Goal: Task Accomplishment & Management: Complete application form

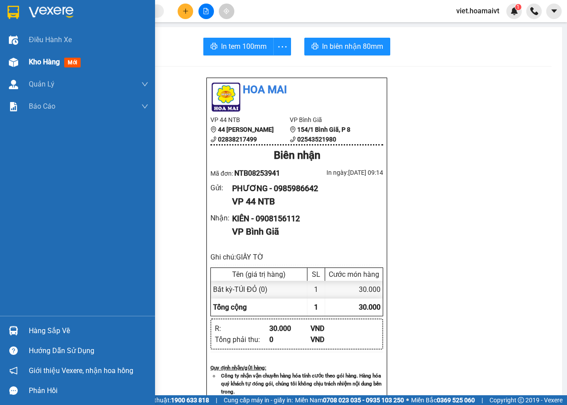
click at [44, 58] on div "Kho hàng mới" at bounding box center [56, 61] width 55 height 11
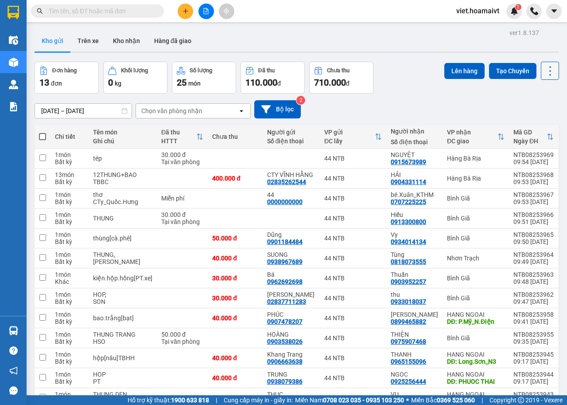
click at [544, 69] on icon at bounding box center [550, 71] width 12 height 12
click at [523, 124] on span "Làm mới" at bounding box center [530, 126] width 24 height 9
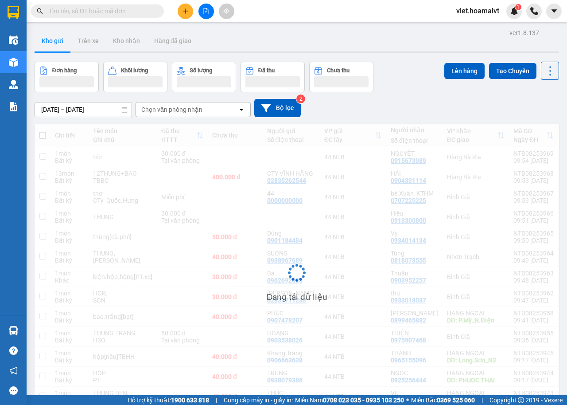
click at [417, 104] on div "[DATE] – [DATE] Press the down arrow key to interact with the calendar and sele…" at bounding box center [297, 108] width 525 height 18
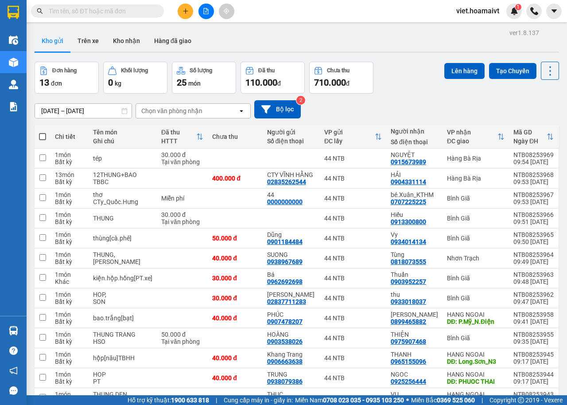
click at [202, 9] on button at bounding box center [207, 12] width 16 height 16
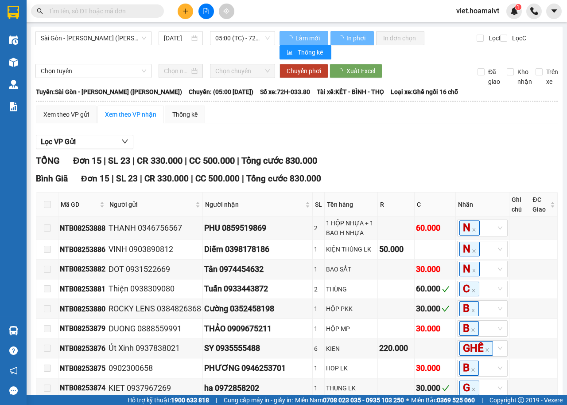
click at [109, 40] on span "Sài Gòn - [PERSON_NAME] ([PERSON_NAME])" at bounding box center [93, 37] width 105 height 13
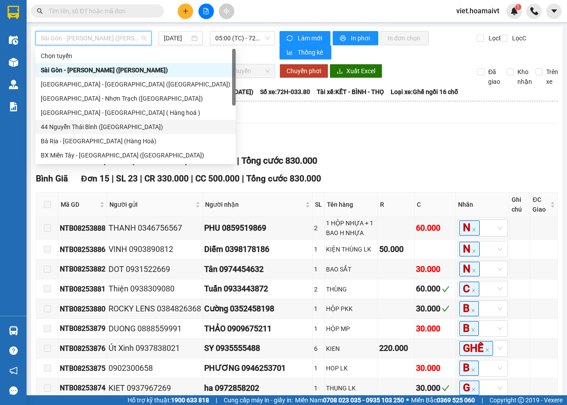
click at [68, 126] on div "44 Nguyễn Thái Bình ([GEOGRAPHIC_DATA])" at bounding box center [136, 127] width 190 height 10
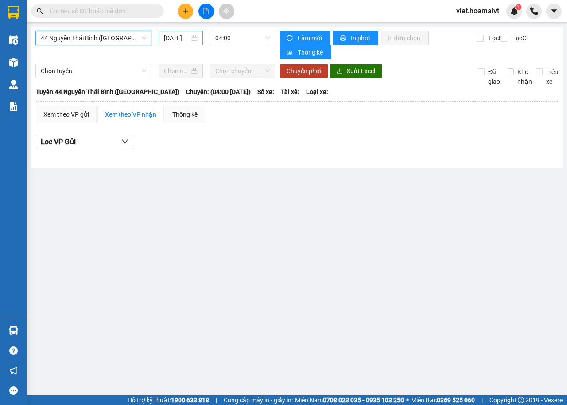
click at [183, 37] on input "[DATE]" at bounding box center [177, 38] width 26 height 10
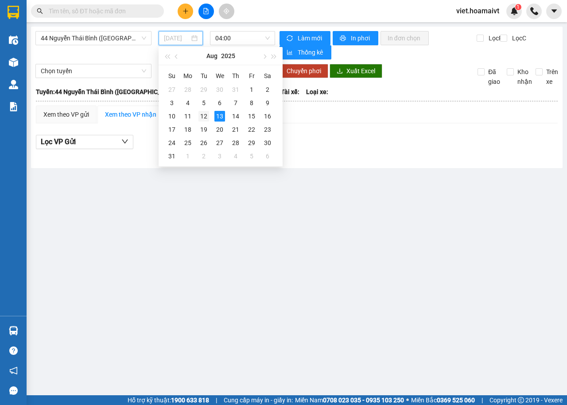
click at [204, 115] on div "12" at bounding box center [204, 116] width 11 height 11
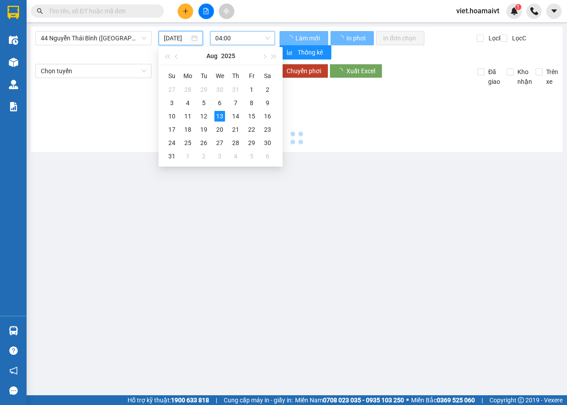
type input "[DATE]"
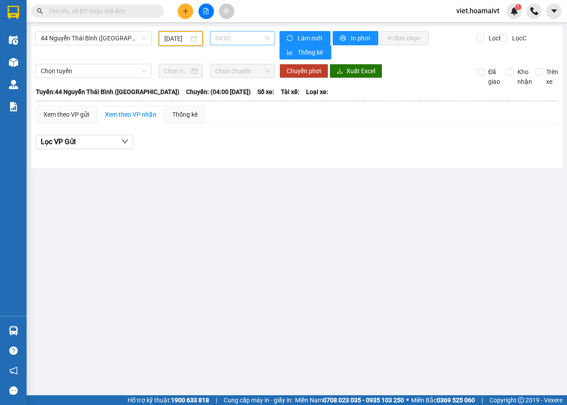
click at [246, 35] on span "04:00" at bounding box center [242, 37] width 54 height 13
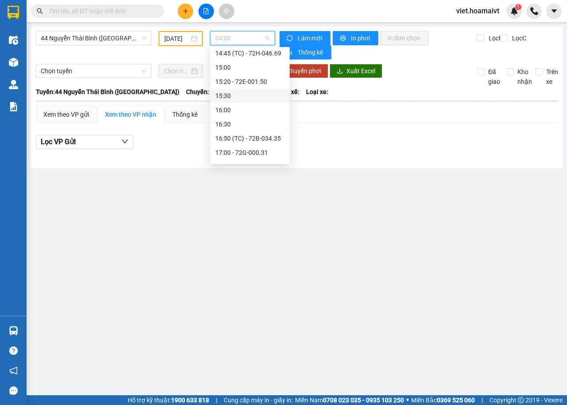
scroll to position [596, 0]
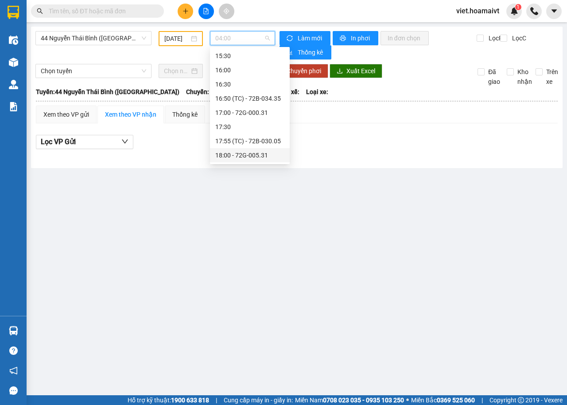
click at [250, 154] on div "18:00 - 72G-005.31" at bounding box center [249, 155] width 69 height 10
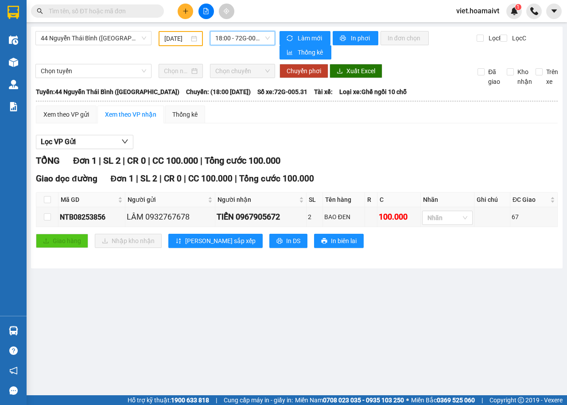
click at [370, 311] on main "44 Nguyễn Thái Bình (Hàng Ngoài) 12/08/2025 18:00 18:00 - 72G-005.31 Làm m…" at bounding box center [283, 197] width 567 height 395
click at [184, 16] on button at bounding box center [186, 12] width 16 height 16
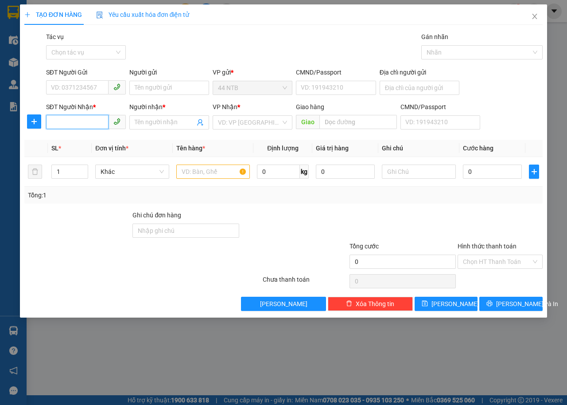
click at [73, 126] on input "SĐT Người Nhận *" at bounding box center [77, 122] width 62 height 14
type input "0909108205"
drag, startPoint x: 85, startPoint y: 141, endPoint x: 90, endPoint y: 82, distance: 58.7
click at [86, 136] on div "0909108205 - HÓA" at bounding box center [85, 140] width 69 height 10
type input "HÓA"
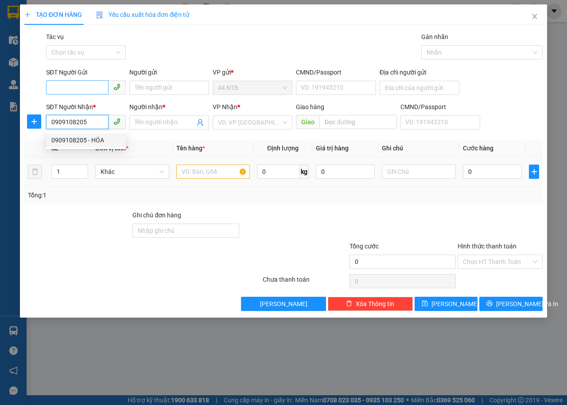
type input "Đ/T/LÂM"
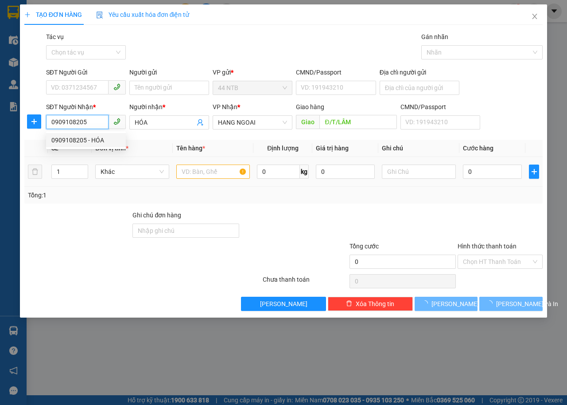
type input "0909108205"
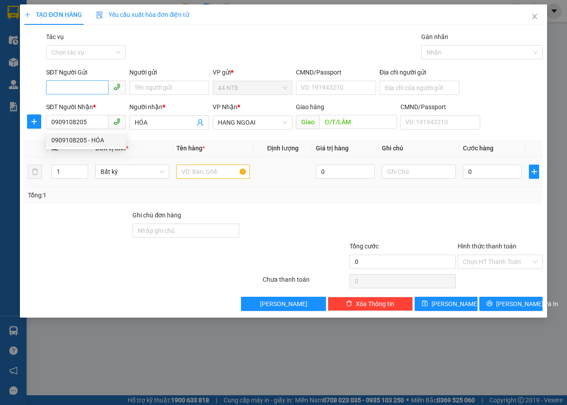
drag, startPoint x: 89, startPoint y: 79, endPoint x: 91, endPoint y: 88, distance: 9.7
click at [89, 80] on div "SĐT Người Gửi" at bounding box center [86, 73] width 80 height 13
click at [91, 88] on input "SĐT Người Gửi" at bounding box center [77, 87] width 62 height 14
type input "0903105457"
click at [102, 102] on div "0903105457 - THE" at bounding box center [85, 106] width 69 height 10
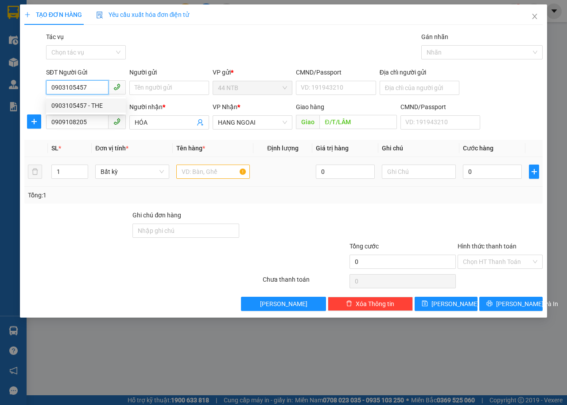
type input "THE"
type input "0903105457"
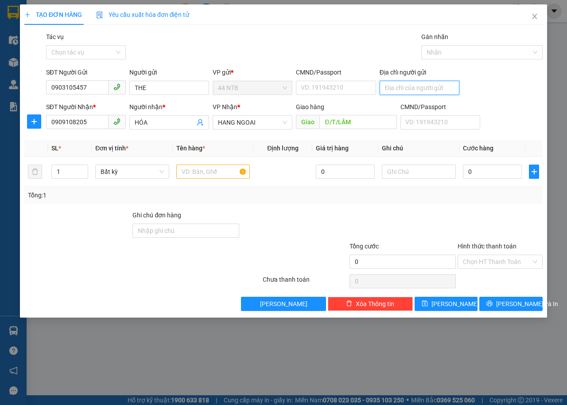
click at [407, 94] on input "Địa chỉ người gửi" at bounding box center [420, 88] width 80 height 14
type input "6610VINHX VIỄN Q11"
click at [227, 176] on input "text" at bounding box center [213, 171] width 74 height 14
type input "HỘP"
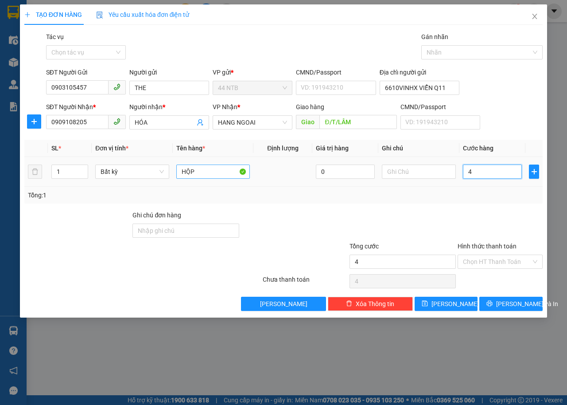
type input "4"
type input "40"
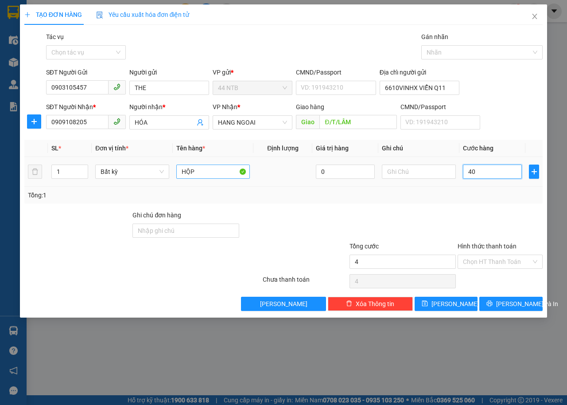
type input "40"
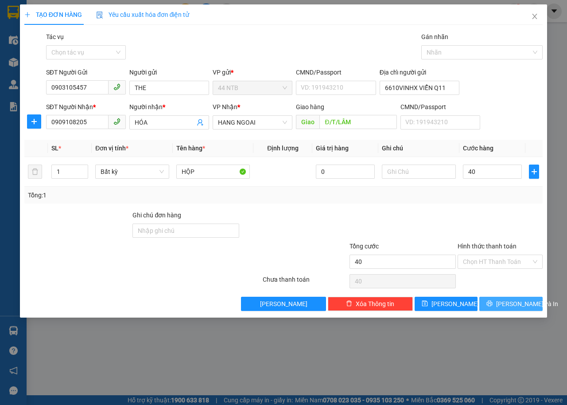
type input "40.000"
click at [510, 304] on span "[PERSON_NAME] và In" at bounding box center [527, 304] width 62 height 10
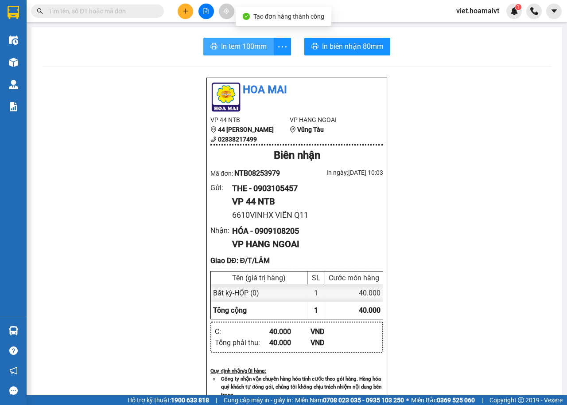
drag, startPoint x: 236, startPoint y: 49, endPoint x: 242, endPoint y: 48, distance: 6.3
click at [237, 48] on span "In tem 100mm" at bounding box center [244, 46] width 46 height 11
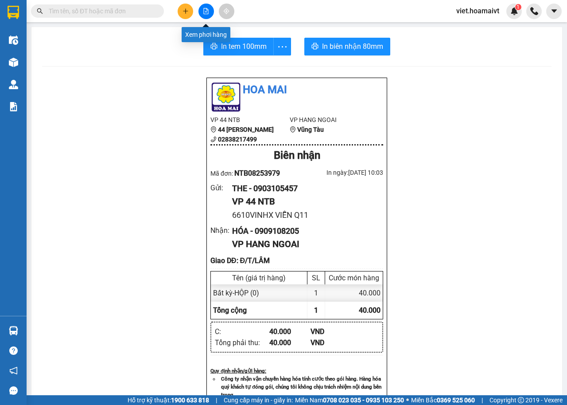
drag, startPoint x: 183, startPoint y: 11, endPoint x: 183, endPoint y: 17, distance: 6.2
click at [183, 17] on button at bounding box center [186, 12] width 16 height 16
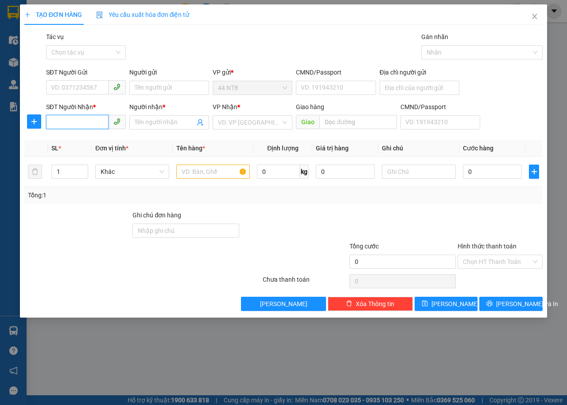
drag, startPoint x: 81, startPoint y: 119, endPoint x: 550, endPoint y: 137, distance: 469.3
click at [84, 121] on input "SĐT Người Nhận *" at bounding box center [77, 122] width 62 height 14
type input "0908769352"
click at [101, 135] on div "0908769352 - Lý" at bounding box center [101, 140] width 100 height 10
type input "Lý"
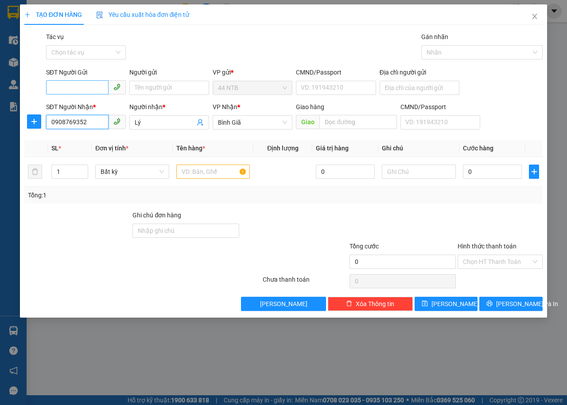
type input "0908769352"
drag, startPoint x: 70, startPoint y: 83, endPoint x: 96, endPoint y: 87, distance: 26.0
click at [74, 87] on input "SĐT Người Gửi" at bounding box center [77, 87] width 62 height 14
type input "0979745856"
drag, startPoint x: 96, startPoint y: 106, endPoint x: 193, endPoint y: 156, distance: 109.0
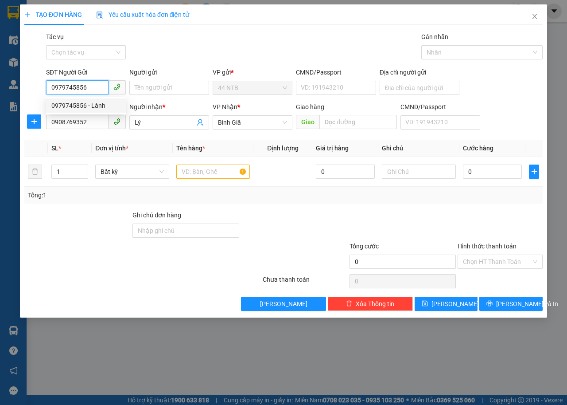
click at [106, 111] on div "0979745856 - Lành" at bounding box center [86, 105] width 80 height 14
type input "Lành"
type input "79_Lý.Thường.Kiệt"
type input "0979745856"
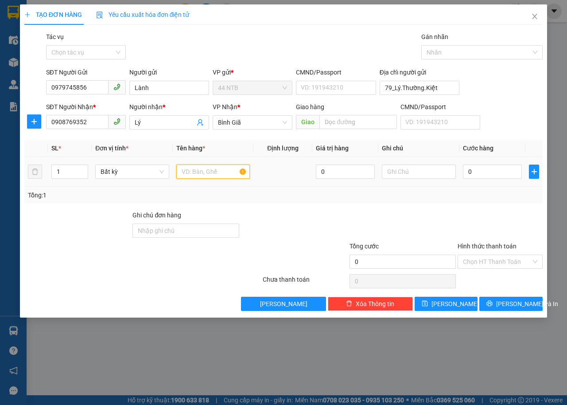
click at [201, 170] on input "text" at bounding box center [213, 171] width 74 height 14
type input "GÓI ĐEN"
type input "PT"
type input "3"
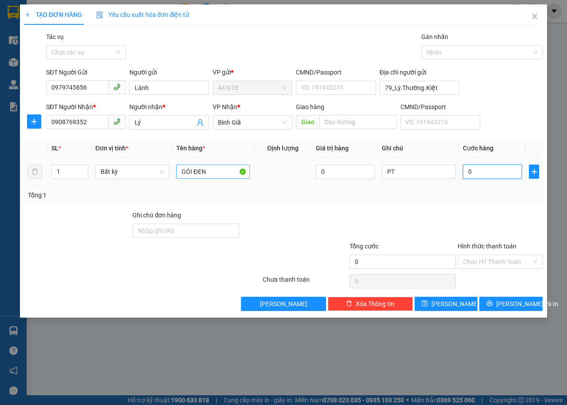
type input "3"
type input "30"
type input "30.000"
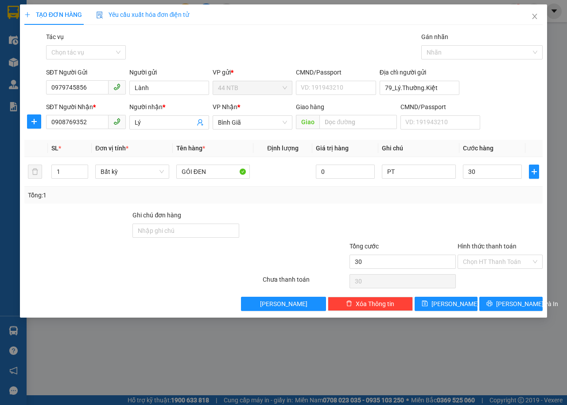
type input "30.000"
drag, startPoint x: 503, startPoint y: 291, endPoint x: 505, endPoint y: 306, distance: 15.2
click at [504, 304] on div "Transit Pickup Surcharge Ids Transit Deliver Surcharge Ids Transit Deliver Surc…" at bounding box center [283, 171] width 519 height 279
click at [505, 306] on span "[PERSON_NAME] và In" at bounding box center [527, 304] width 62 height 10
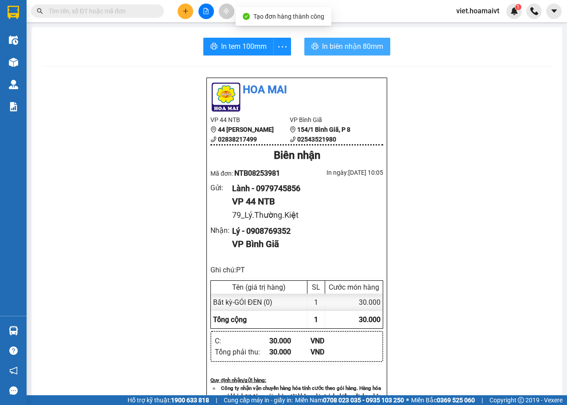
click at [312, 48] on icon "printer" at bounding box center [315, 46] width 7 height 6
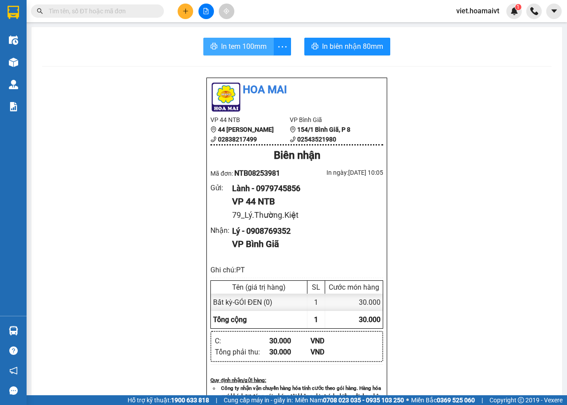
click at [226, 45] on span "In tem 100mm" at bounding box center [244, 46] width 46 height 11
click at [456, 227] on div "Hoa Mai VP 44 NTB 44 Nguyễn Thái Bình 02838217499 VP Bình Giã 154/1 Bình Giã,…" at bounding box center [297, 383] width 510 height 613
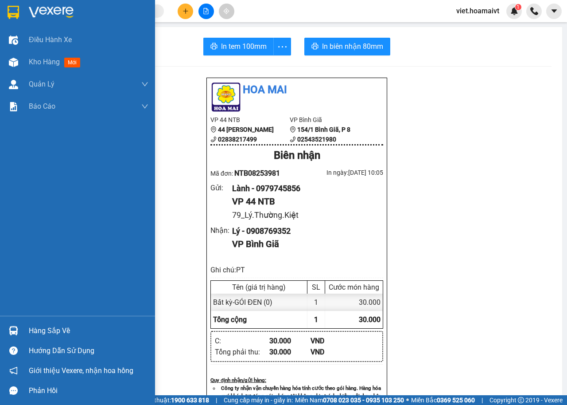
click at [30, 11] on img at bounding box center [51, 12] width 45 height 13
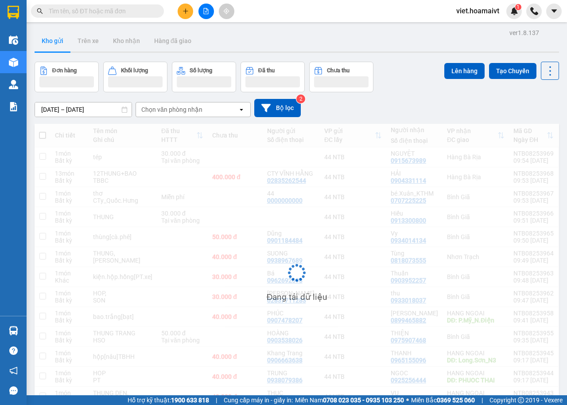
click at [445, 91] on div "Lên hàng Tạo Chuyến" at bounding box center [502, 77] width 115 height 31
click at [445, 92] on div "Lên hàng Tạo Chuyến" at bounding box center [502, 77] width 115 height 31
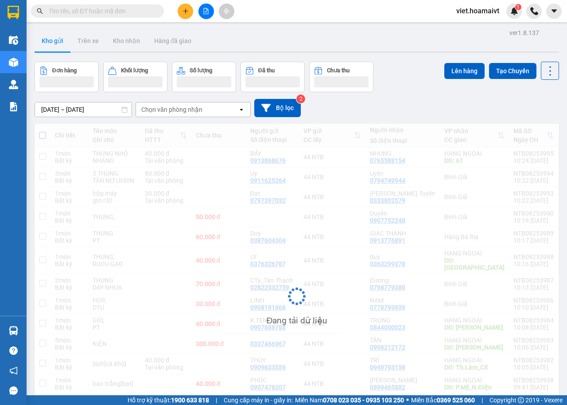
click at [445, 92] on div "Lên hàng Tạo Chuyến" at bounding box center [502, 77] width 115 height 31
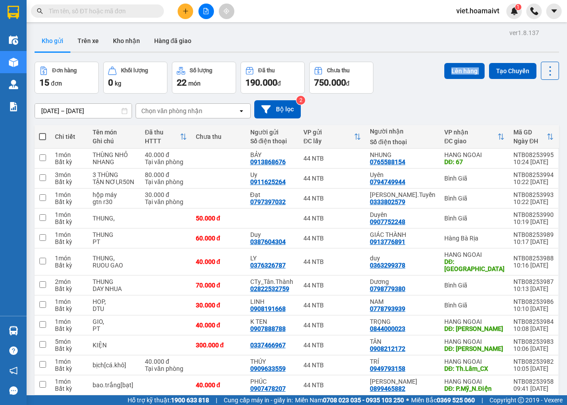
click at [445, 92] on div "Lên hàng Tạo Chuyến" at bounding box center [502, 78] width 115 height 32
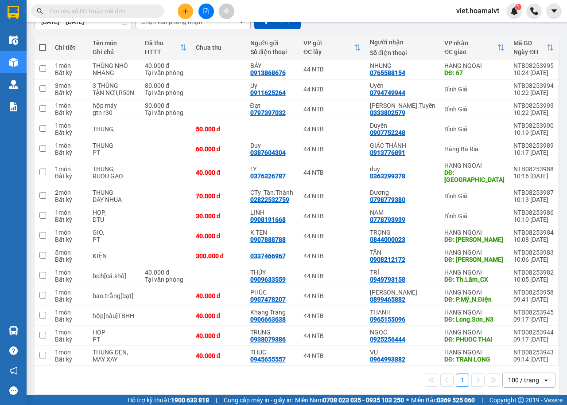
click at [341, 389] on div "ver 1.8.137 Kho gửi Trên xe Kho nhận Hàng đã giao Đơn hàng 15 đơn Khối lượng 0 …" at bounding box center [297, 168] width 532 height 460
click at [187, 6] on button at bounding box center [186, 12] width 16 height 16
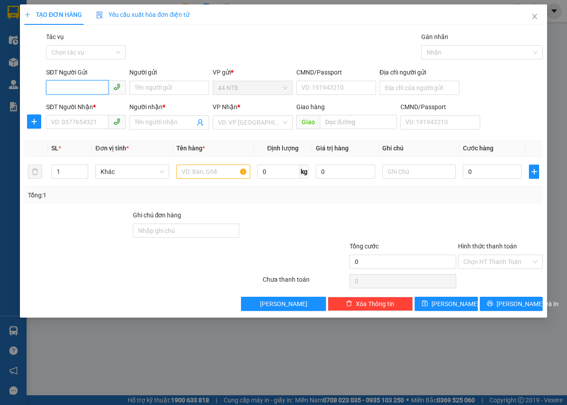
click at [98, 83] on input "SĐT Người Gửi" at bounding box center [77, 87] width 62 height 14
drag, startPoint x: 83, startPoint y: 116, endPoint x: 352, endPoint y: 132, distance: 269.6
click at [97, 126] on input "SĐT Người Nhận *" at bounding box center [77, 122] width 62 height 14
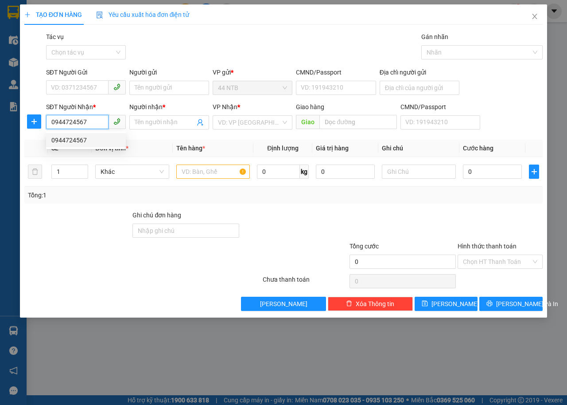
click at [84, 140] on div "0944724567" at bounding box center [85, 140] width 69 height 10
type input "0944724567"
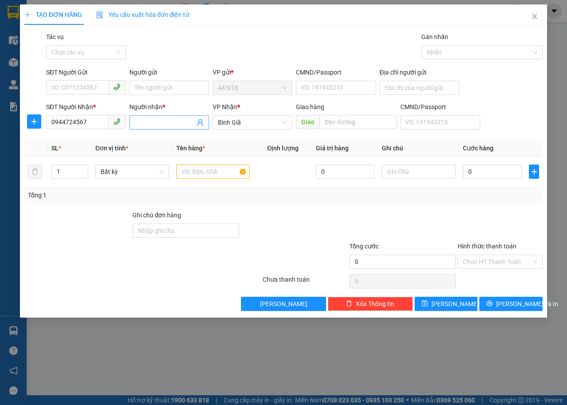
click at [155, 120] on input "Người nhận *" at bounding box center [165, 122] width 60 height 10
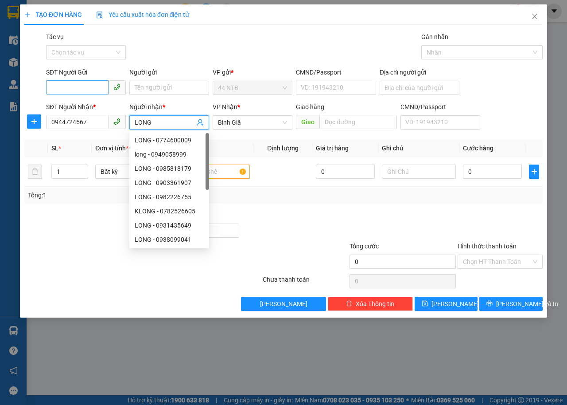
type input "LONG"
click at [63, 90] on input "SĐT Người Gửi" at bounding box center [77, 87] width 62 height 14
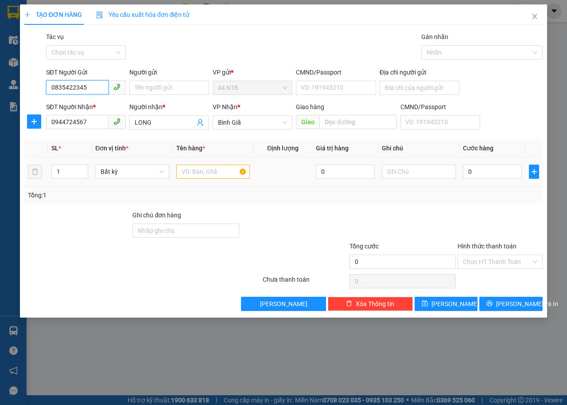
type input "0835422345"
click at [214, 167] on input "text" at bounding box center [213, 171] width 74 height 14
type input "HỘP"
click at [419, 168] on input "text" at bounding box center [419, 171] width 74 height 14
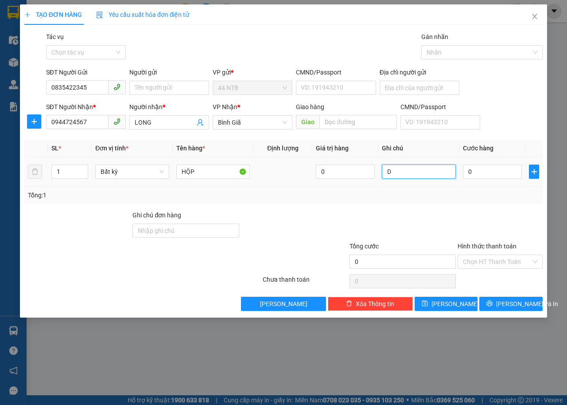
type input "D"
type input "ĐT"
type input "3"
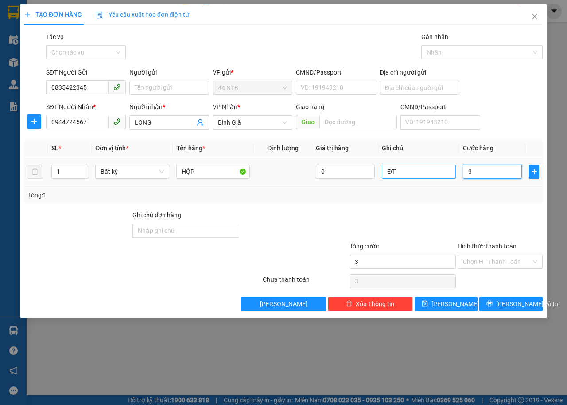
type input "30"
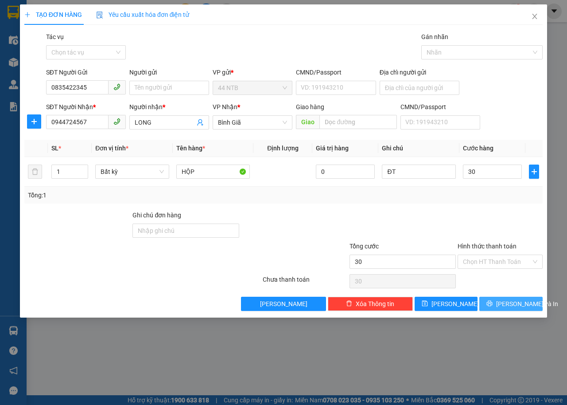
type input "30.000"
click at [505, 305] on span "[PERSON_NAME] và In" at bounding box center [527, 304] width 62 height 10
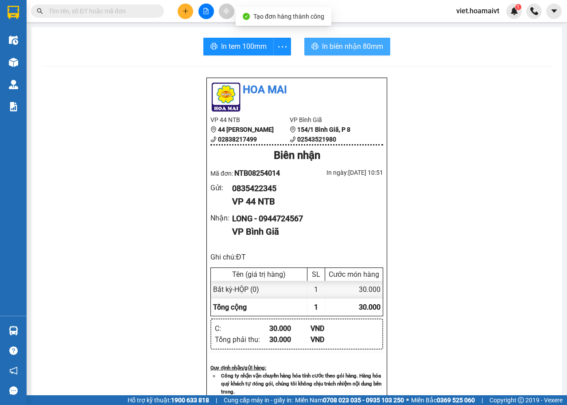
click at [340, 48] on span "In biên nhận 80mm" at bounding box center [352, 46] width 61 height 11
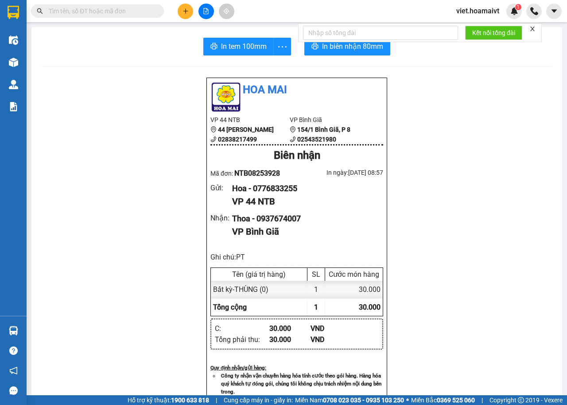
click at [42, 115] on div "Hoa Mai VP 44 NTB 44 [PERSON_NAME] 02838217499 VP Bình Giã 154/1 [GEOGRAPHIC_…" at bounding box center [297, 369] width 510 height 585
click at [82, 81] on div "Hoa Mai VP 44 NTB 44 [PERSON_NAME] 02838217499 VP Bình Giã 154/1 [GEOGRAPHIC_…" at bounding box center [297, 369] width 510 height 585
click at [186, 10] on icon "plus" at bounding box center [186, 11] width 6 height 6
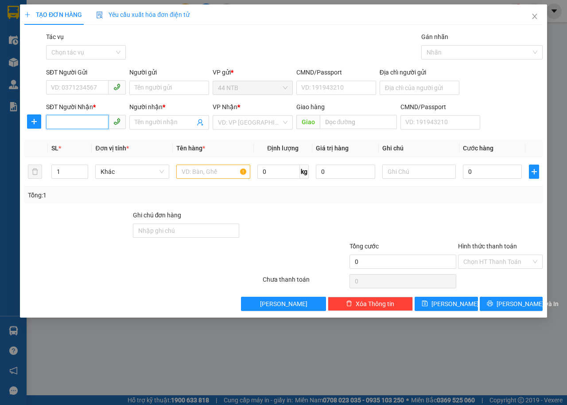
click at [95, 121] on input "SĐT Người Nhận *" at bounding box center [77, 122] width 62 height 14
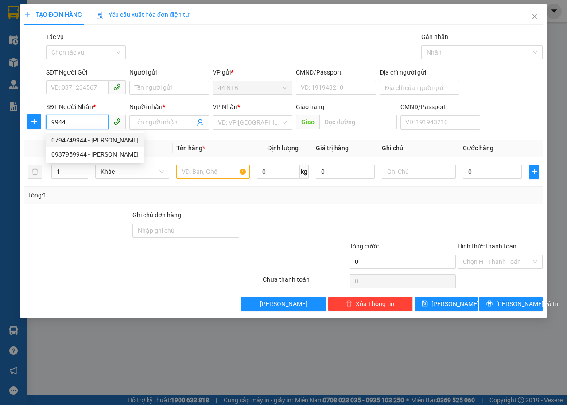
click at [95, 138] on div "0794749944 - [PERSON_NAME]" at bounding box center [94, 140] width 87 height 10
type input "0794749944"
type input "Uyên"
type input "0794749944"
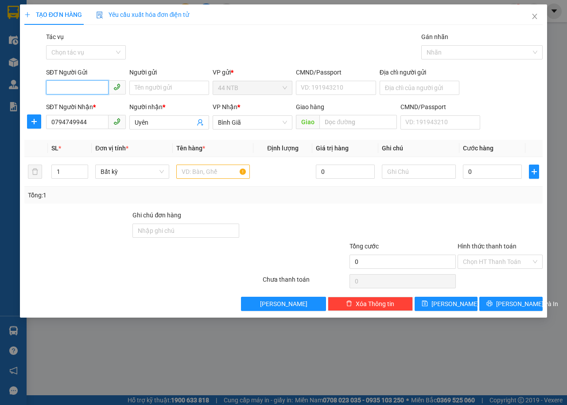
click at [79, 87] on input "SĐT Người Gửi" at bounding box center [77, 87] width 62 height 14
click at [96, 105] on div "0911625264 - Uy" at bounding box center [85, 106] width 69 height 10
type input "0911625264"
type input "Uy"
type input "084081001503"
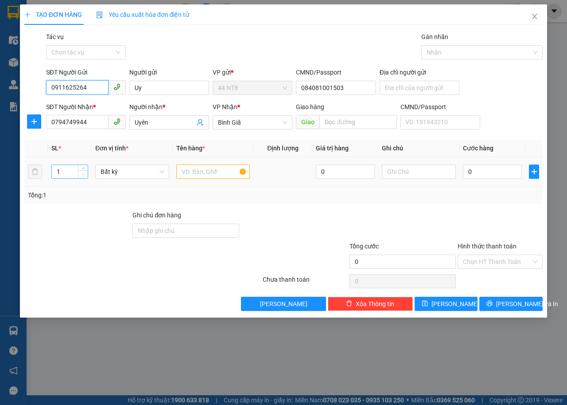
click at [84, 170] on span "Decrease Value" at bounding box center [83, 174] width 10 height 8
click at [85, 165] on span "Increase Value" at bounding box center [83, 169] width 10 height 8
type input "3"
click at [85, 165] on span "Increase Value" at bounding box center [83, 169] width 10 height 8
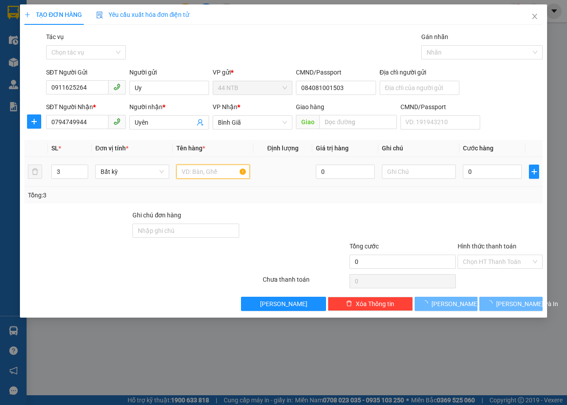
click at [196, 168] on input "text" at bounding box center [213, 171] width 74 height 14
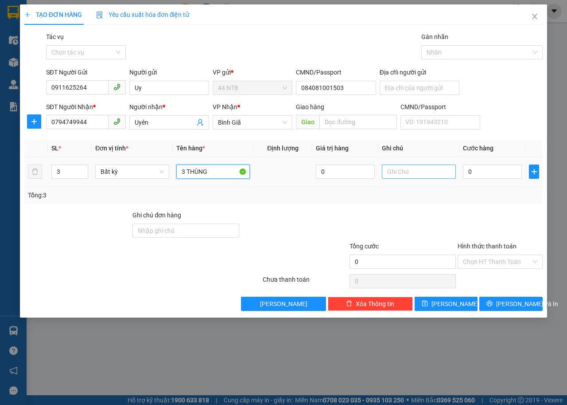
type input "3 THÙNG"
click at [415, 171] on input "text" at bounding box center [419, 171] width 74 height 14
type input "TẬN NƠI,R50N"
click at [480, 173] on input "0" at bounding box center [492, 171] width 59 height 14
type input "8"
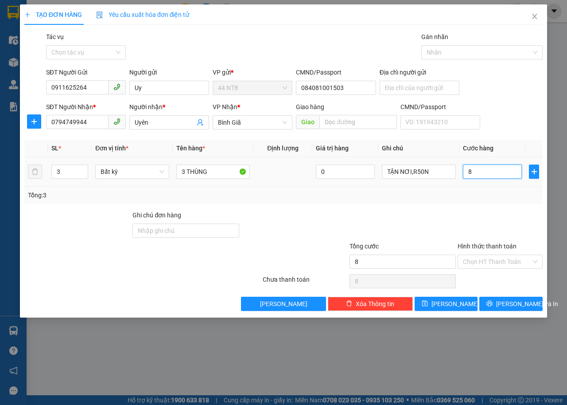
type input "8"
type input "80"
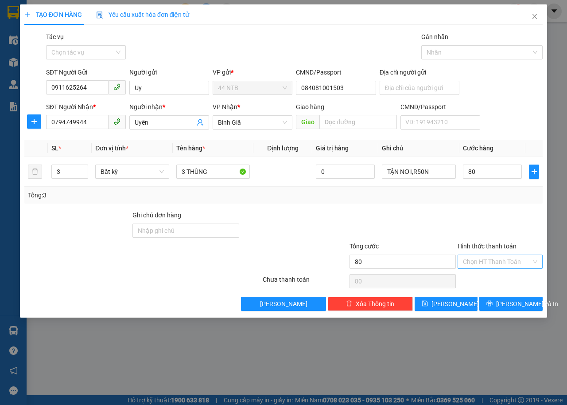
click at [495, 263] on input "Hình thức thanh toán" at bounding box center [497, 261] width 68 height 13
type input "80.000"
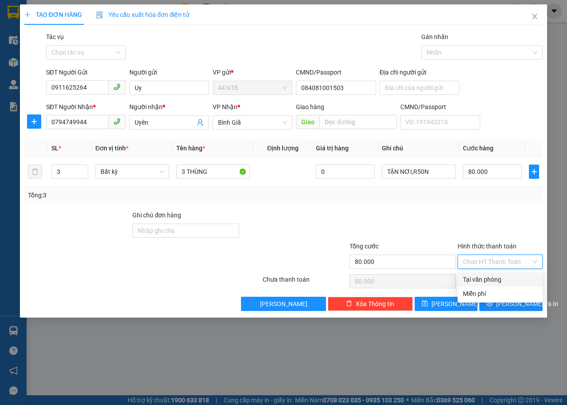
click at [500, 279] on div "Tại văn phòng" at bounding box center [500, 279] width 74 height 10
type input "0"
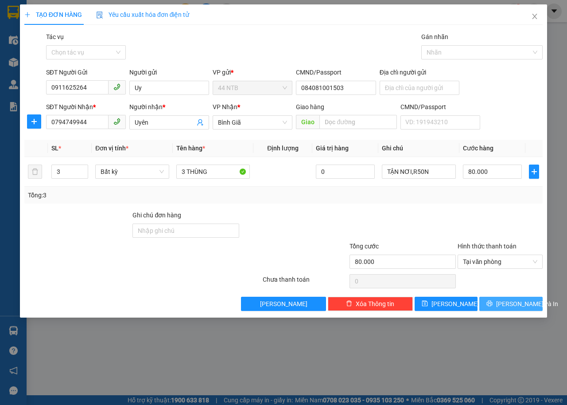
drag, startPoint x: 508, startPoint y: 301, endPoint x: 470, endPoint y: 295, distance: 38.1
click at [507, 300] on span "[PERSON_NAME] và In" at bounding box center [527, 304] width 62 height 10
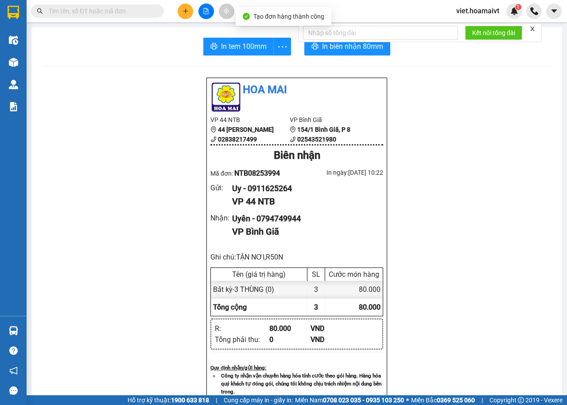
click at [335, 42] on div "Kết nối tổng đài" at bounding box center [420, 32] width 244 height 19
click at [335, 44] on span "In biên nhận 80mm" at bounding box center [352, 46] width 61 height 11
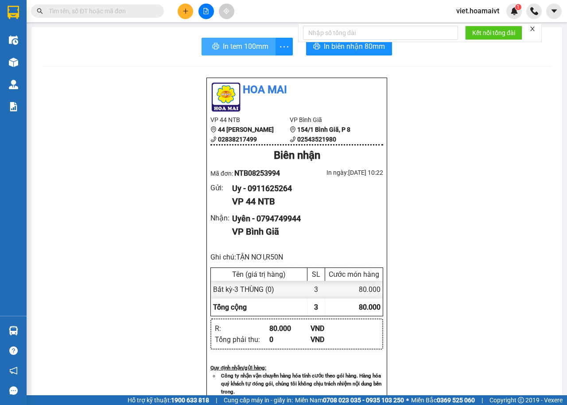
click at [234, 43] on span "In tem 100mm" at bounding box center [246, 46] width 46 height 11
click at [497, 144] on div "Hoa Mai VP 44 NTB 44 [PERSON_NAME] 02838217499 VP Bình Giã 154/1 [GEOGRAPHIC_…" at bounding box center [297, 368] width 510 height 583
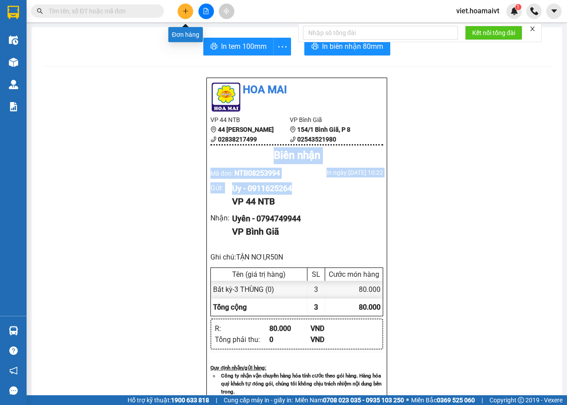
click at [183, 12] on icon "plus" at bounding box center [186, 11] width 6 height 6
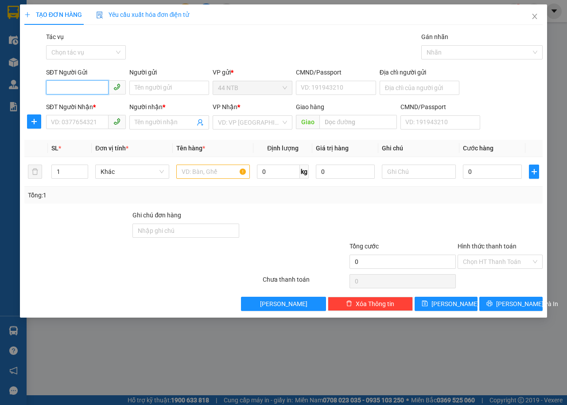
click at [80, 93] on input "SĐT Người Gửi" at bounding box center [77, 87] width 62 height 14
type input "0913868676"
click at [105, 105] on div "0913868676 - BAY" at bounding box center [85, 106] width 69 height 10
type input "BAY"
type input "0765588154"
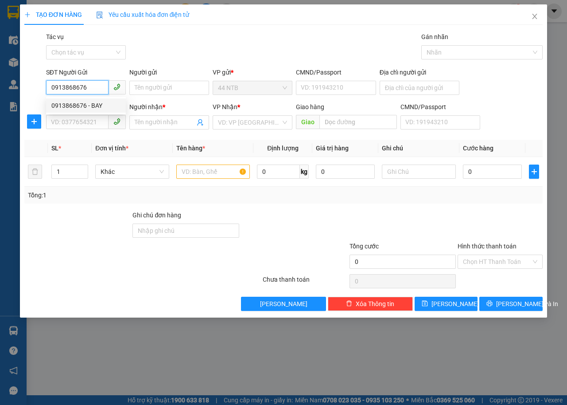
type input "nhung"
type input "67"
type input "0913868676"
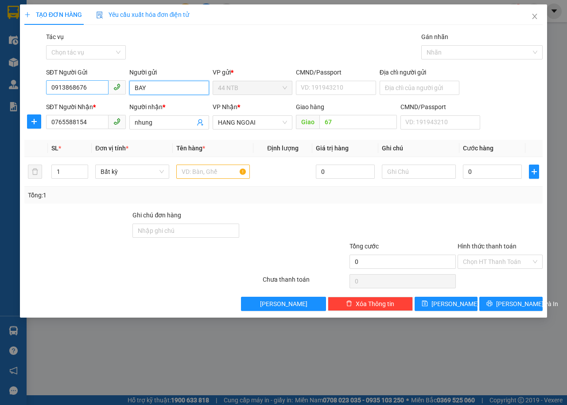
drag, startPoint x: 147, startPoint y: 92, endPoint x: 88, endPoint y: 91, distance: 58.5
click at [89, 94] on div "SĐT Người Gửi 0913868676 Người gửi BAY BAY VP gửi * 44 NTB CMND/Passport VD: [P…" at bounding box center [294, 82] width 500 height 31
type input "BẢY"
click at [210, 34] on div "Gói vận chuyển * Tiêu chuẩn Tác vụ Chọn tác vụ Gán nhãn Nhãn" at bounding box center [294, 47] width 500 height 31
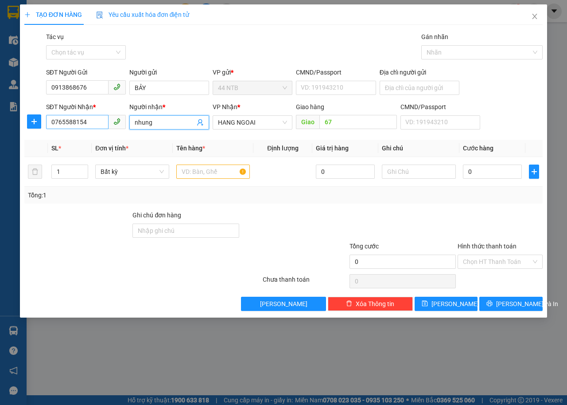
drag, startPoint x: 159, startPoint y: 123, endPoint x: 60, endPoint y: 123, distance: 99.3
click at [60, 123] on div "SĐT Người Nhận * 0765588154 Người nhận * nhung VP Nhận * HANG NGOAI Giao hàng G…" at bounding box center [294, 117] width 500 height 31
type input "NHUNG"
click at [282, 45] on div "Gói vận chuyển * Tiêu chuẩn Tác vụ Chọn tác vụ Gán nhãn Nhãn" at bounding box center [294, 47] width 500 height 31
click at [222, 172] on input "text" at bounding box center [213, 171] width 74 height 14
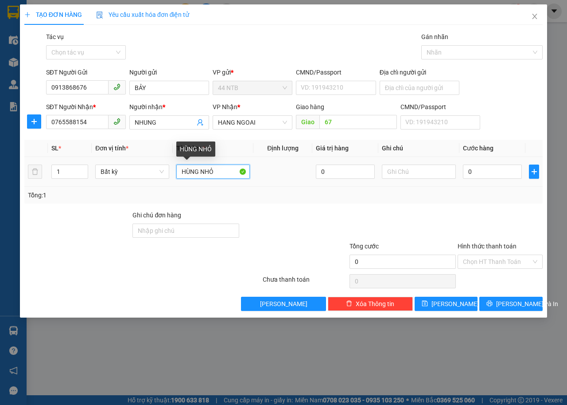
click at [180, 172] on input "HÙNG NHỎ" at bounding box center [213, 171] width 74 height 14
type input "THÙNG NHỎ"
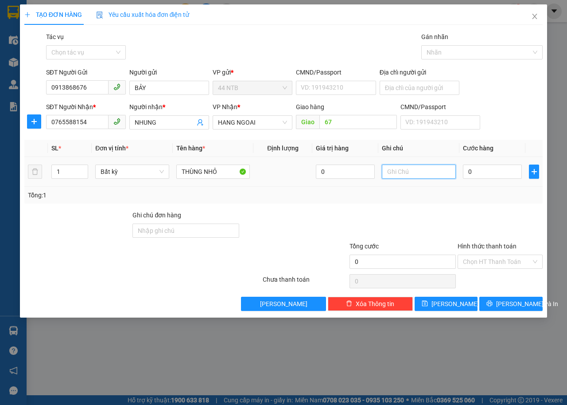
click at [431, 168] on input "text" at bounding box center [419, 171] width 74 height 14
type input "NHANG"
click at [489, 172] on input "0" at bounding box center [492, 171] width 59 height 14
type input "4"
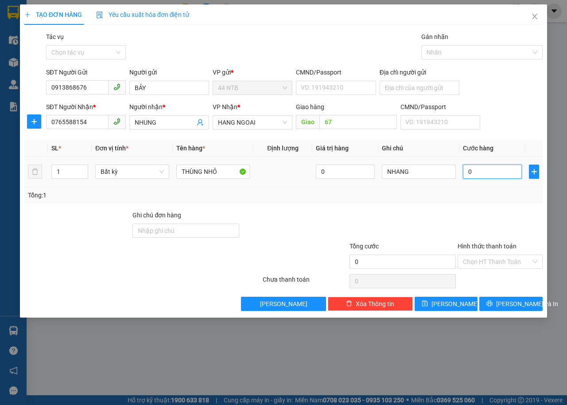
type input "4"
type input "40"
click at [491, 261] on input "Hình thức thanh toán" at bounding box center [497, 261] width 68 height 13
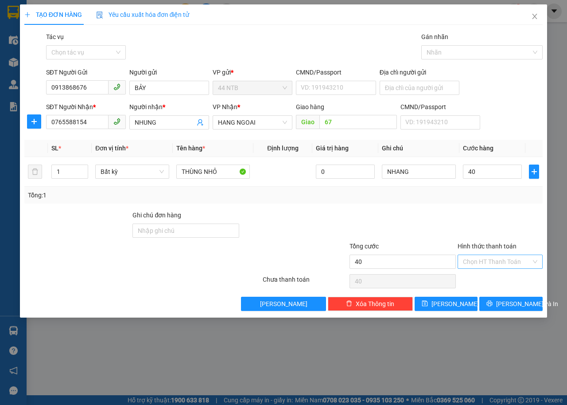
type input "40.000"
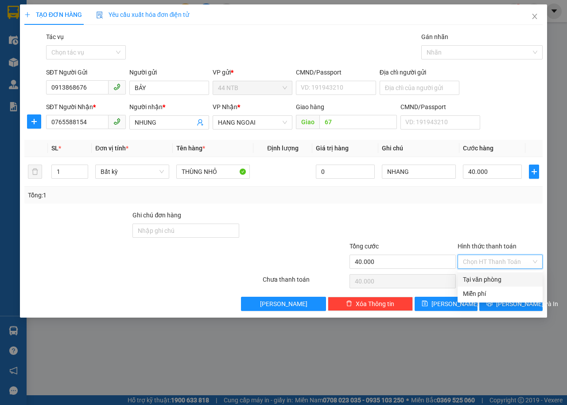
click at [495, 278] on div "Tại văn phòng" at bounding box center [500, 279] width 74 height 10
type input "0"
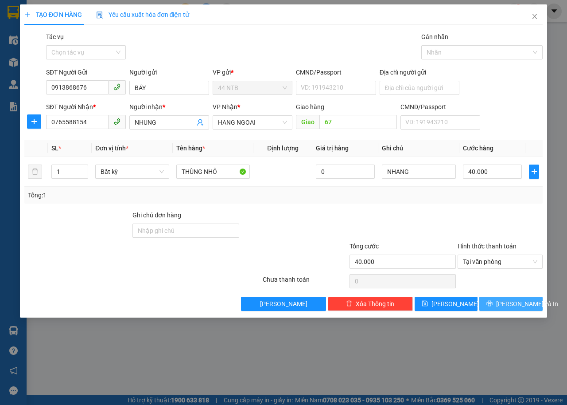
click at [504, 301] on span "[PERSON_NAME] và In" at bounding box center [527, 304] width 62 height 10
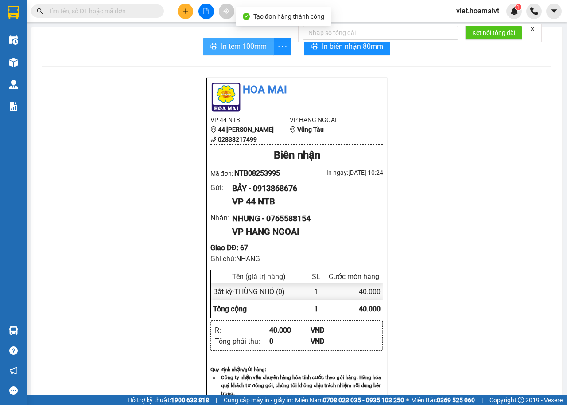
click at [247, 47] on span "In tem 100mm" at bounding box center [244, 46] width 46 height 11
click at [455, 268] on div "Hoa Mai VP 44 NTB 44 [PERSON_NAME] 02838217499 VP HANG NGOAI Vũng Tàu Biên nhậ…" at bounding box center [297, 380] width 510 height 606
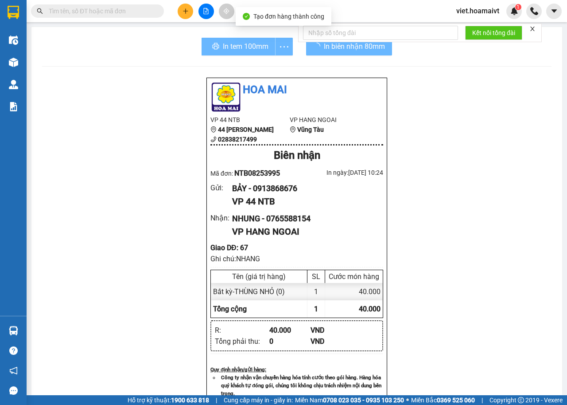
click at [452, 266] on div "Hoa Mai VP 44 NTB 44 [PERSON_NAME] 02838217499 VP HANG NGOAI Vũng Tàu Biên nhậ…" at bounding box center [297, 380] width 510 height 606
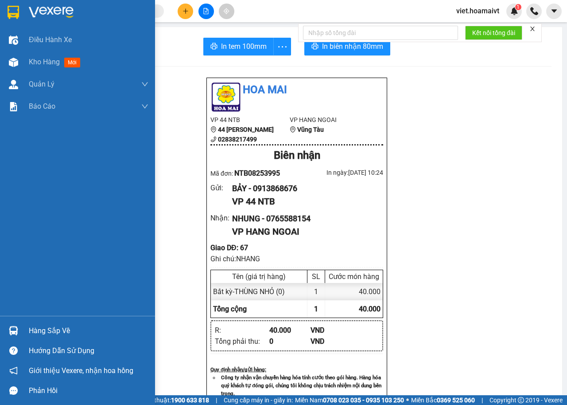
click at [57, 20] on div at bounding box center [77, 14] width 155 height 29
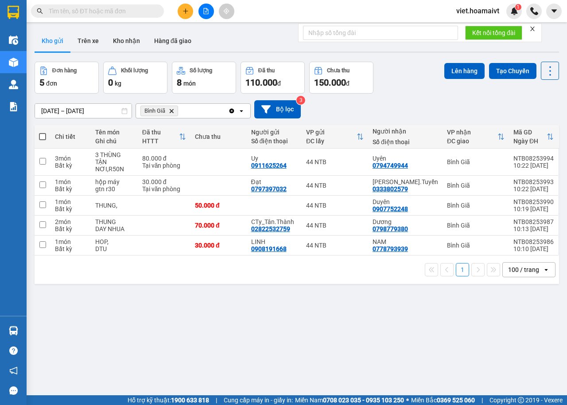
click at [426, 97] on div "[DATE] – [DATE] Press the down arrow key to interact with the calendar and sele…" at bounding box center [297, 109] width 525 height 31
click at [168, 112] on span "Bình Giã Delete" at bounding box center [160, 110] width 38 height 11
click at [171, 111] on icon "Delete" at bounding box center [171, 110] width 5 height 5
click at [171, 111] on div "Chọn văn phòng nhận" at bounding box center [171, 110] width 61 height 9
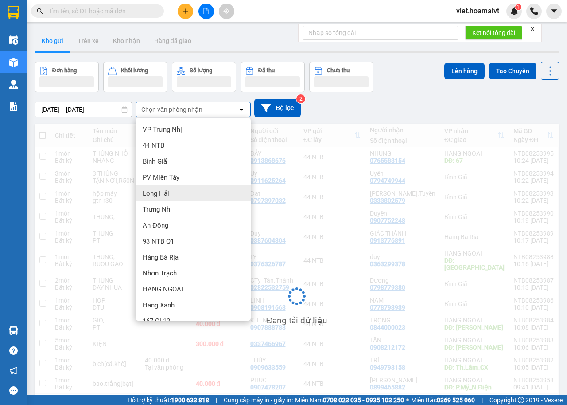
scroll to position [12, 0]
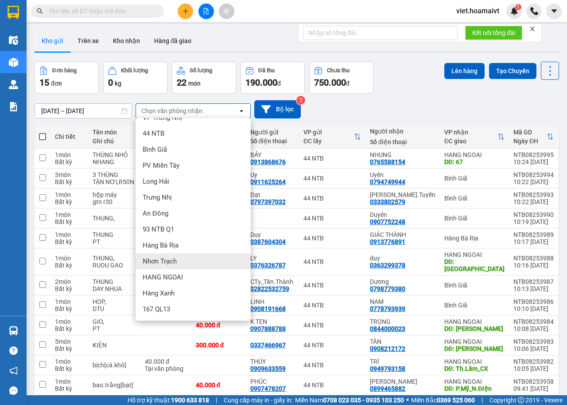
click at [194, 261] on div "Nhơn Trạch" at bounding box center [193, 261] width 115 height 16
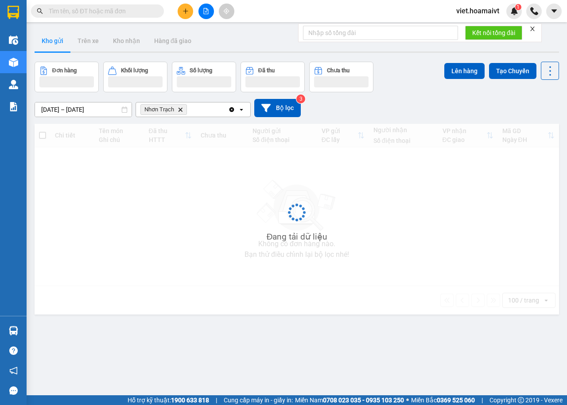
click at [390, 113] on div "[DATE] – [DATE] Press the down arrow key to interact with the calendar and sele…" at bounding box center [297, 108] width 525 height 18
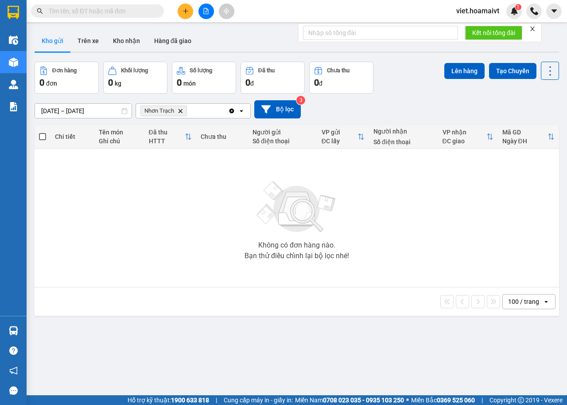
click at [180, 110] on icon "Nhơn Trạch, close by backspace" at bounding box center [181, 111] width 4 height 4
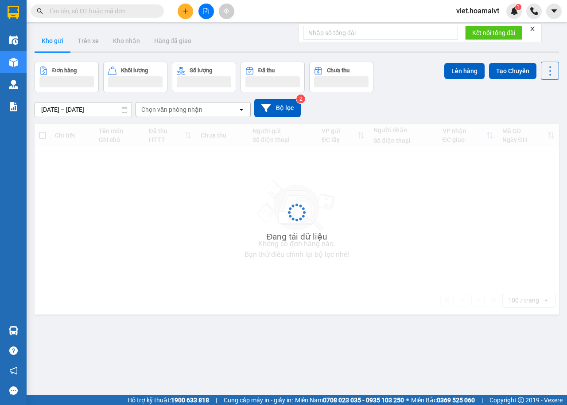
click at [398, 109] on div "[DATE] – [DATE] Press the down arrow key to interact with the calendar and sele…" at bounding box center [297, 108] width 525 height 18
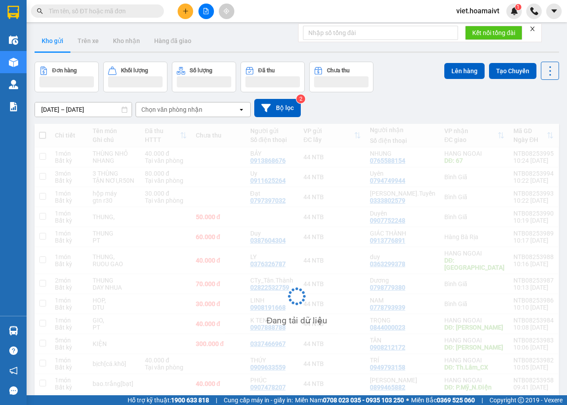
click at [397, 108] on div "[DATE] – [DATE] Press the down arrow key to interact with the calendar and sele…" at bounding box center [297, 108] width 525 height 18
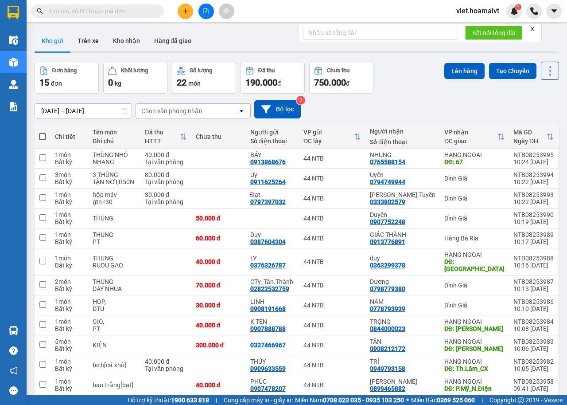
click at [397, 108] on div "[DATE] – [DATE] Press the down arrow key to interact with the calendar and sele…" at bounding box center [297, 109] width 525 height 18
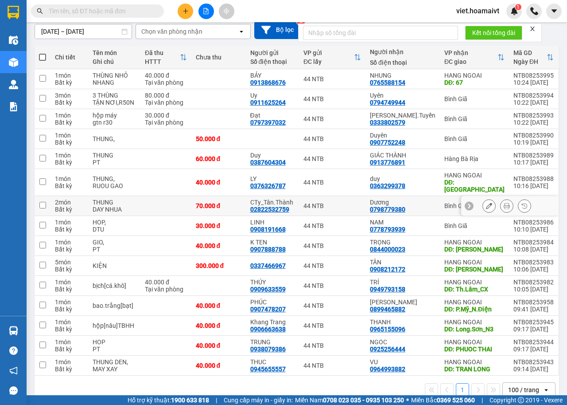
scroll to position [89, 0]
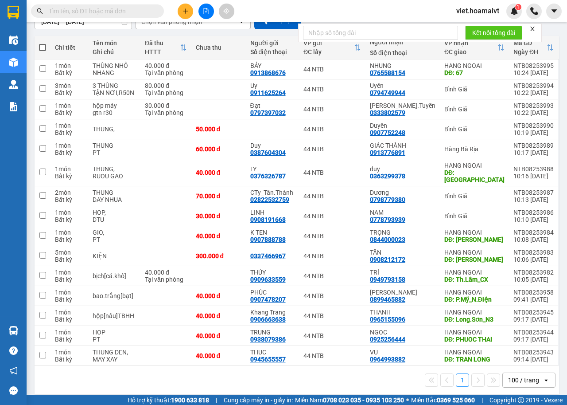
click at [284, 388] on div "ver 1.8.137 Kho gửi Trên xe Kho nhận Hàng đã giao Đơn hàng 15 đơn Khối lượng 0 …" at bounding box center [297, 168] width 532 height 460
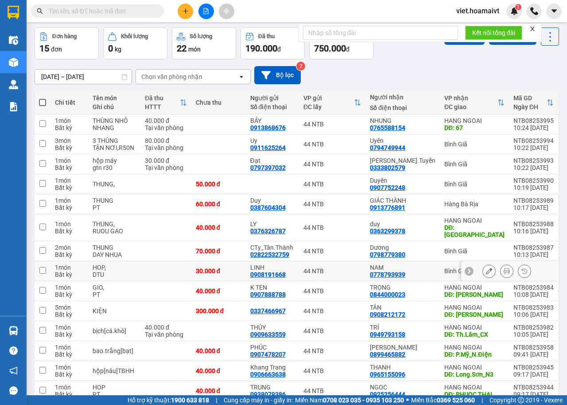
scroll to position [0, 0]
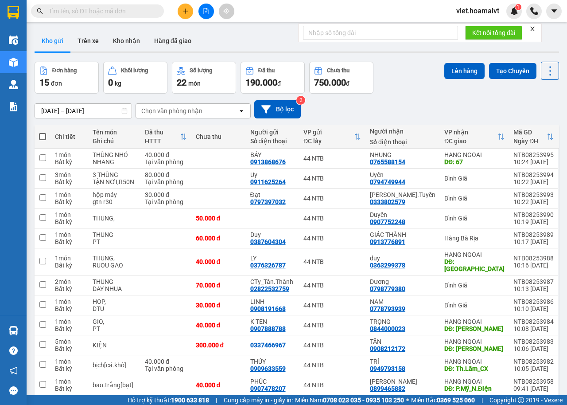
click at [174, 106] on div "Chọn văn phòng nhận" at bounding box center [171, 110] width 61 height 9
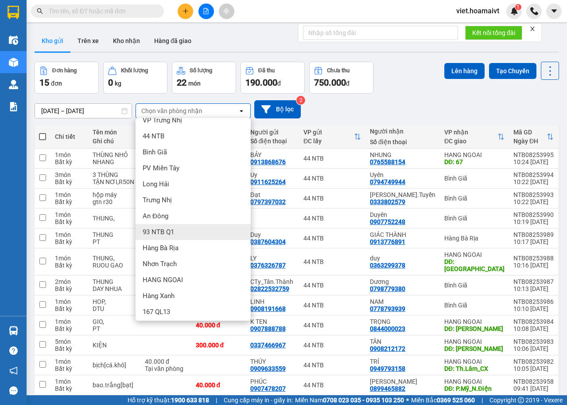
scroll to position [12, 0]
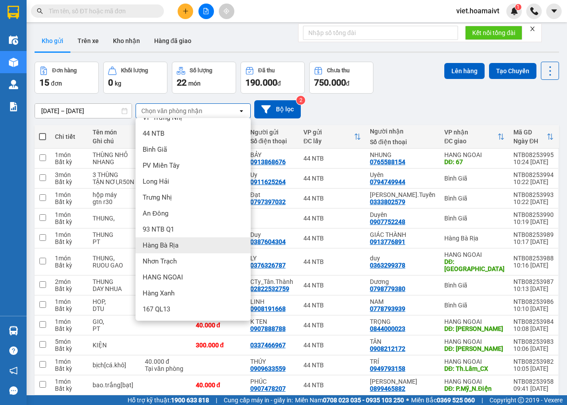
click at [190, 246] on div "Hàng Bà Rịa" at bounding box center [193, 245] width 115 height 16
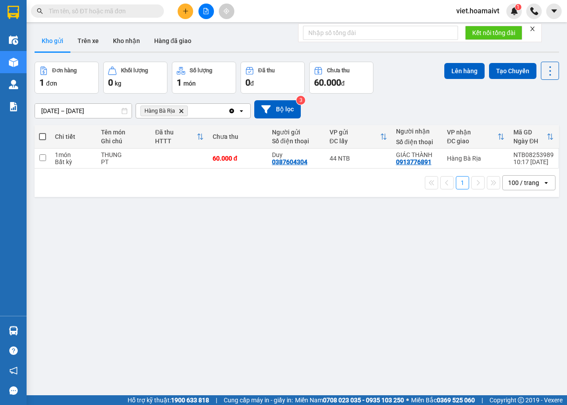
click at [182, 110] on icon "Delete" at bounding box center [181, 110] width 5 height 5
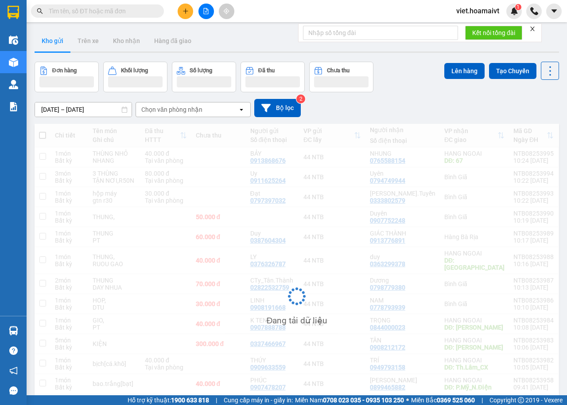
click at [391, 105] on div "[DATE] – [DATE] Press the down arrow key to interact with the calendar and sele…" at bounding box center [297, 108] width 525 height 18
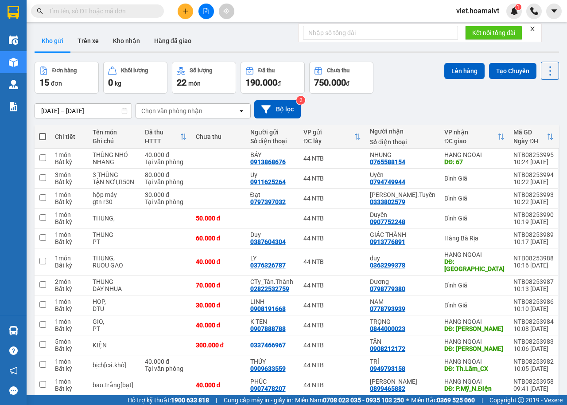
click at [391, 105] on div "[DATE] – [DATE] Press the down arrow key to interact with the calendar and sele…" at bounding box center [297, 109] width 525 height 18
click at [210, 11] on button at bounding box center [207, 12] width 16 height 16
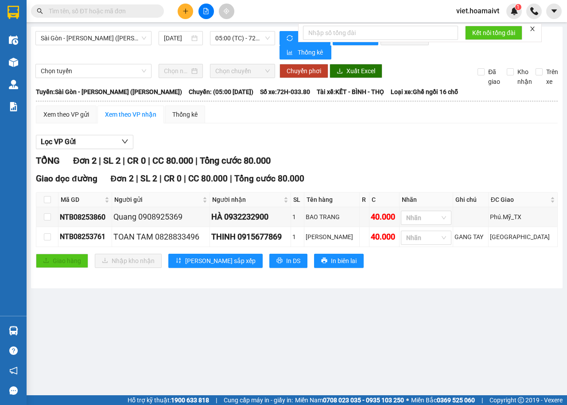
click at [132, 42] on span "Sài Gòn - [PERSON_NAME] ([PERSON_NAME])" at bounding box center [93, 37] width 105 height 13
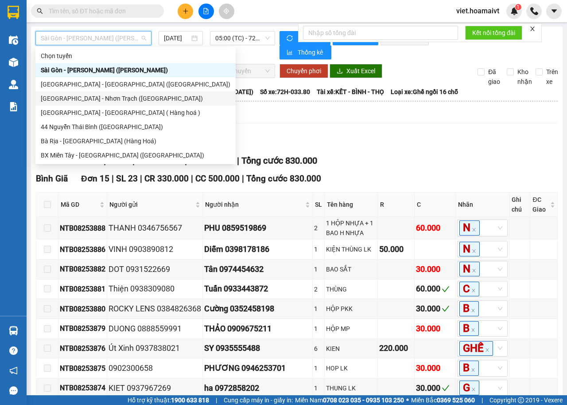
click at [122, 100] on div "[GEOGRAPHIC_DATA] - Nhơn Trạch ([GEOGRAPHIC_DATA])" at bounding box center [136, 99] width 190 height 10
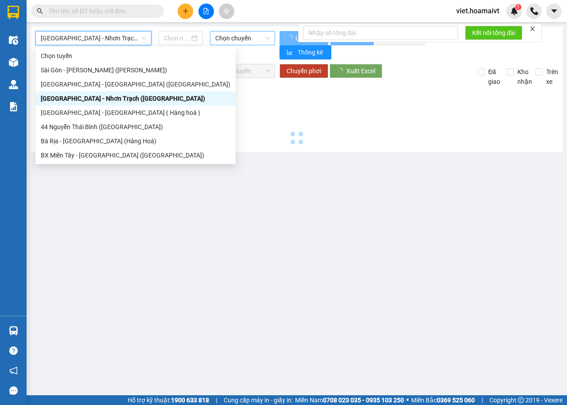
type input "[DATE]"
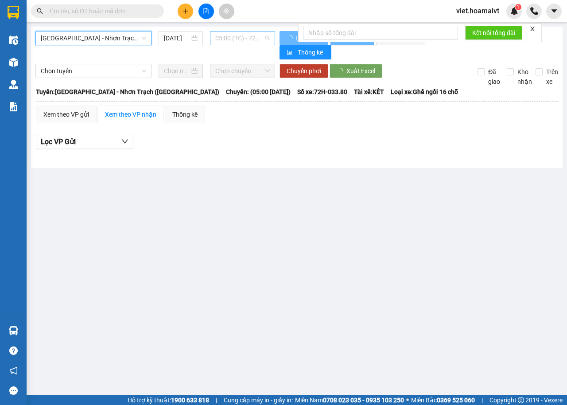
click at [238, 40] on span "05:00 (TC) - 72H-033.80" at bounding box center [242, 37] width 54 height 13
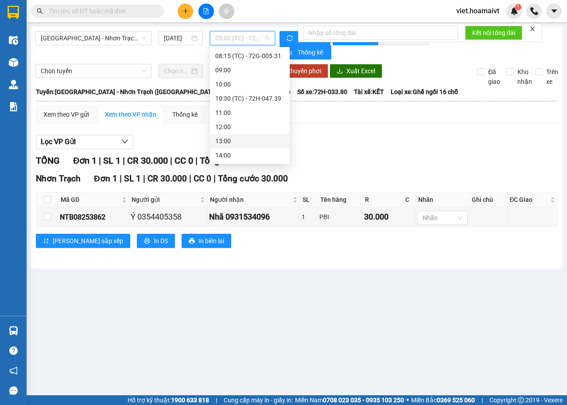
scroll to position [89, 0]
click at [258, 82] on div "10:30 (TC) - 72H-047.39" at bounding box center [249, 81] width 69 height 10
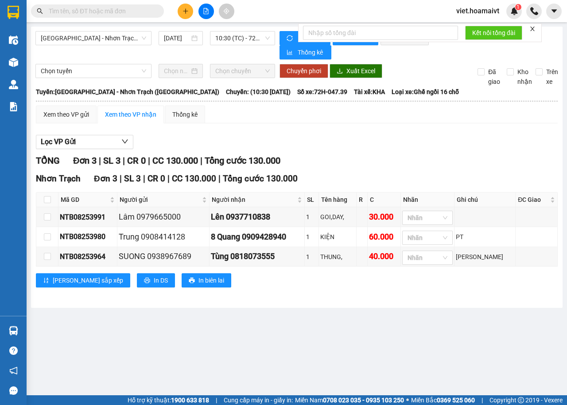
click at [367, 170] on div "TỔNG Đơn 3 | SL 3 | CR 0 | CC 130.000 | Tổng cước 130.000 Nhơn [GEOGRAPHIC_DATA…" at bounding box center [297, 226] width 522 height 144
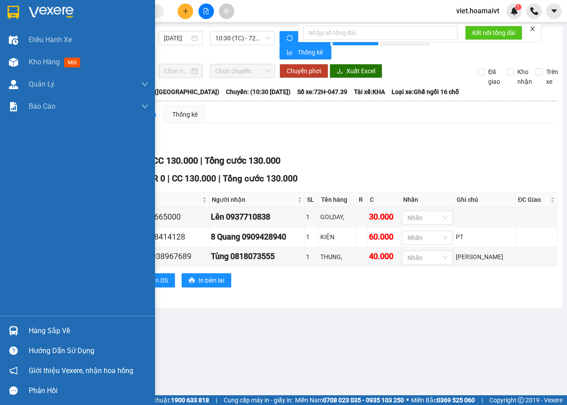
click at [61, 4] on div at bounding box center [77, 14] width 155 height 29
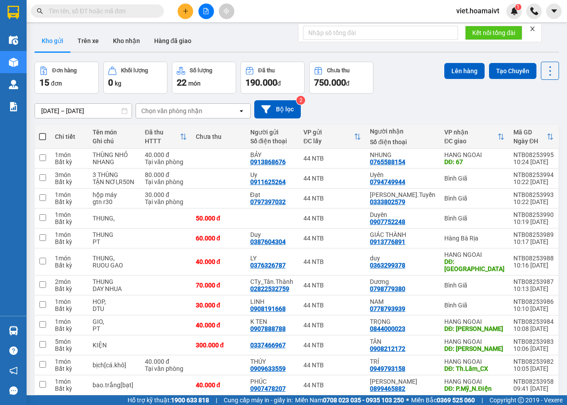
click at [438, 106] on div "[DATE] – [DATE] Press the down arrow key to interact with the calendar and sele…" at bounding box center [297, 109] width 525 height 18
click at [417, 107] on div "[DATE] – [DATE] Press the down arrow key to interact with the calendar and sele…" at bounding box center [297, 109] width 525 height 18
click at [395, 87] on div "Đơn hàng 15 đơn Khối lượng 0 kg Số lượng 22 món Đã thu 190.000 đ Chưa thu 750.0…" at bounding box center [297, 78] width 525 height 32
click at [392, 89] on div "Đơn hàng 15 đơn Khối lượng 0 kg Số lượng 22 món Đã thu 190.000 đ Chưa thu 750.0…" at bounding box center [297, 78] width 525 height 32
click at [185, 20] on div "Kết quả tìm kiếm ( 0 ) Bộ lọc Ngày tạo đơn gần nhất No Data viet.hoamaivt 1" at bounding box center [283, 11] width 567 height 22
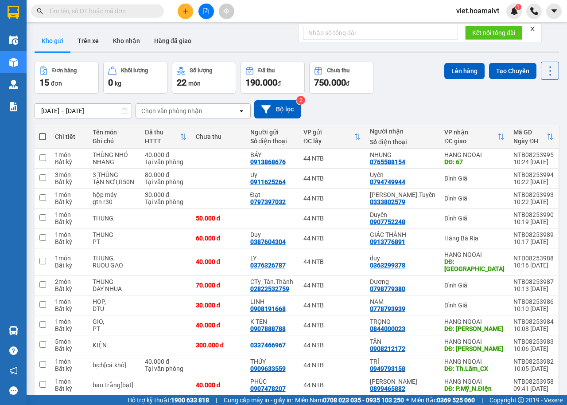
click at [185, 16] on button at bounding box center [186, 12] width 16 height 16
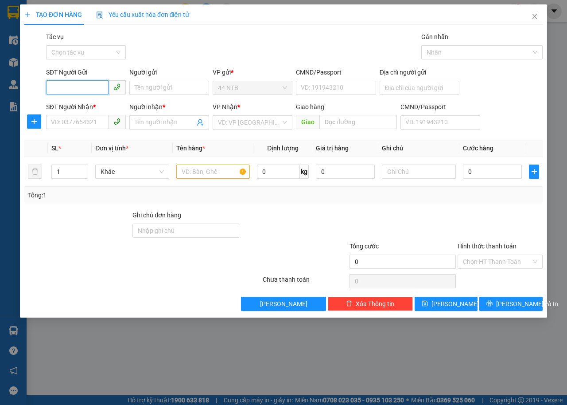
click at [89, 86] on input "SĐT Người Gửi" at bounding box center [77, 87] width 62 height 14
click at [100, 83] on input "SĐT Người Gửi" at bounding box center [77, 87] width 62 height 14
click at [537, 16] on icon "close" at bounding box center [534, 16] width 7 height 7
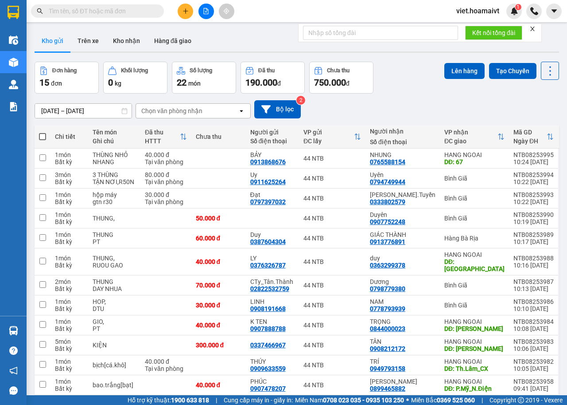
click at [207, 16] on button at bounding box center [207, 12] width 16 height 16
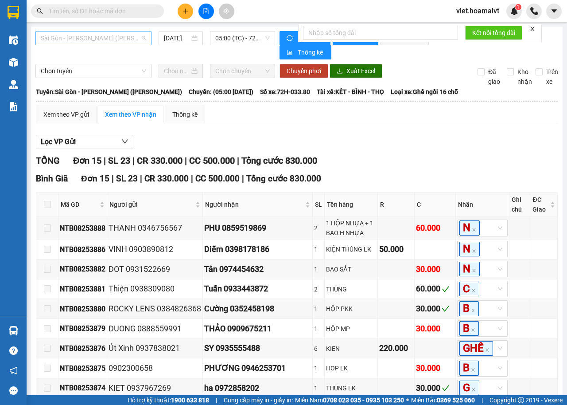
click at [133, 36] on span "Sài Gòn - [PERSON_NAME] ([PERSON_NAME])" at bounding box center [93, 37] width 105 height 13
click at [183, 37] on div "[DATE]" at bounding box center [181, 38] width 44 height 14
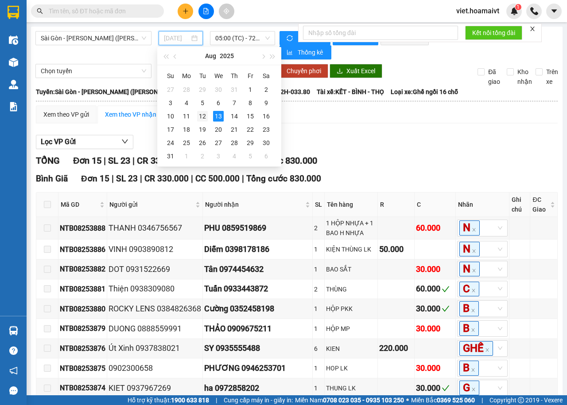
click at [205, 120] on div "12" at bounding box center [202, 116] width 11 height 11
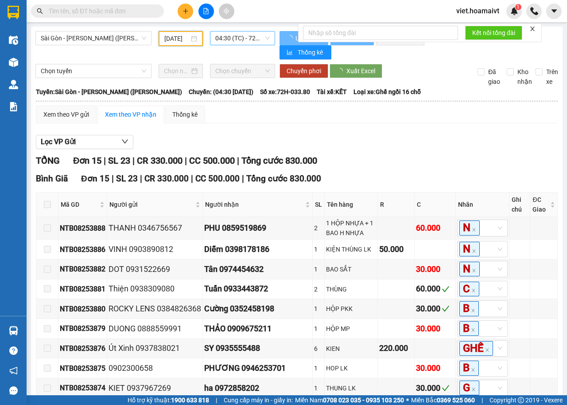
type input "[DATE]"
click at [254, 39] on span "04:30 (TC) - 72H-033.80" at bounding box center [242, 37] width 54 height 13
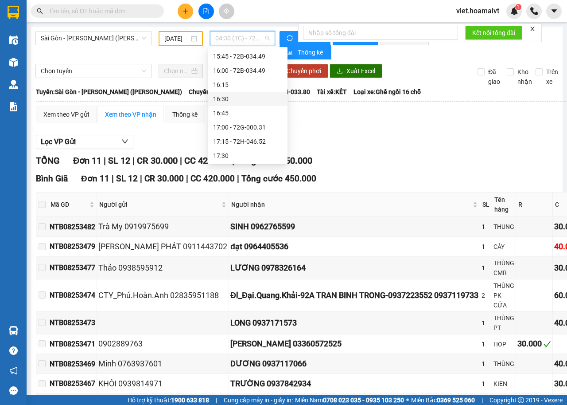
scroll to position [738, 0]
click at [260, 155] on div "18:00 - 72G-005.31" at bounding box center [247, 155] width 69 height 10
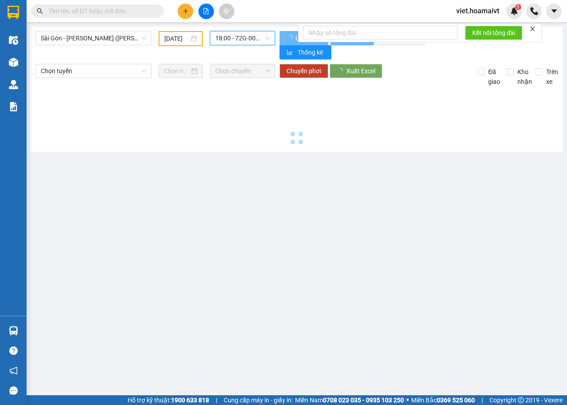
click at [369, 152] on main "[GEOGRAPHIC_DATA] - [GEOGRAPHIC_DATA] (Hàng Hoá) [DATE] 18:00 18:00 - 72G-005…" at bounding box center [283, 197] width 567 height 395
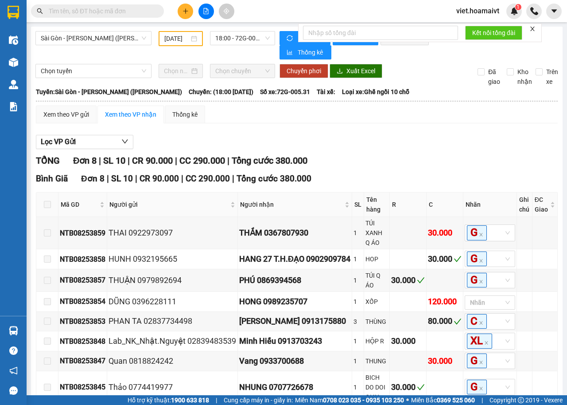
click at [369, 152] on div "Lọc VP Gửi TỔNG Đơn 8 | SL 10 | CR 90.000 | CC 290.000 | Tổng cước 380.000 Bì…" at bounding box center [297, 282] width 522 height 305
click at [406, 134] on div "Lọc VP Gửi TỔNG Đơn 8 | SL 10 | CR 90.000 | CC 290.000 | Tổng cước 380.000 Bì…" at bounding box center [297, 282] width 522 height 305
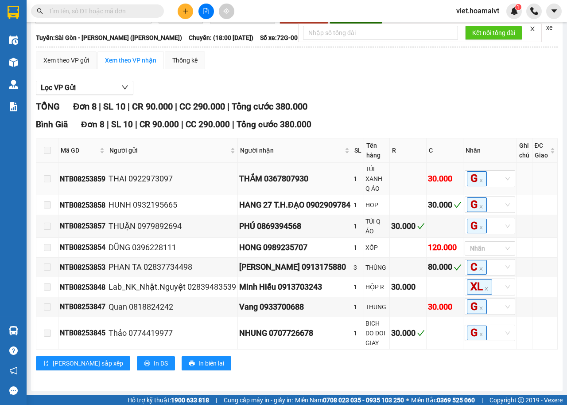
scroll to position [64, 0]
click at [282, 382] on div "[GEOGRAPHIC_DATA] - [GEOGRAPHIC_DATA] (Hàng Hoá) [DATE] 18:00 - 72G-005.31 Là…" at bounding box center [297, 182] width 532 height 418
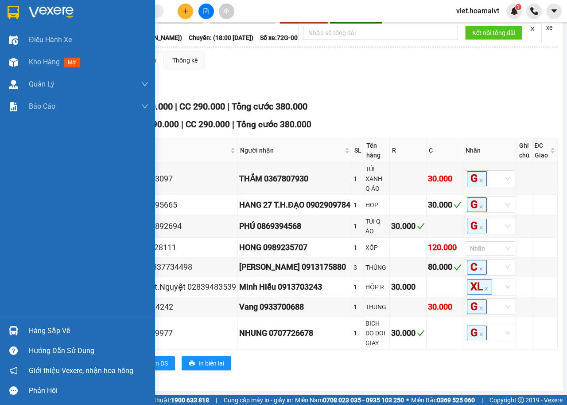
click at [40, 16] on img at bounding box center [51, 12] width 45 height 13
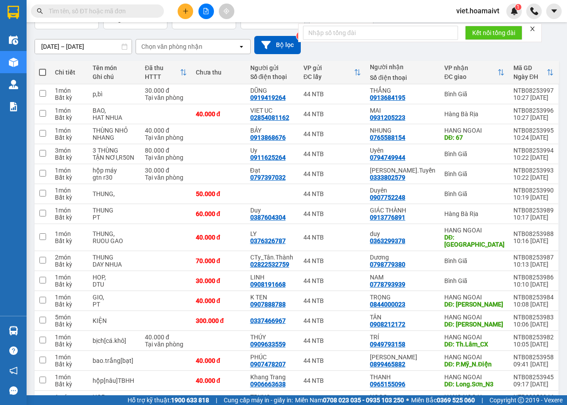
click at [423, 49] on div "[DATE] – [DATE] Press the down arrow key to interact with the calendar and sele…" at bounding box center [297, 45] width 525 height 18
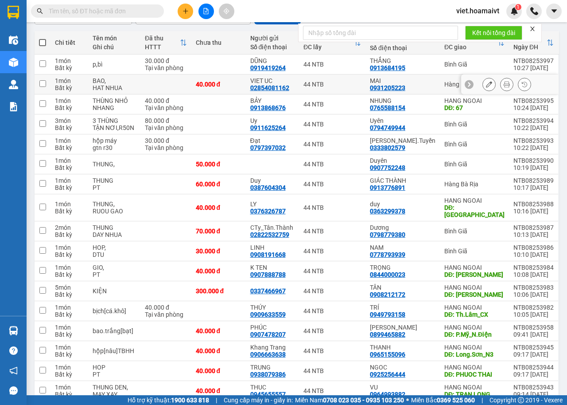
scroll to position [129, 0]
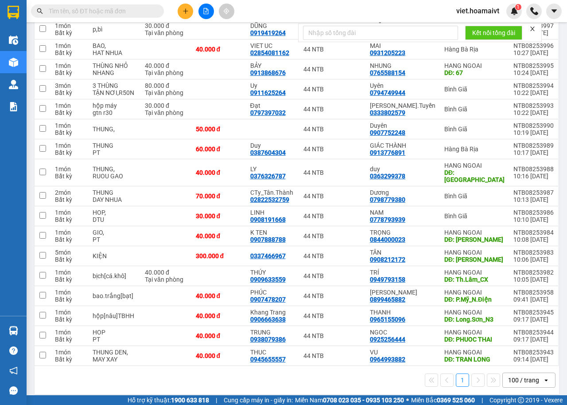
drag, startPoint x: 331, startPoint y: 384, endPoint x: 312, endPoint y: 333, distance: 53.9
click at [333, 383] on div "1 100 / trang open" at bounding box center [297, 380] width 525 height 28
click at [263, 381] on div "1 100 / trang open" at bounding box center [297, 380] width 525 height 28
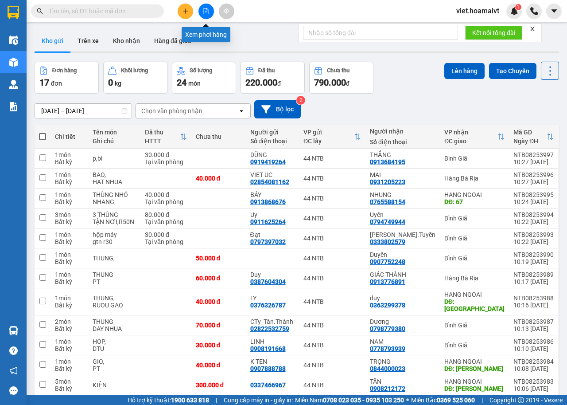
click at [208, 9] on icon "file-add" at bounding box center [206, 11] width 5 height 6
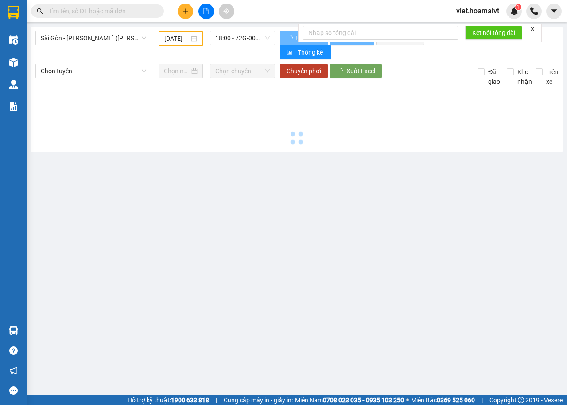
type input "[DATE]"
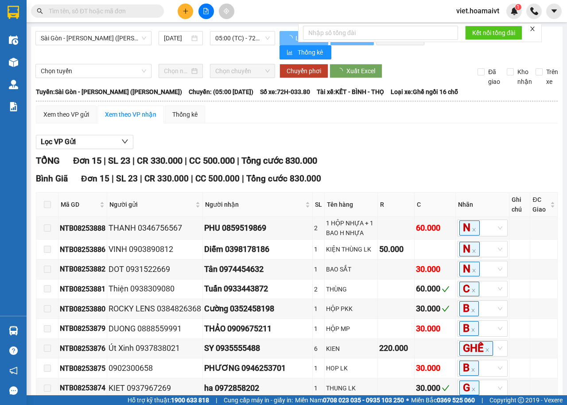
click at [407, 151] on div "Lọc VP Gửi TỔNG Đơn 15 | SL 23 | CR 330.000 | CC 500.000 | Tổng cước 830.000 B…" at bounding box center [297, 347] width 522 height 434
click at [404, 156] on div "TỔNG Đơn 15 | SL 23 | CR 330.000 | CC 500.000 | Tổng cước 830.000" at bounding box center [297, 161] width 522 height 14
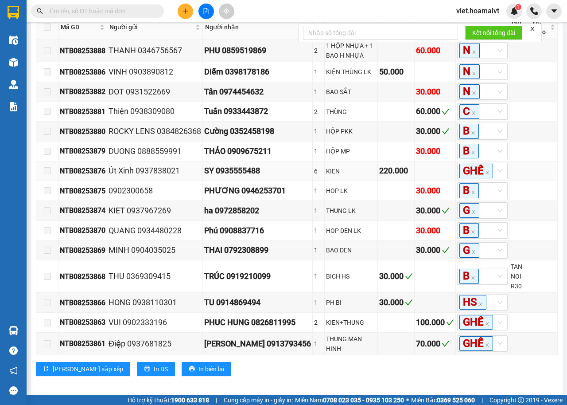
scroll to position [211, 0]
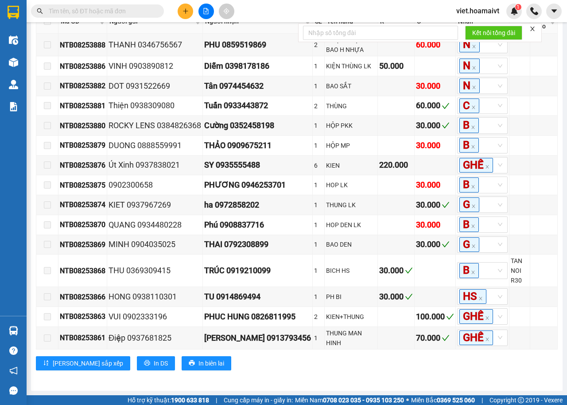
click at [353, 393] on main "[GEOGRAPHIC_DATA] - [GEOGRAPHIC_DATA] (Hàng Hoá) [DATE] 05:00 (TC) - 72H-033.…" at bounding box center [283, 197] width 567 height 395
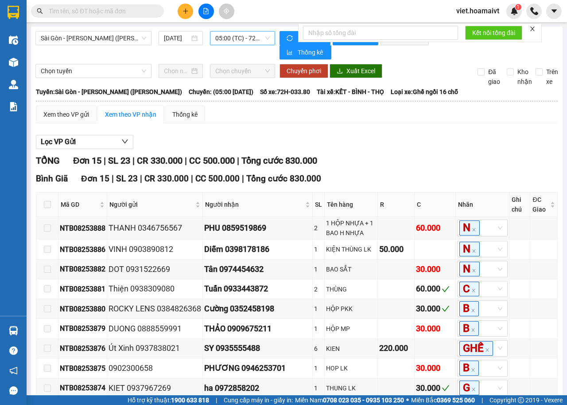
click at [231, 35] on span "05:00 (TC) - 72H-033.80" at bounding box center [242, 37] width 54 height 13
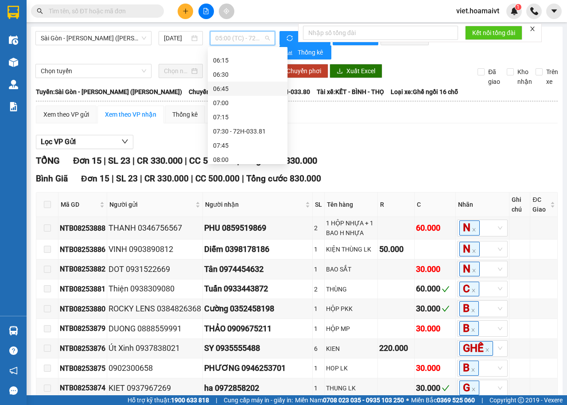
scroll to position [89, 0]
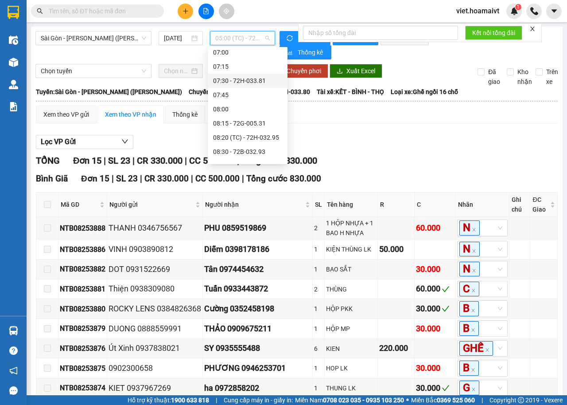
click at [239, 84] on div "07:30 - 72H-033.81" at bounding box center [247, 81] width 69 height 10
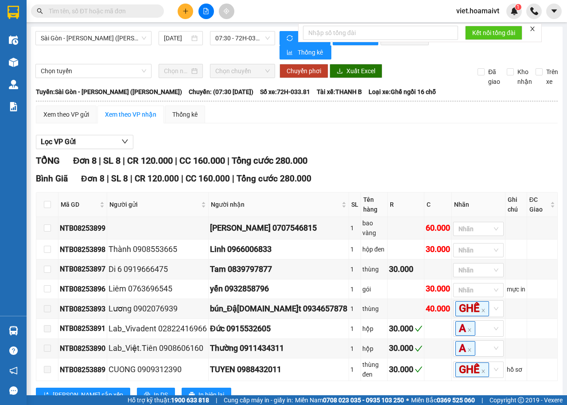
click at [374, 140] on div "Lọc VP Gửi" at bounding box center [297, 142] width 522 height 15
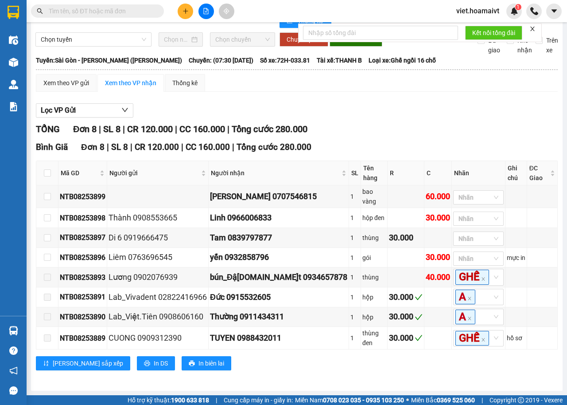
click at [399, 122] on div "TỔNG Đơn 8 | SL 8 | CR 120.000 | CC 160.000 | Tổng cước 280.000" at bounding box center [297, 129] width 522 height 14
drag, startPoint x: 413, startPoint y: 131, endPoint x: 347, endPoint y: 105, distance: 70.7
click at [412, 130] on div "TỔNG Đơn 8 | SL 8 | CR 120.000 | CC 160.000 | Tổng cước 280.000 Bình [GEOGRAPH…" at bounding box center [297, 251] width 522 height 259
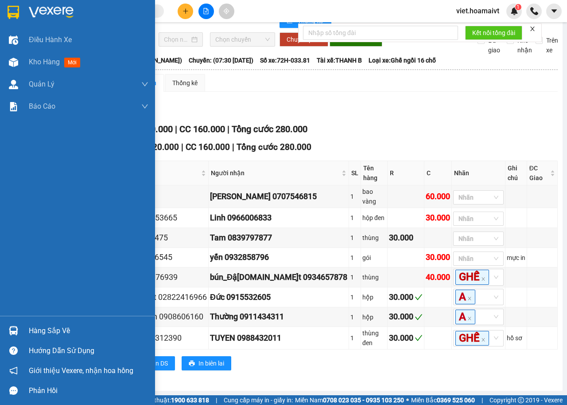
click at [54, 12] on img at bounding box center [51, 12] width 45 height 13
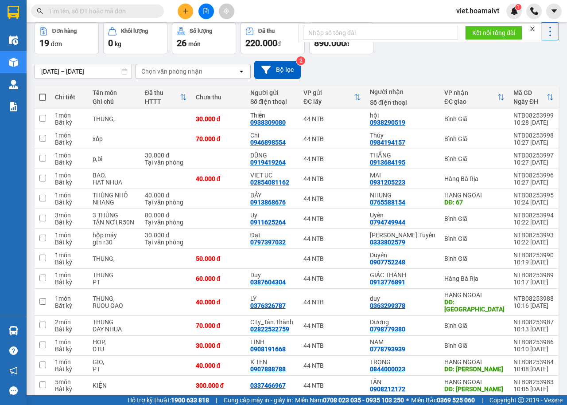
click at [382, 67] on div "[DATE] – [DATE] Press the down arrow key to interact with the calendar and sele…" at bounding box center [297, 70] width 525 height 18
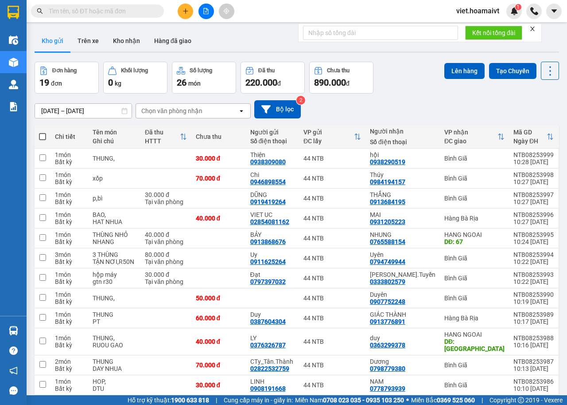
click at [182, 109] on div "Chọn văn phòng nhận" at bounding box center [171, 110] width 61 height 9
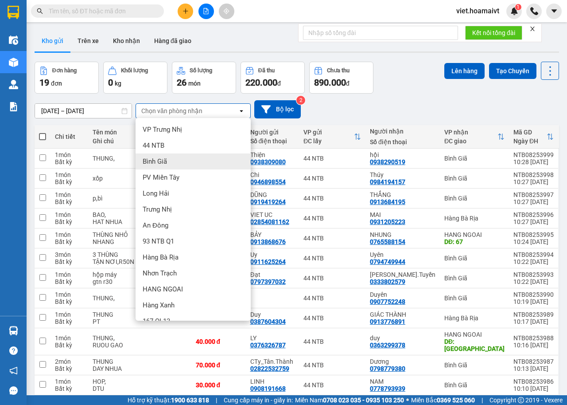
click at [173, 163] on div "Bình Giã" at bounding box center [193, 161] width 115 height 16
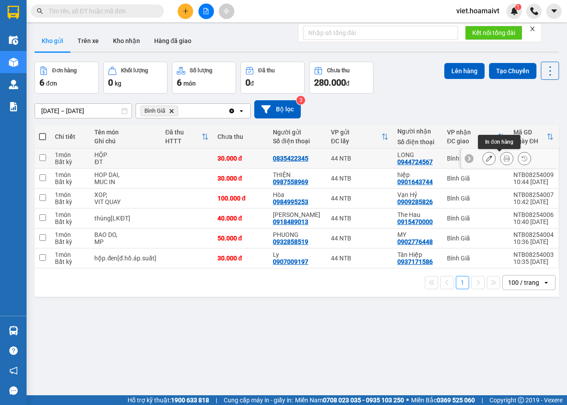
click at [501, 162] on button at bounding box center [507, 159] width 12 height 16
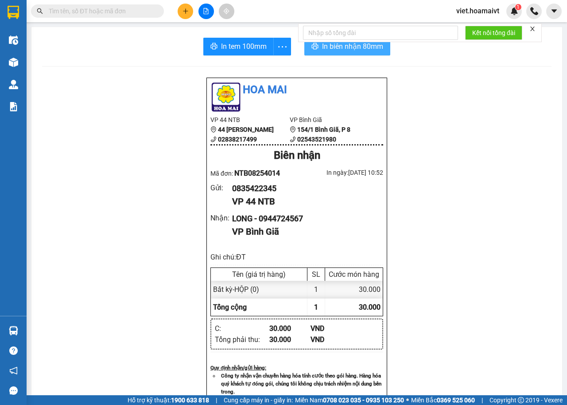
click at [322, 48] on span "In biên nhận 80mm" at bounding box center [352, 46] width 61 height 11
click at [226, 45] on span "In tem 100mm" at bounding box center [244, 46] width 46 height 11
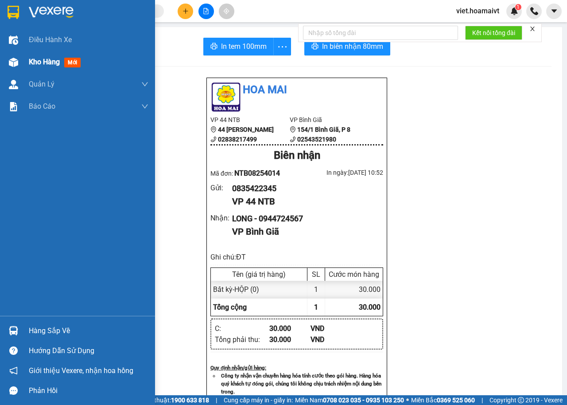
click at [35, 60] on span "Kho hàng" at bounding box center [44, 62] width 31 height 8
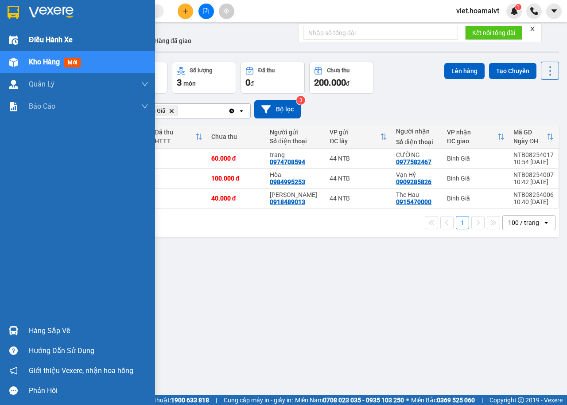
click at [48, 41] on span "Điều hành xe" at bounding box center [51, 39] width 44 height 11
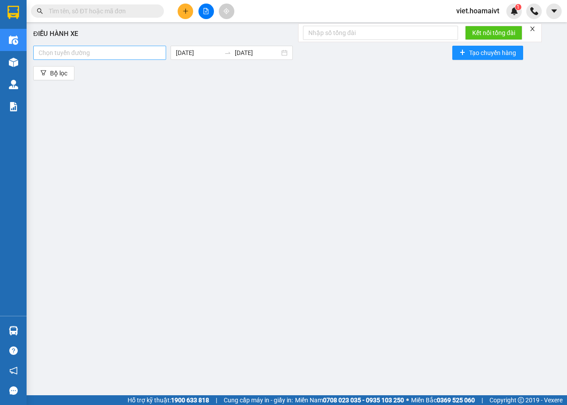
click at [141, 46] on div "Chọn tuyến đường" at bounding box center [99, 53] width 133 height 14
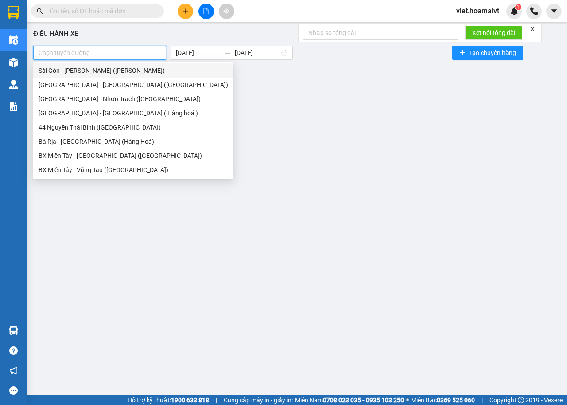
click at [78, 71] on div "Sài Gòn - [PERSON_NAME] ([PERSON_NAME])" at bounding box center [134, 71] width 190 height 10
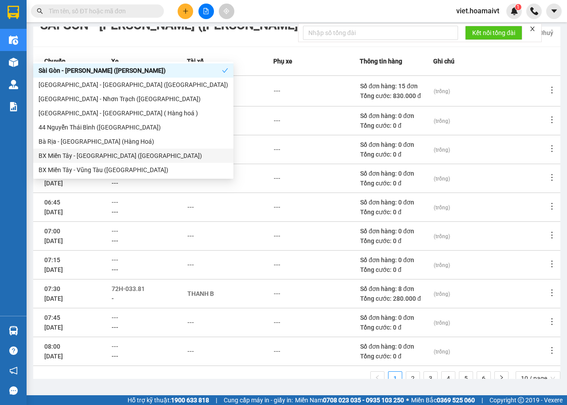
scroll to position [99, 0]
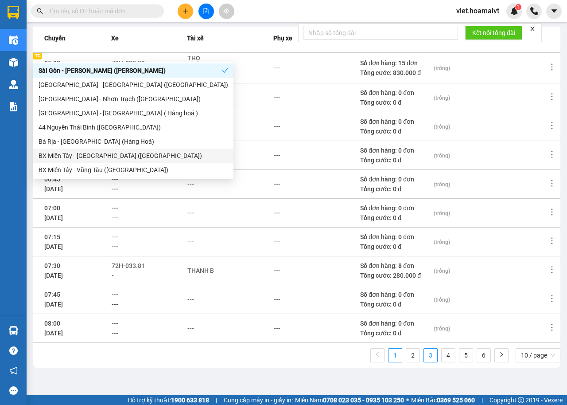
click at [424, 356] on link "3" at bounding box center [430, 354] width 13 height 13
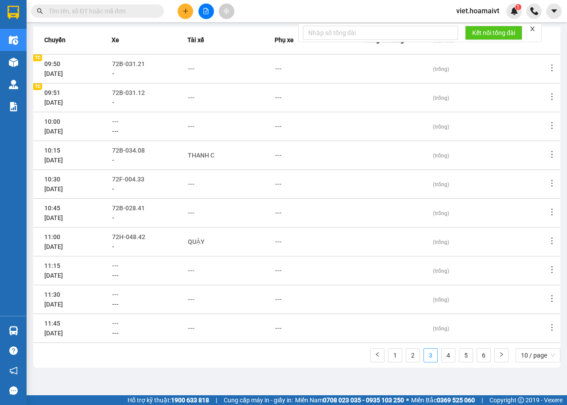
scroll to position [98, 0]
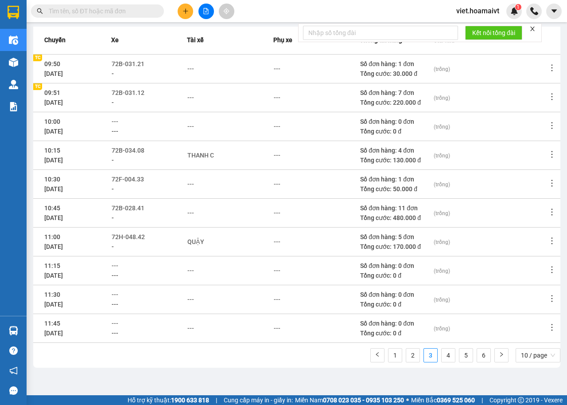
click at [121, 10] on input "text" at bounding box center [101, 11] width 105 height 10
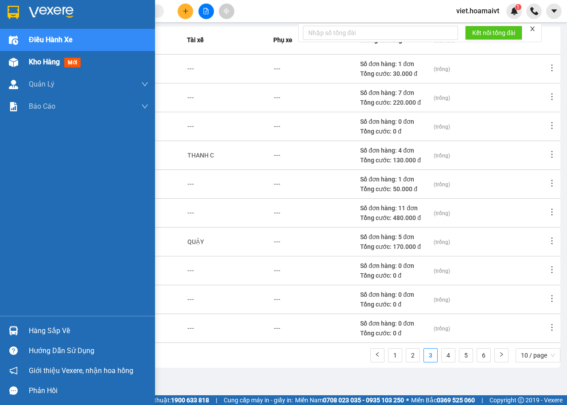
click at [38, 61] on span "Kho hàng" at bounding box center [44, 62] width 31 height 8
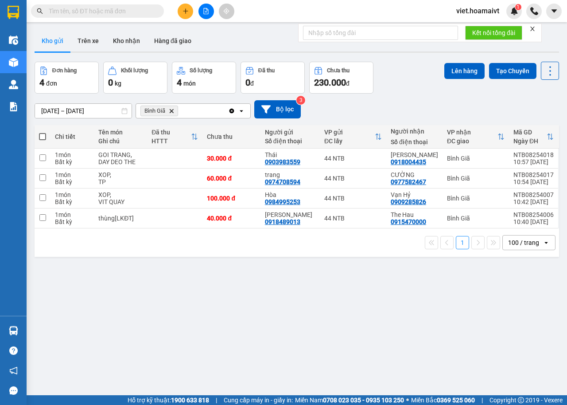
click at [188, 13] on icon "plus" at bounding box center [186, 11] width 6 height 6
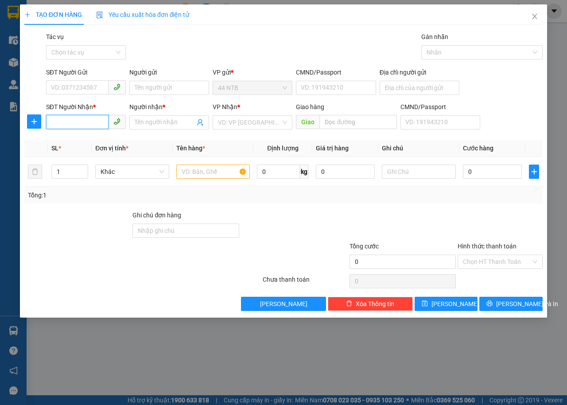
click at [76, 122] on input "SĐT Người Nhận *" at bounding box center [77, 122] width 62 height 14
type input "0933237879"
click at [92, 139] on div "0933237879 - PHƯƠNG" at bounding box center [85, 140] width 69 height 10
type input "PHƯƠNG"
type input "0933237879"
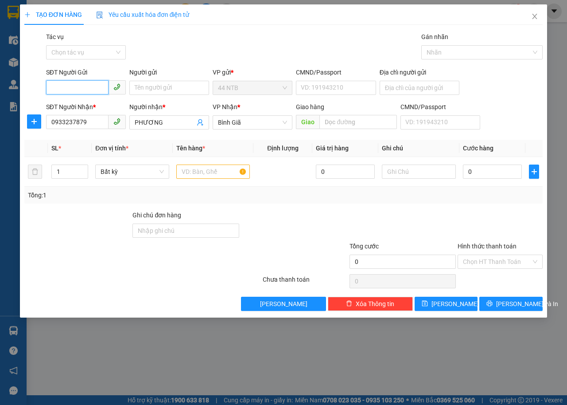
click at [82, 86] on input "SĐT Người Gửi" at bounding box center [77, 87] width 62 height 14
type input "0967292929"
drag, startPoint x: 104, startPoint y: 102, endPoint x: 149, endPoint y: 133, distance: 55.0
click at [109, 105] on div "[PHONE_NUMBER] - Đức.Huy_mobile" at bounding box center [102, 106] width 102 height 10
type input "Đức.Huy_mobile"
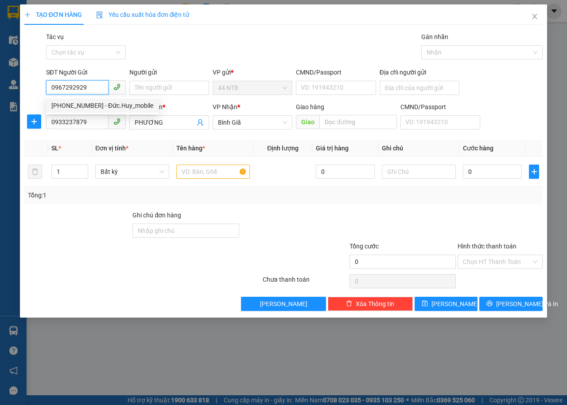
type input "29_đường.3/2"
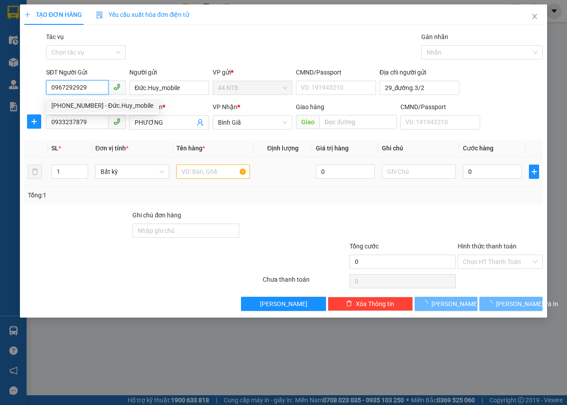
type input "0967292929"
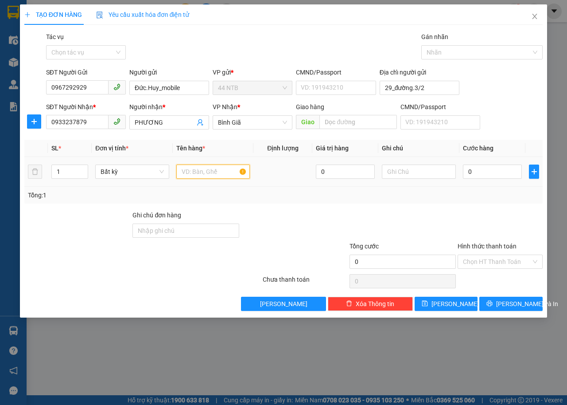
click at [198, 173] on input "text" at bounding box center [213, 171] width 74 height 14
type input "hộp"
type input "lk đt"
type input "3"
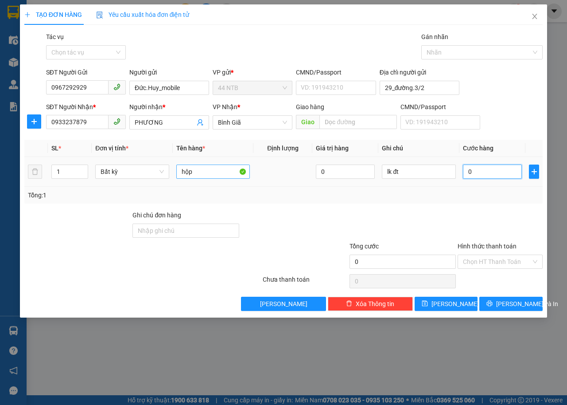
type input "3"
type input "30"
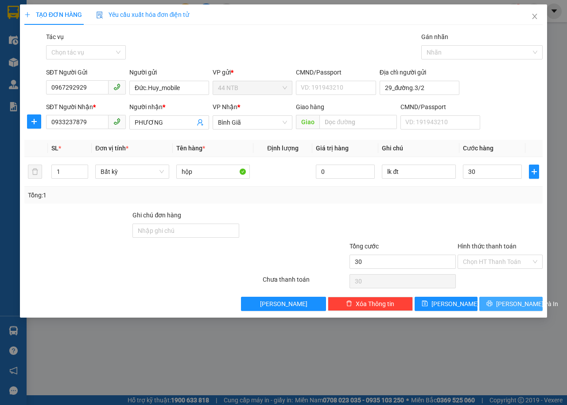
type input "30.000"
drag, startPoint x: 500, startPoint y: 299, endPoint x: 515, endPoint y: 302, distance: 15.5
click at [501, 301] on button "[PERSON_NAME] và In" at bounding box center [511, 304] width 63 height 14
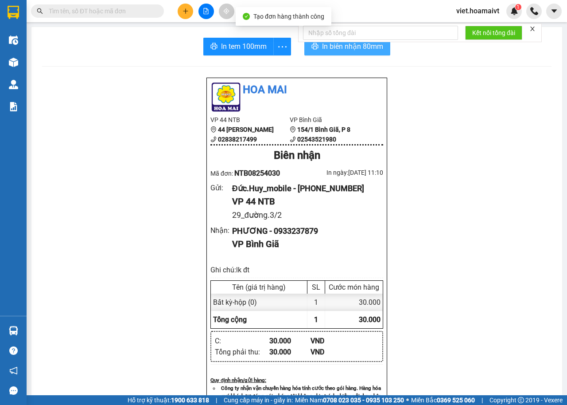
click at [345, 47] on span "In biên nhận 80mm" at bounding box center [352, 46] width 61 height 11
click at [240, 48] on div "In tem 100mm" at bounding box center [247, 47] width 88 height 18
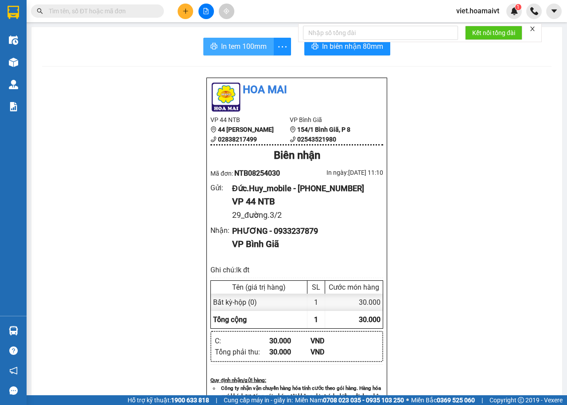
click at [247, 50] on span "In tem 100mm" at bounding box center [244, 46] width 46 height 11
click at [252, 54] on button "In tem 100mm" at bounding box center [238, 47] width 70 height 18
click at [184, 12] on icon "plus" at bounding box center [186, 11] width 6 height 6
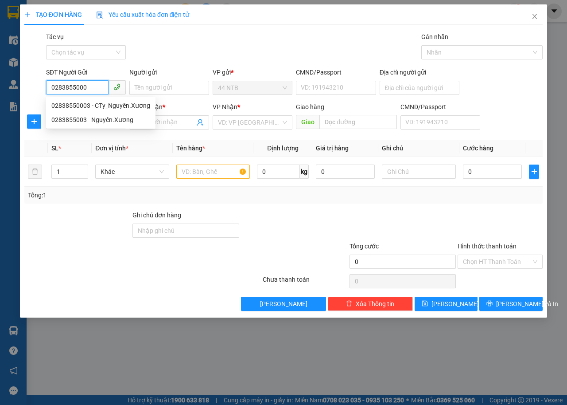
type input "02838550003"
click at [117, 105] on div "02838550003 - CTy_Nguyên.Xương" at bounding box center [100, 106] width 99 height 10
type input "CTy_Nguyên.Xương"
type input "0943366660"
type input "Khoa"
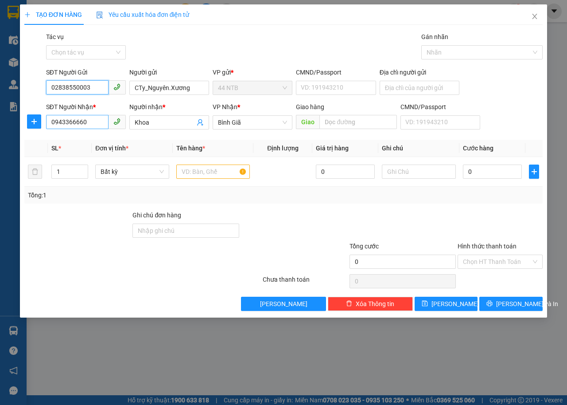
type input "02838550003"
drag, startPoint x: 91, startPoint y: 122, endPoint x: 30, endPoint y: 122, distance: 61.2
click at [30, 122] on div "SĐT Người Nhận * 0943366660 0943366660 Người nhận * Khoa VP Nhận * Bình Giã G…" at bounding box center [283, 117] width 520 height 31
type input "0902232242"
click at [89, 138] on div "0902232242 - AN" at bounding box center [85, 140] width 69 height 10
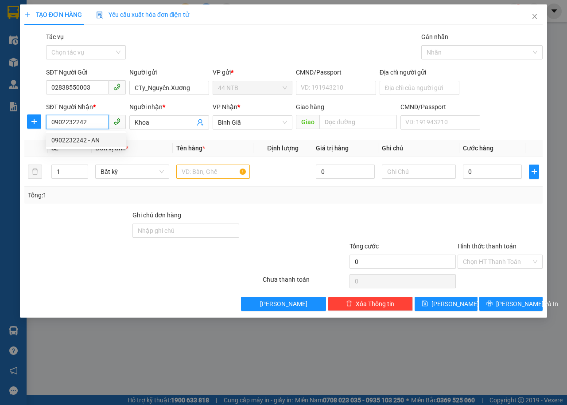
type input "159_161_D.T.Giang"
type input "AN"
type input "P.Mỹ_N.Điện"
type input "0902232242"
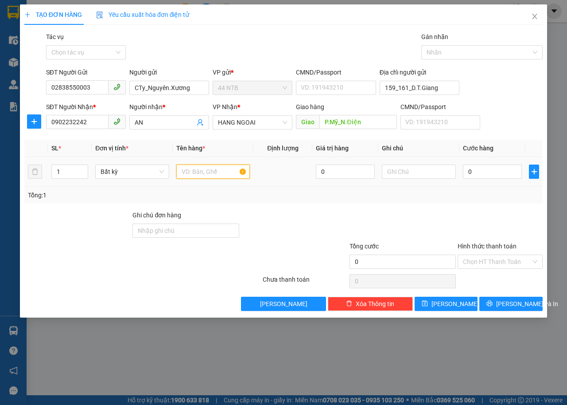
click at [212, 173] on input "text" at bounding box center [213, 171] width 74 height 14
type input "hộp"
click at [416, 170] on input "text" at bounding box center [419, 171] width 74 height 14
type input "pt"
click at [498, 173] on input "0" at bounding box center [492, 171] width 59 height 14
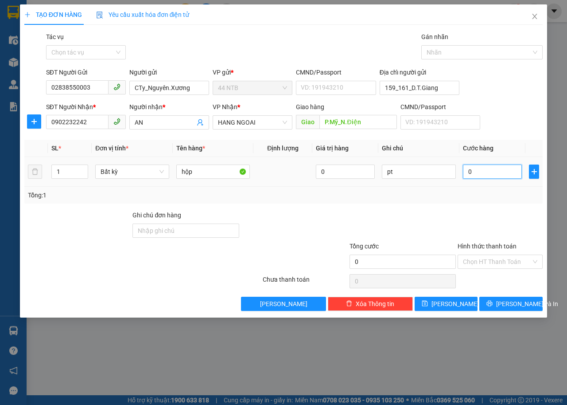
type input "4"
type input "40"
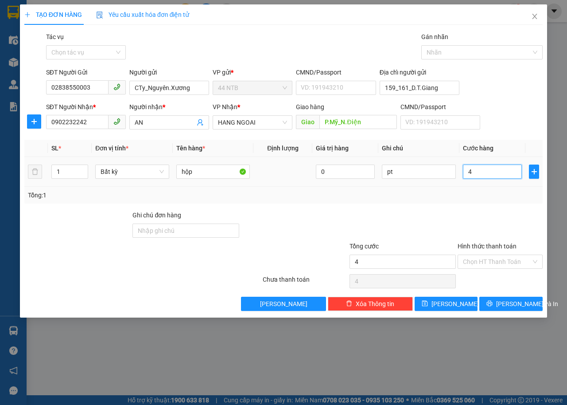
type input "40"
type input "40.000"
click at [512, 302] on span "[PERSON_NAME] và In" at bounding box center [527, 304] width 62 height 10
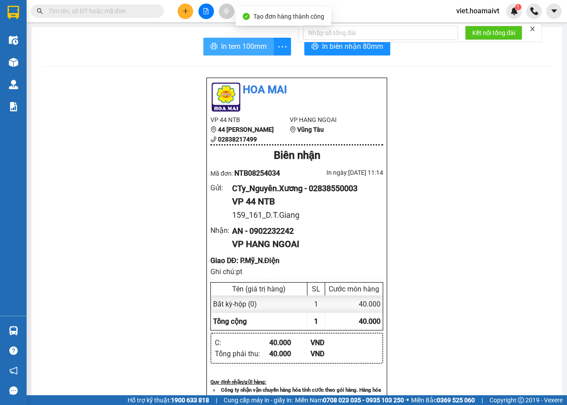
click at [236, 50] on span "In tem 100mm" at bounding box center [244, 46] width 46 height 11
click at [183, 8] on icon "plus" at bounding box center [186, 11] width 6 height 6
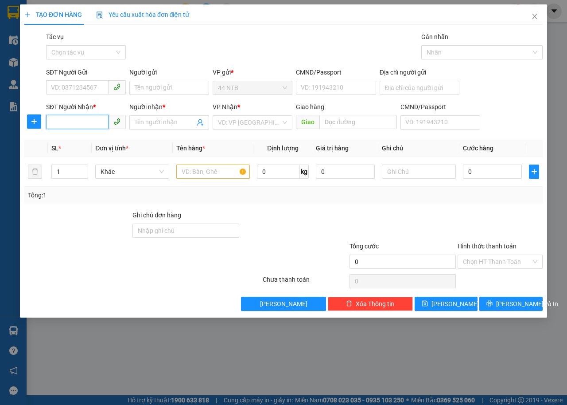
click at [76, 125] on input "SĐT Người Nhận *" at bounding box center [77, 122] width 62 height 14
type input "0945791069"
click at [86, 132] on div "0945791069 0945791069 - Hải" at bounding box center [86, 140] width 80 height 18
click at [90, 124] on input "0945791069" at bounding box center [77, 122] width 62 height 14
click at [97, 136] on div "0945791069 - Hải" at bounding box center [85, 140] width 69 height 10
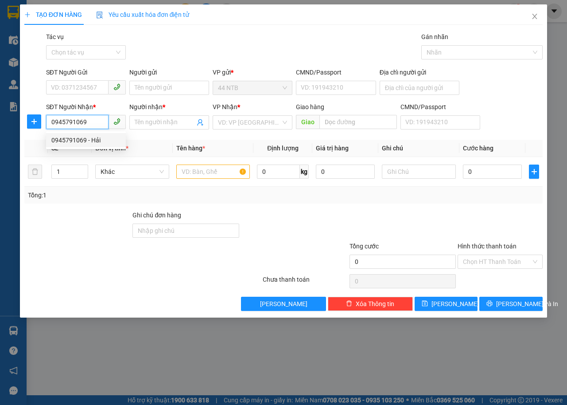
type input "Hải"
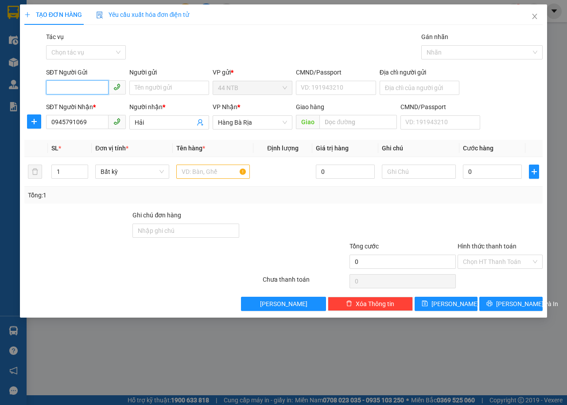
click at [69, 82] on input "SĐT Người Gửi" at bounding box center [77, 87] width 62 height 14
type input "0906818763"
click at [102, 108] on div "0906818763 - [PERSON_NAME]" at bounding box center [94, 106] width 87 height 10
type input "Ngọc"
type input "079174000065"
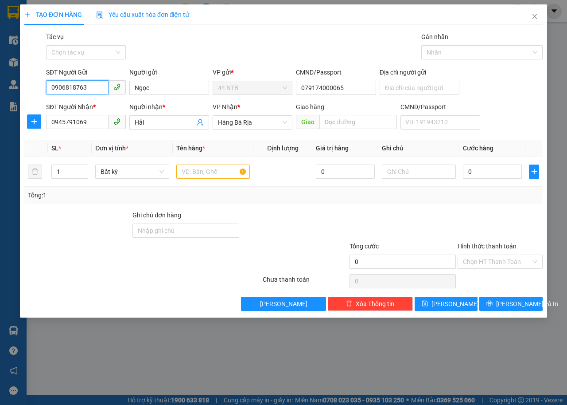
type input "0906818763"
click at [193, 51] on div "Gói vận chuyển * Tiêu chuẩn Tác vụ Chọn tác vụ Gán nhãn Nhãn" at bounding box center [294, 47] width 500 height 31
click at [211, 179] on div at bounding box center [213, 172] width 74 height 18
click at [210, 179] on div at bounding box center [213, 172] width 74 height 18
click at [212, 173] on input "text" at bounding box center [213, 171] width 74 height 14
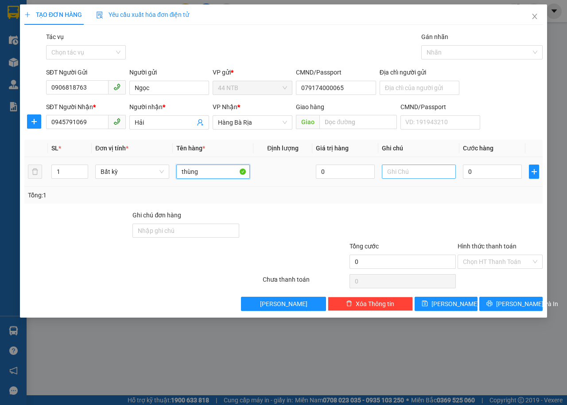
type input "thùng"
click at [416, 176] on input "text" at bounding box center [419, 171] width 74 height 14
type input "khô"
click at [493, 172] on input "0" at bounding box center [492, 171] width 59 height 14
type input "3"
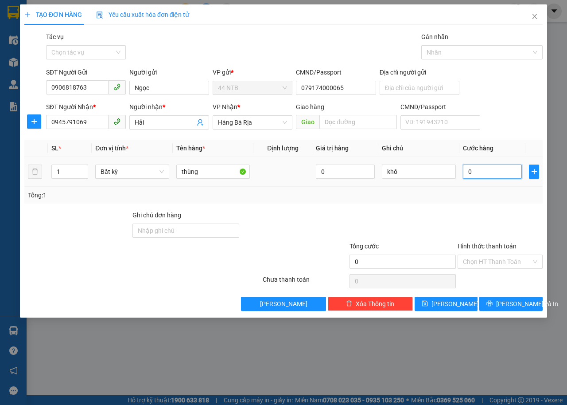
type input "3"
type input "30"
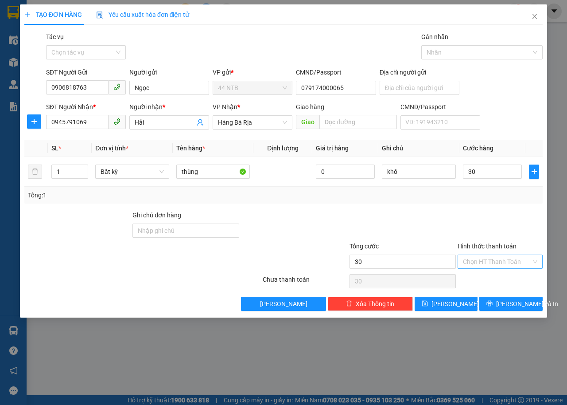
type input "30.000"
click at [499, 260] on input "Hình thức thanh toán" at bounding box center [497, 261] width 68 height 13
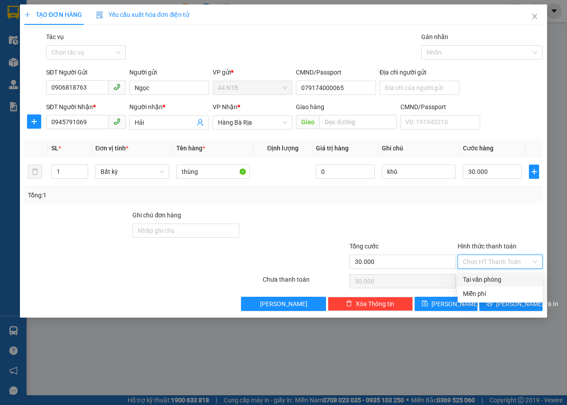
click at [504, 273] on div "Tại văn phòng" at bounding box center [500, 279] width 85 height 14
type input "0"
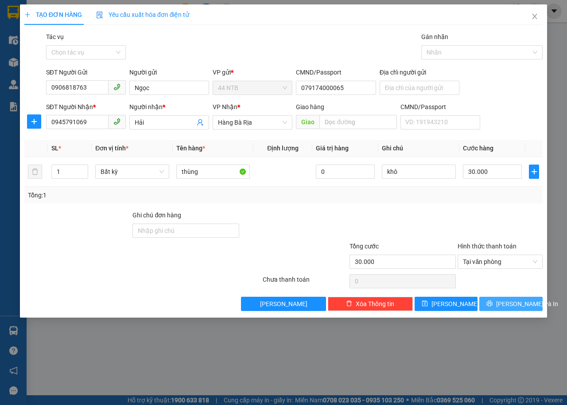
click at [516, 300] on span "[PERSON_NAME] và In" at bounding box center [527, 304] width 62 height 10
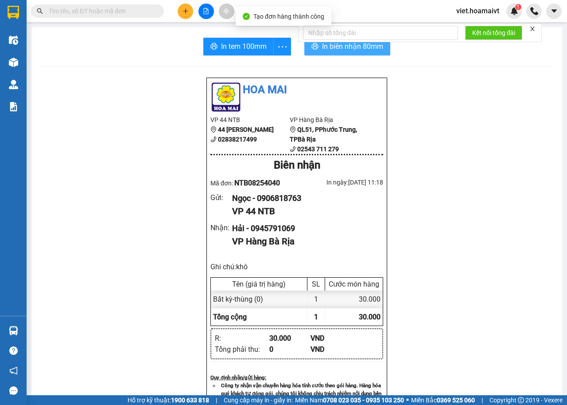
click at [332, 46] on span "In biên nhận 80mm" at bounding box center [352, 46] width 61 height 11
click at [436, 248] on div "Hoa Mai VP 44 NTB 44 [PERSON_NAME] 02838217499 VP Hàng Bà Rịa QL51, PPhước T…" at bounding box center [297, 373] width 510 height 593
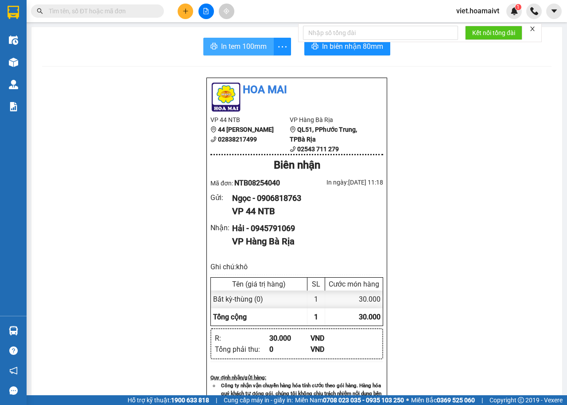
click at [243, 41] on span "In tem 100mm" at bounding box center [244, 46] width 46 height 11
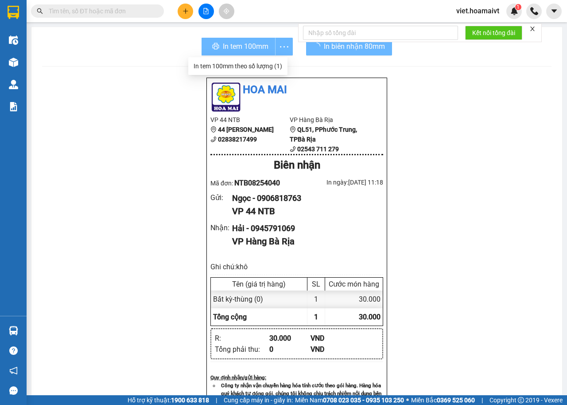
click at [480, 210] on div "Hoa Mai VP 44 NTB 44 [PERSON_NAME] 02838217499 VP Hàng Bà Rịa QL51, PPhước T…" at bounding box center [297, 373] width 510 height 593
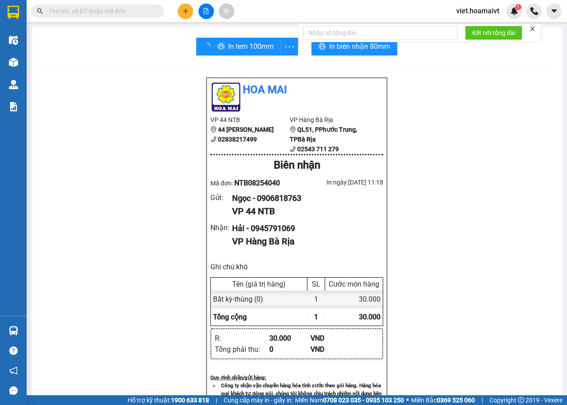
click at [478, 207] on div "Hoa Mai VP 44 NTB 44 [PERSON_NAME] 02838217499 VP Hàng Bà Rịa QL51, PPhước T…" at bounding box center [297, 373] width 510 height 593
click at [477, 207] on div "Hoa Mai VP 44 NTB 44 [PERSON_NAME] 02838217499 VP Hàng Bà Rịa QL51, PPhước T…" at bounding box center [297, 373] width 510 height 593
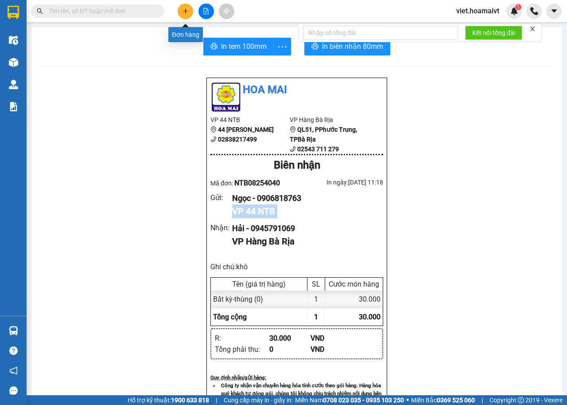
click at [183, 13] on icon "plus" at bounding box center [186, 11] width 6 height 6
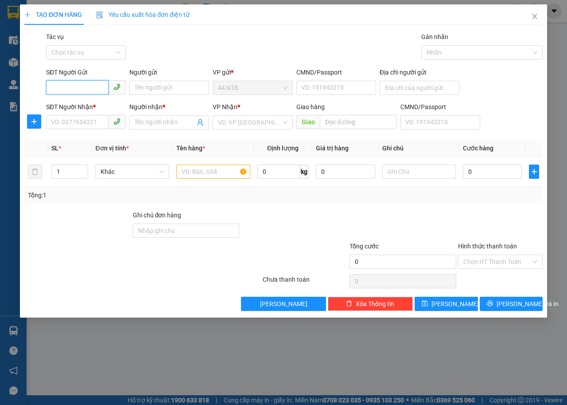
click at [83, 87] on input "SĐT Người Gửi" at bounding box center [77, 87] width 62 height 14
type input "0903849127"
click at [122, 105] on div "0903849127 - [GEOGRAPHIC_DATA]" at bounding box center [101, 106] width 100 height 10
type input "PHÚ HOÀNG ANH"
type input "XUÂN THỚI SƠN,HÓC MÔN"
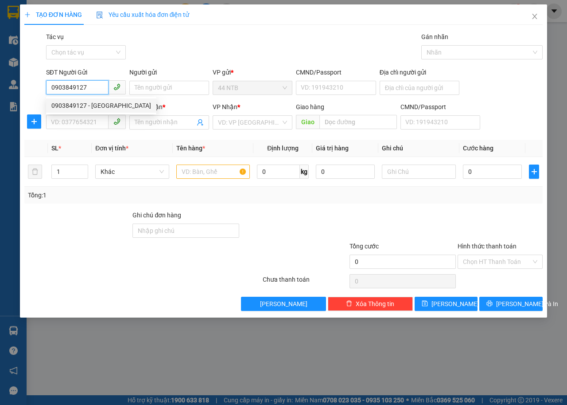
type input "0918498989"
type input "HƯNG"
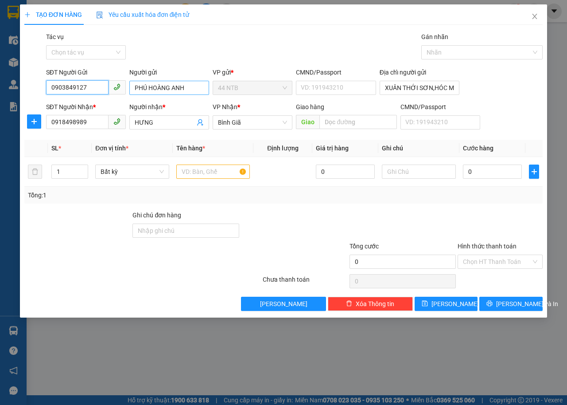
type input "0903849127"
drag, startPoint x: 170, startPoint y: 88, endPoint x: 20, endPoint y: 109, distance: 150.8
click at [22, 109] on div "TẠO ĐƠN HÀNG Yêu cầu xuất hóa đơn điện tử Transit Pickup Surcharge Ids Transit …" at bounding box center [283, 160] width 527 height 313
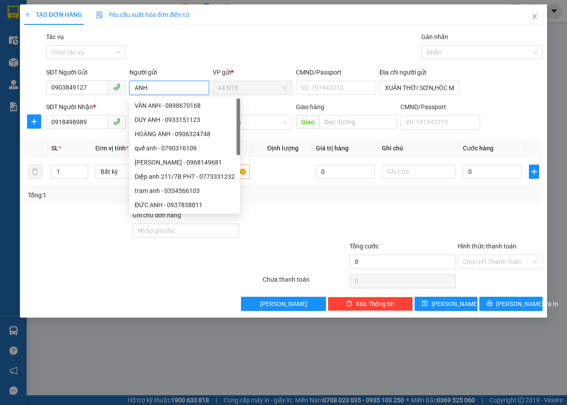
type input "ANH"
click at [206, 45] on div "Gói vận chuyển * Tiêu chuẩn Tác vụ Chọn tác vụ Gán nhãn Nhãn" at bounding box center [294, 47] width 500 height 31
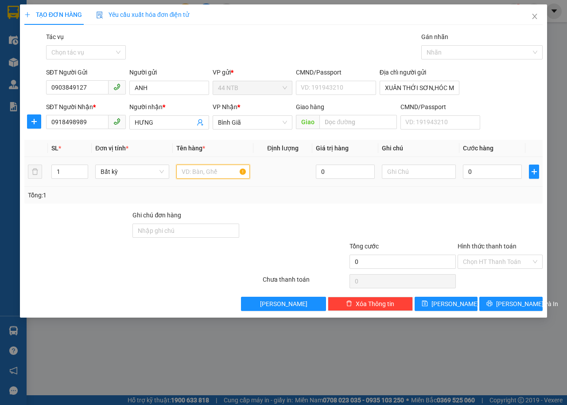
click at [199, 170] on input "text" at bounding box center [213, 171] width 74 height 14
type input "pbi"
click at [496, 167] on input "0" at bounding box center [492, 171] width 59 height 14
type input "3"
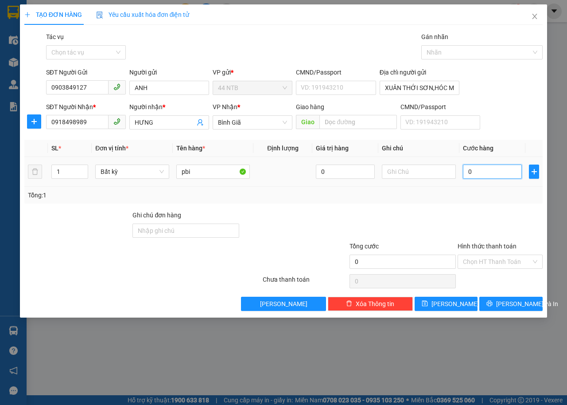
type input "3"
type input "30"
type input "30.000"
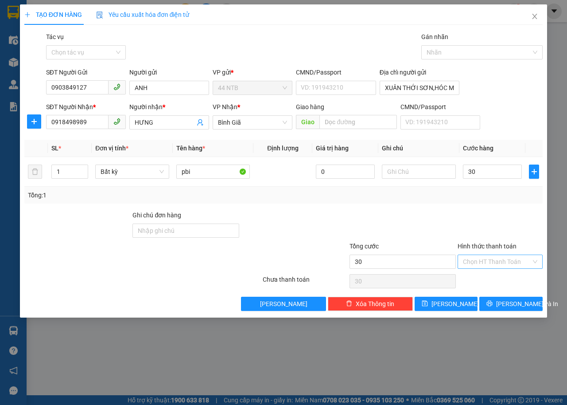
type input "30.000"
click at [489, 259] on input "Hình thức thanh toán" at bounding box center [497, 261] width 68 height 13
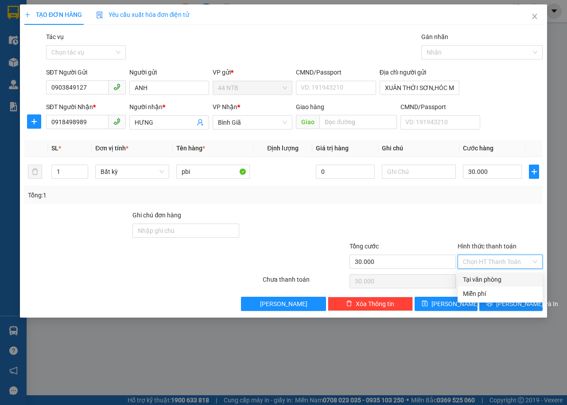
click at [496, 277] on div "Tại văn phòng" at bounding box center [500, 279] width 74 height 10
type input "0"
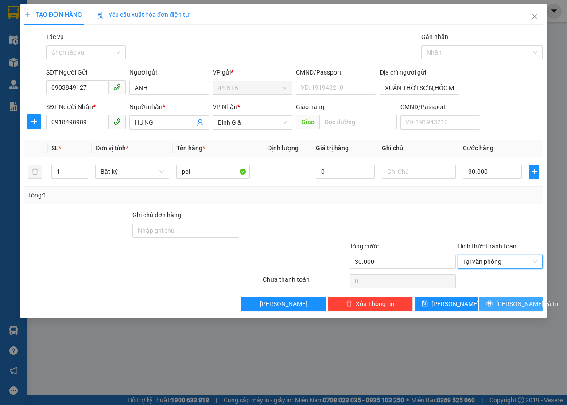
click at [510, 302] on span "[PERSON_NAME] và In" at bounding box center [527, 304] width 62 height 10
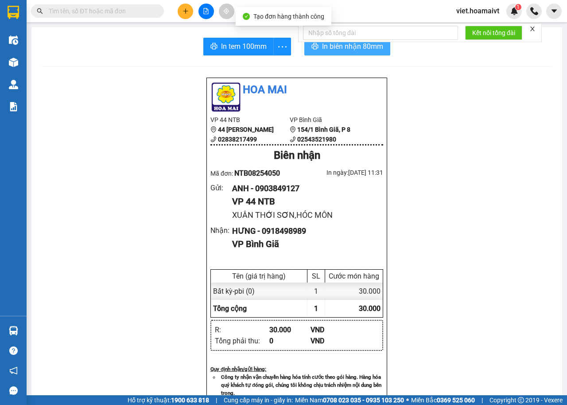
click at [346, 46] on span "In biên nhận 80mm" at bounding box center [352, 46] width 61 height 11
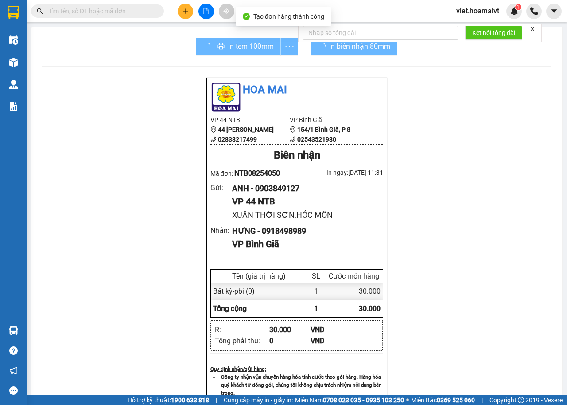
click at [463, 211] on div "Hoa Mai VP 44 NTB 44 [PERSON_NAME] 02838217499 VP Bình Giã 154/1 [GEOGRAPHIC_…" at bounding box center [297, 378] width 510 height 603
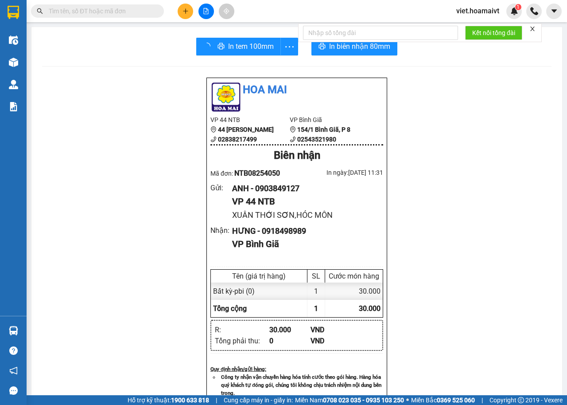
click at [461, 210] on div "Hoa Mai VP 44 NTB 44 [PERSON_NAME] 02838217499 VP Bình Giã 154/1 [GEOGRAPHIC_…" at bounding box center [297, 378] width 510 height 603
click at [231, 47] on span "In tem 100mm" at bounding box center [244, 46] width 46 height 11
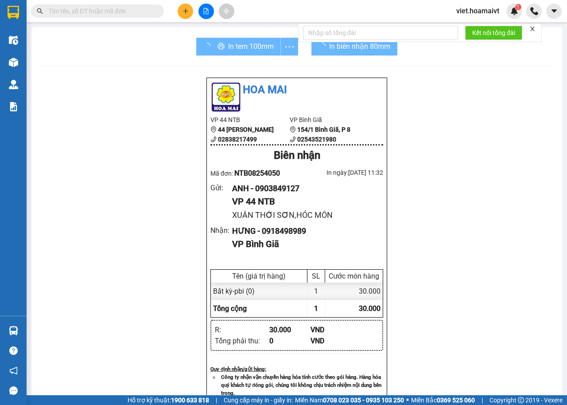
click at [447, 245] on div "Hoa Mai VP 44 NTB 44 [PERSON_NAME] 02838217499 VP Bình Giã 154/1 [GEOGRAPHIC_…" at bounding box center [297, 378] width 510 height 603
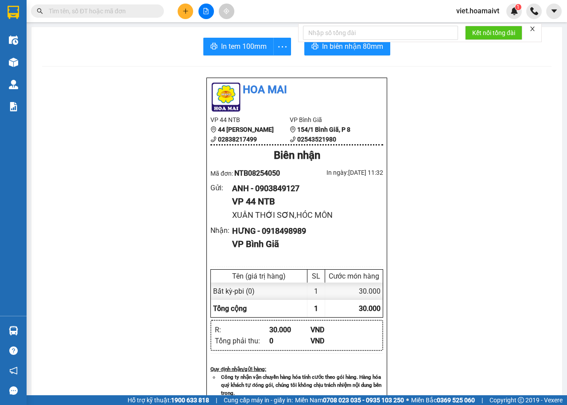
click at [447, 245] on div "Hoa Mai VP 44 NTB 44 [PERSON_NAME] 02838217499 VP Bình Giã 154/1 [GEOGRAPHIC_…" at bounding box center [297, 378] width 510 height 603
click at [445, 246] on div "Hoa Mai VP 44 NTB 44 [PERSON_NAME] 02838217499 VP Bình Giã 154/1 [GEOGRAPHIC_…" at bounding box center [297, 378] width 510 height 603
click at [444, 246] on div "Hoa Mai VP 44 NTB 44 [PERSON_NAME] 02838217499 VP Bình Giã 154/1 [GEOGRAPHIC_…" at bounding box center [297, 378] width 510 height 603
click at [441, 245] on div "Hoa Mai VP 44 NTB 44 [PERSON_NAME] 02838217499 VP Bình Giã 154/1 [GEOGRAPHIC_…" at bounding box center [297, 378] width 510 height 603
click at [439, 245] on div "Hoa Mai VP 44 NTB 44 [PERSON_NAME] 02838217499 VP Bình Giã 154/1 [GEOGRAPHIC_…" at bounding box center [297, 378] width 510 height 603
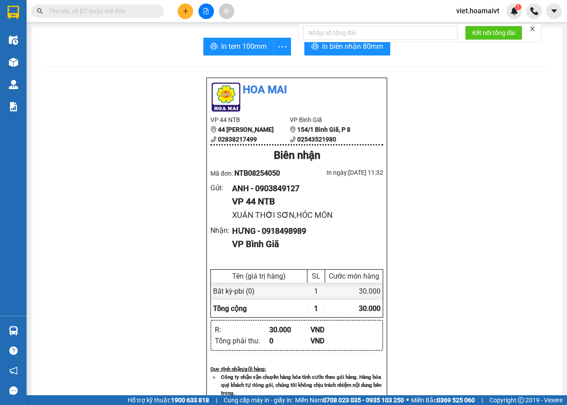
click at [439, 245] on div "Hoa Mai VP 44 NTB 44 [PERSON_NAME] 02838217499 VP Bình Giã 154/1 [GEOGRAPHIC_…" at bounding box center [297, 378] width 510 height 603
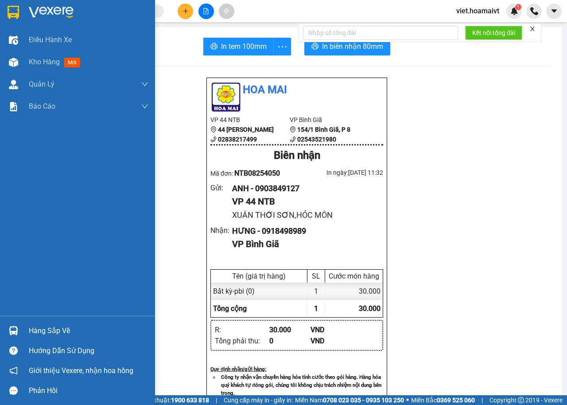
click at [51, 11] on img at bounding box center [51, 12] width 45 height 13
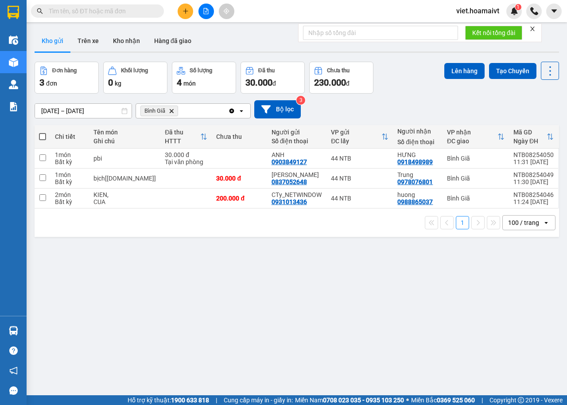
click at [446, 103] on div "[DATE] – [DATE] Press the down arrow key to interact with the calendar and sele…" at bounding box center [297, 109] width 525 height 18
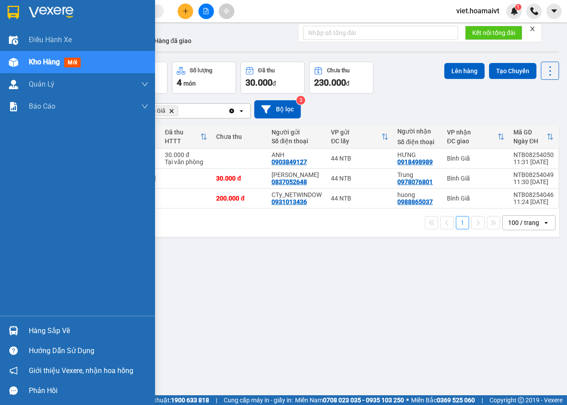
click at [62, 12] on img at bounding box center [51, 12] width 45 height 13
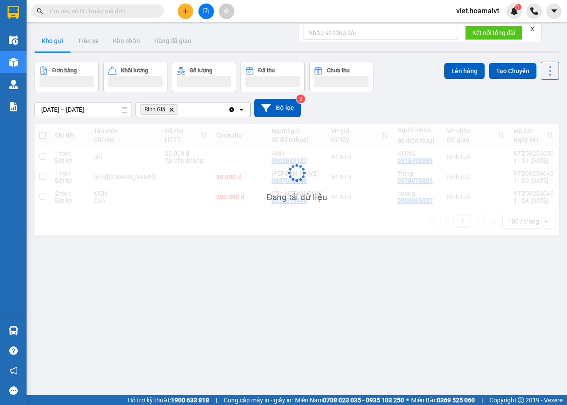
click at [173, 111] on icon "Bình Giã, close by backspace" at bounding box center [172, 109] width 4 height 4
click at [173, 111] on div "Chọn văn phòng nhận" at bounding box center [171, 109] width 61 height 9
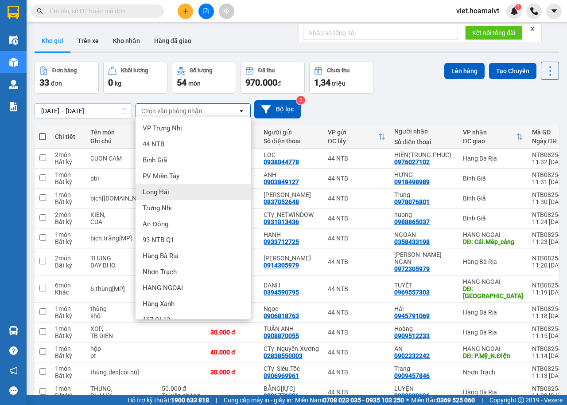
click at [187, 189] on div "Long Hải" at bounding box center [193, 192] width 115 height 16
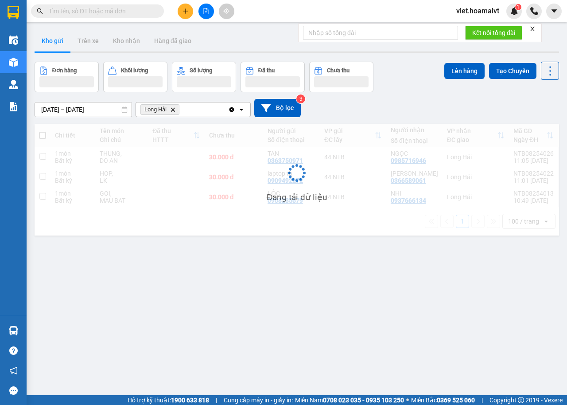
click at [414, 105] on div "[DATE] – [DATE] Press the down arrow key to interact with the calendar and sele…" at bounding box center [297, 108] width 525 height 18
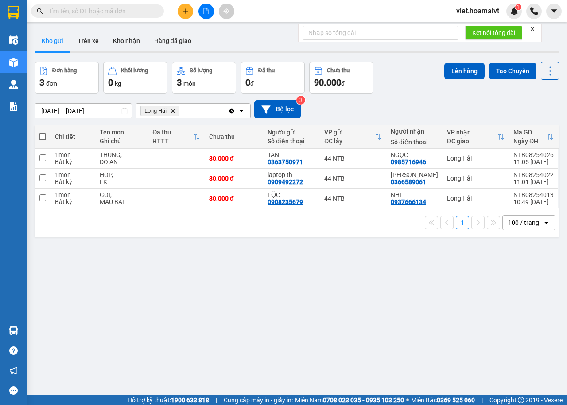
click at [414, 107] on div "[DATE] – [DATE] Press the down arrow key to interact with the calendar and sele…" at bounding box center [297, 109] width 525 height 18
click at [369, 306] on div "ver 1.8.137 Kho gửi Trên xe Kho nhận Hàng đã giao Đơn hàng 3 đơn Khối lượng 0 k…" at bounding box center [297, 229] width 532 height 405
click at [173, 109] on icon "Delete" at bounding box center [172, 110] width 5 height 5
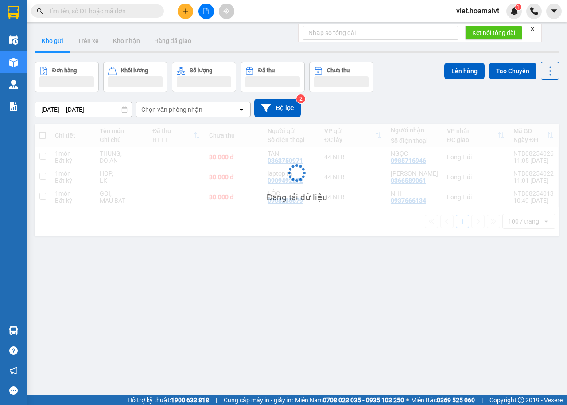
click at [438, 102] on div "[DATE] – [DATE] Press the down arrow key to interact with the calendar and sele…" at bounding box center [297, 108] width 525 height 18
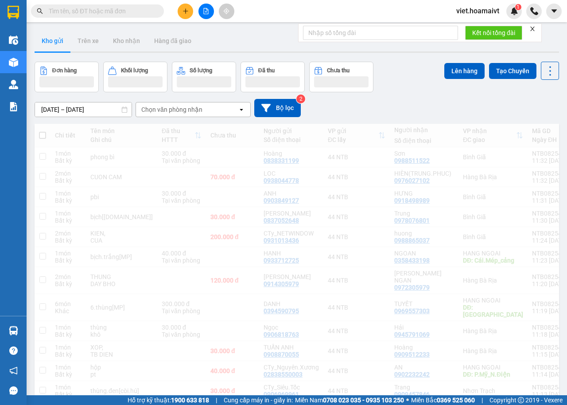
click at [438, 102] on div "[DATE] – [DATE] Press the down arrow key to interact with the calendar and sele…" at bounding box center [297, 108] width 525 height 18
click at [438, 101] on div "[DATE] – [DATE] Press the down arrow key to interact with the calendar and sele…" at bounding box center [297, 108] width 525 height 18
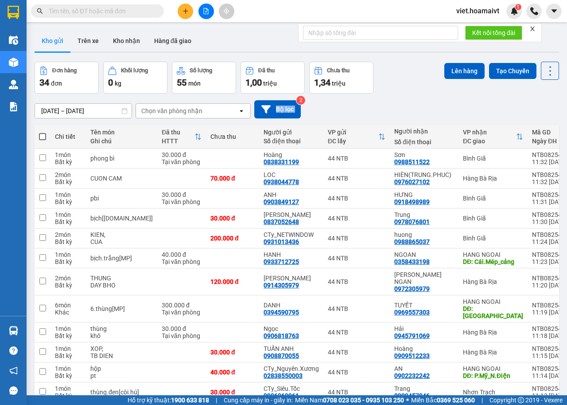
click at [438, 101] on div "[DATE] – [DATE] Press the down arrow key to interact with the calendar and sele…" at bounding box center [297, 109] width 525 height 18
drag, startPoint x: 438, startPoint y: 101, endPoint x: 435, endPoint y: 109, distance: 9.0
click at [438, 102] on div "[DATE] – [DATE] Press the down arrow key to interact with the calendar and sele…" at bounding box center [297, 109] width 525 height 18
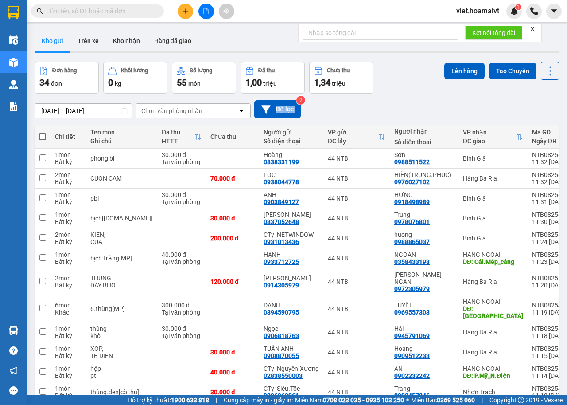
click at [435, 109] on div "[DATE] – [DATE] Press the down arrow key to interact with the calendar and sele…" at bounding box center [297, 109] width 525 height 18
click at [435, 110] on div "[DATE] – [DATE] Press the down arrow key to interact with the calendar and sele…" at bounding box center [297, 109] width 525 height 18
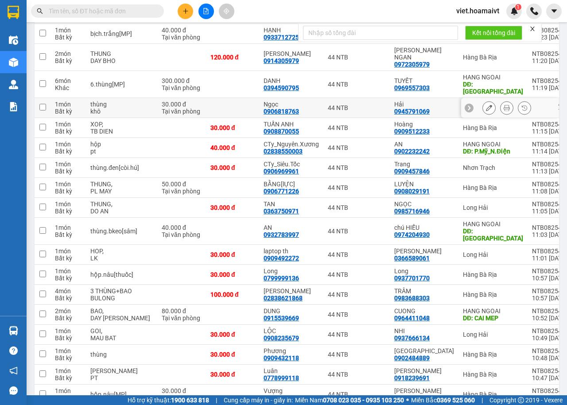
scroll to position [133, 0]
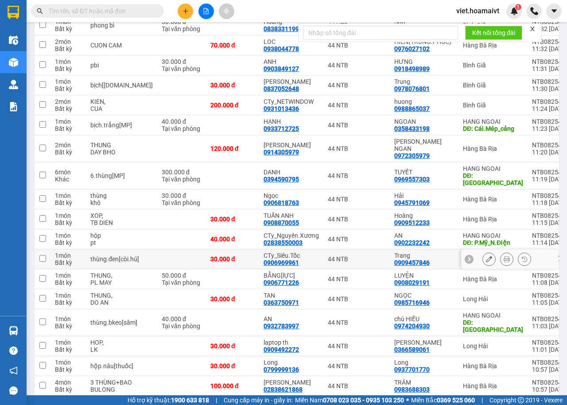
drag, startPoint x: 161, startPoint y: 246, endPoint x: 195, endPoint y: 219, distance: 43.2
click at [161, 249] on td at bounding box center [181, 259] width 49 height 20
checkbox input "true"
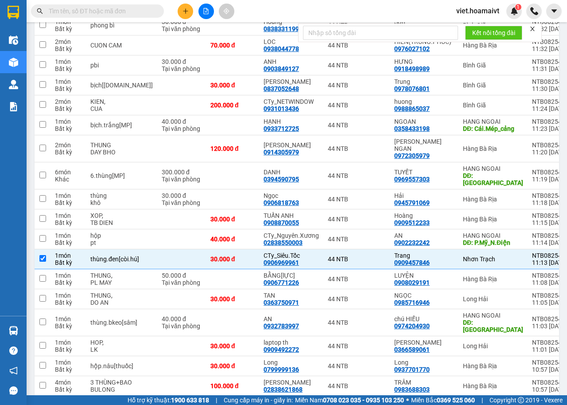
scroll to position [0, 0]
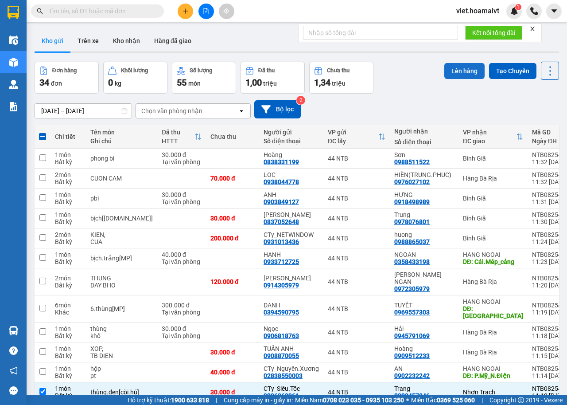
click at [453, 74] on button "Lên hàng" at bounding box center [465, 71] width 40 height 16
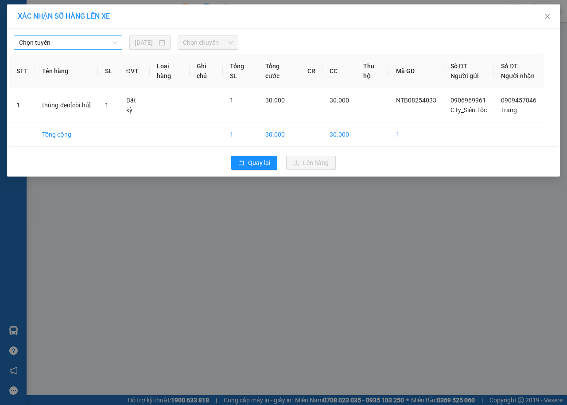
click at [66, 42] on span "Chọn tuyến" at bounding box center [68, 42] width 98 height 13
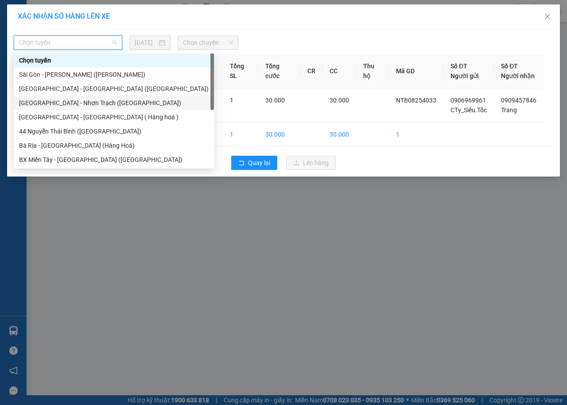
drag, startPoint x: 80, startPoint y: 102, endPoint x: 114, endPoint y: 64, distance: 51.1
click at [80, 102] on div "[GEOGRAPHIC_DATA] - Nhơn Trạch ([GEOGRAPHIC_DATA])" at bounding box center [114, 103] width 190 height 10
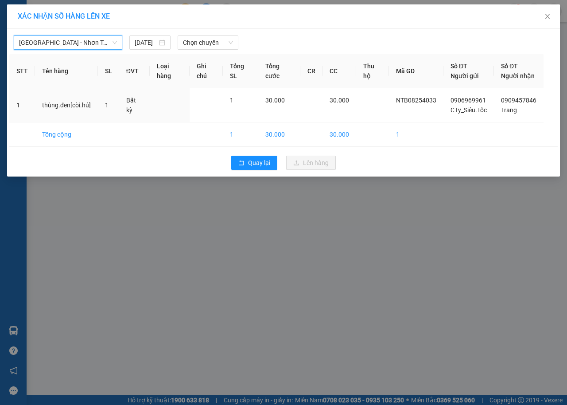
click at [176, 41] on div "Chọn chuyến" at bounding box center [207, 42] width 67 height 14
click at [202, 44] on span "Chọn chuyến" at bounding box center [208, 42] width 50 height 13
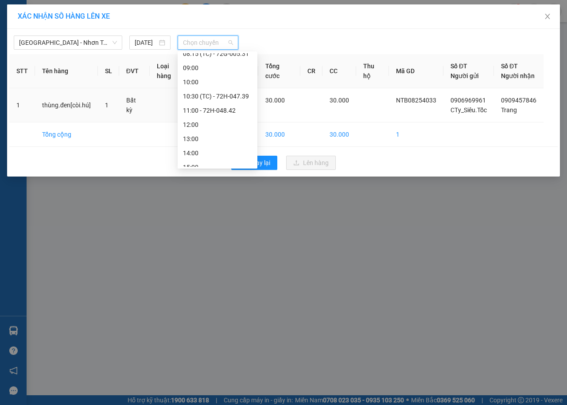
scroll to position [128, 0]
click at [208, 43] on span "Chọn chuyến" at bounding box center [208, 42] width 50 height 13
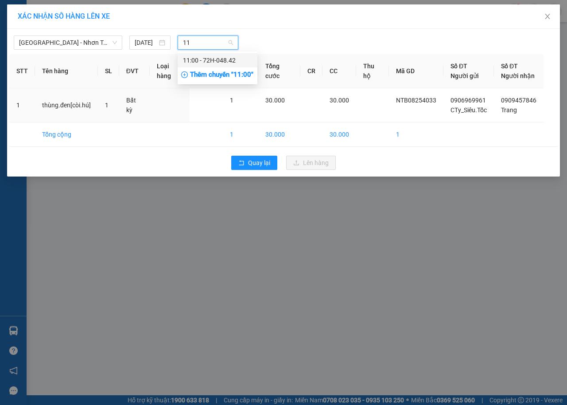
scroll to position [0, 0]
type input "11:30"
click at [243, 72] on div "Thêm chuyến " 11:30 "" at bounding box center [225, 74] width 94 height 15
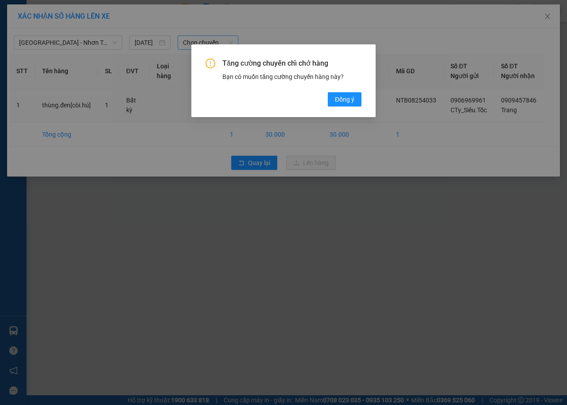
drag, startPoint x: 349, startPoint y: 94, endPoint x: 372, endPoint y: 90, distance: 23.1
click at [353, 96] on span "Đồng ý" at bounding box center [345, 99] width 20 height 10
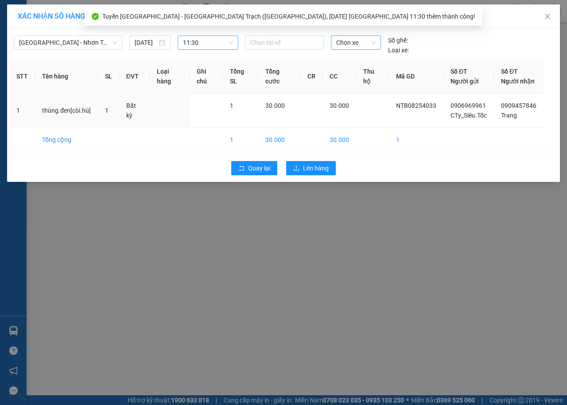
click at [364, 46] on span "Chọn xe" at bounding box center [355, 42] width 39 height 13
type input "3058"
click at [368, 58] on div "72H-030.58" at bounding box center [355, 60] width 39 height 10
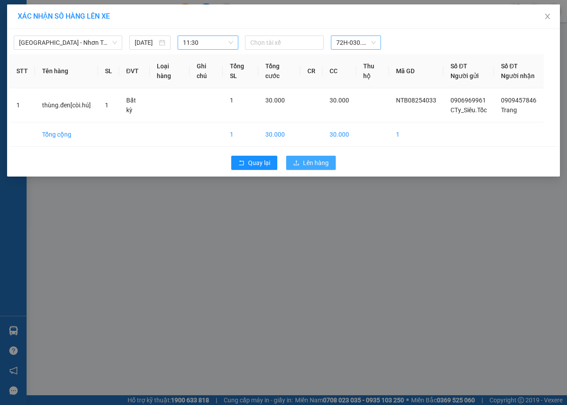
click at [316, 164] on span "Lên hàng" at bounding box center [316, 163] width 26 height 10
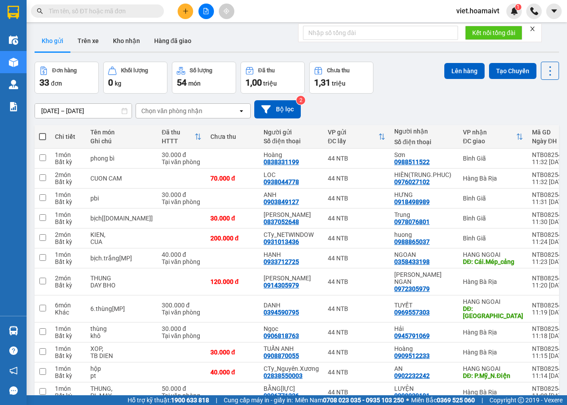
click at [421, 97] on div "[DATE] – [DATE] Press the down arrow key to interact with the calendar and sele…" at bounding box center [297, 109] width 525 height 31
click at [417, 98] on div "[DATE] – [DATE] Press the down arrow key to interact with the calendar and sele…" at bounding box center [297, 109] width 525 height 31
click at [415, 98] on div "[DATE] – [DATE] Press the down arrow key to interact with the calendar and sele…" at bounding box center [297, 109] width 525 height 31
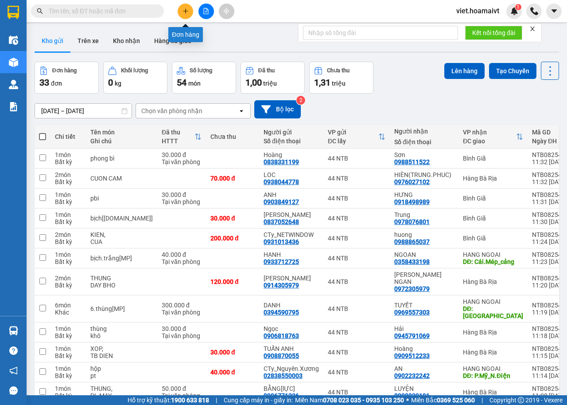
click at [190, 13] on button at bounding box center [186, 12] width 16 height 16
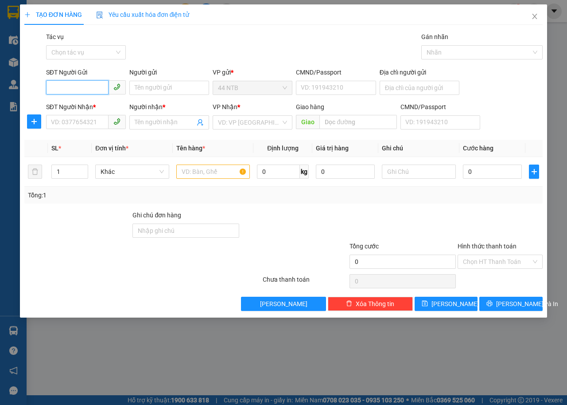
click at [69, 86] on input "SĐT Người Gửi" at bounding box center [77, 87] width 62 height 14
click at [95, 108] on div "0933679688 - Tuấn" at bounding box center [85, 106] width 69 height 10
type input "0933679688"
type input "Tuấn"
type input "298_N.C.Trứ"
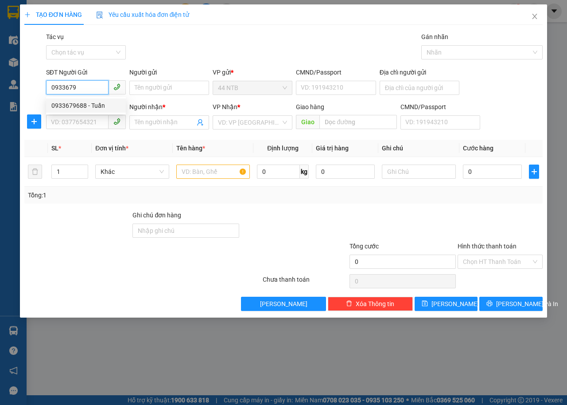
type input "0937023134"
type input "Trí"
type input "0933679688"
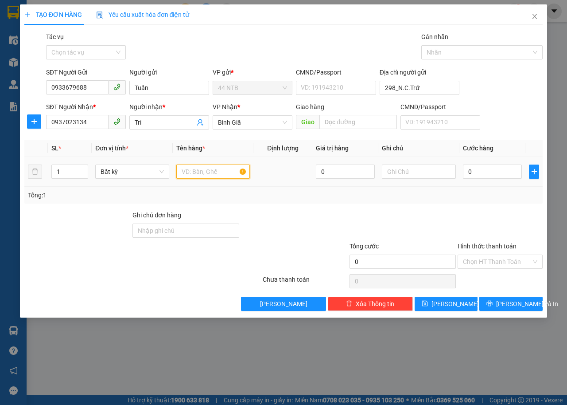
click at [203, 172] on input "text" at bounding box center [213, 171] width 74 height 14
type input "cục"
type input "3"
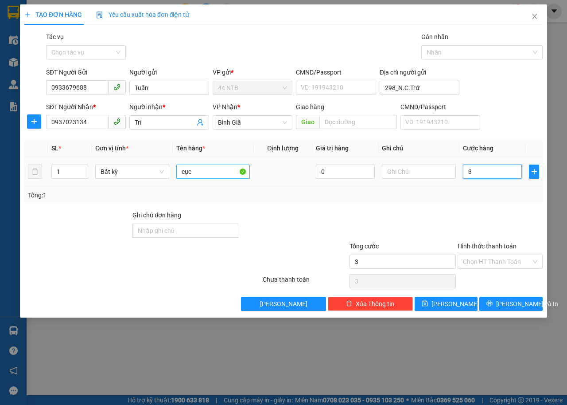
type input "30"
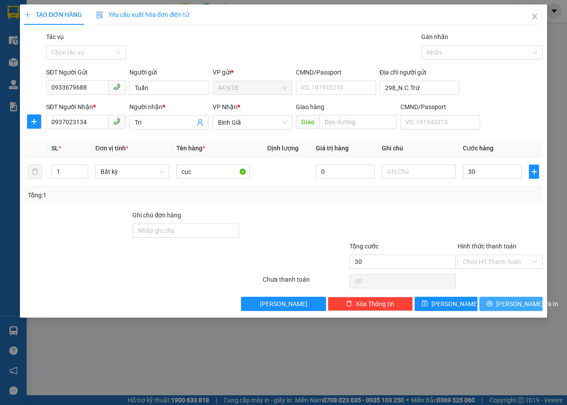
type input "30.000"
click at [501, 302] on button "[PERSON_NAME] và In" at bounding box center [511, 304] width 63 height 14
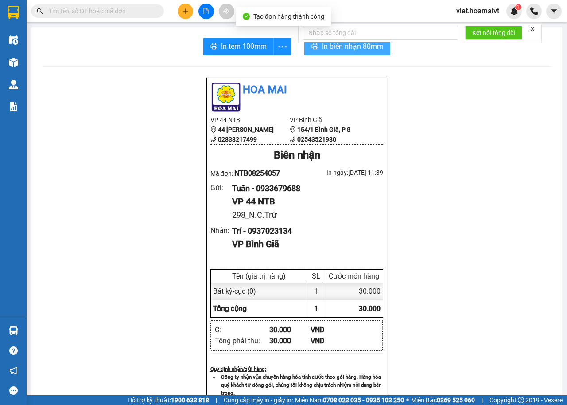
click at [335, 54] on button "In biên nhận 80mm" at bounding box center [348, 47] width 86 height 18
click at [330, 52] on span "In biên nhận 80mm" at bounding box center [352, 46] width 61 height 11
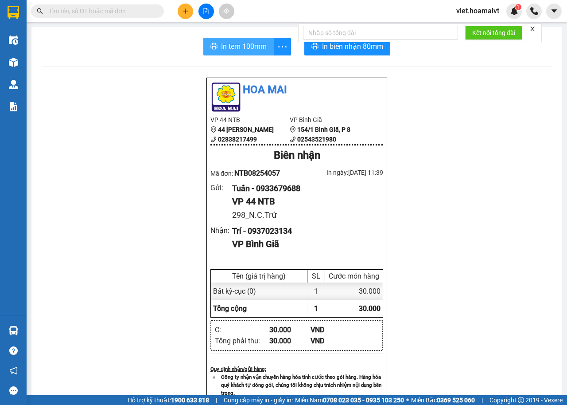
click at [227, 47] on span "In tem 100mm" at bounding box center [244, 46] width 46 height 11
click at [129, 9] on input "text" at bounding box center [101, 11] width 105 height 10
type input "0"
click at [533, 28] on icon "close" at bounding box center [533, 29] width 4 height 4
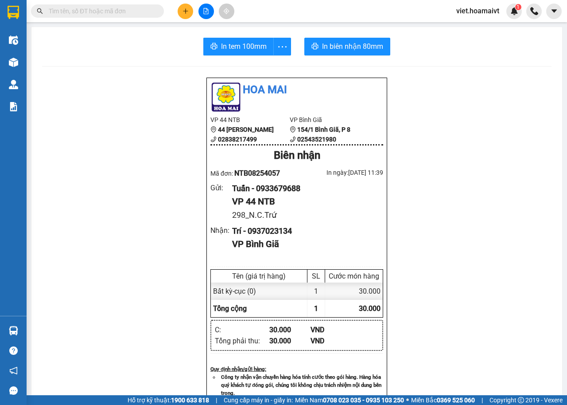
click at [143, 11] on input "text" at bounding box center [101, 11] width 105 height 10
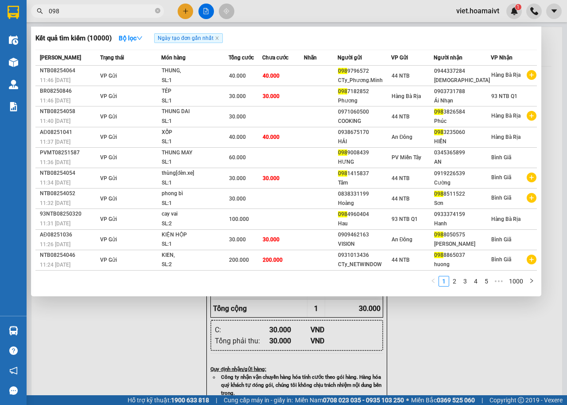
type input "098"
click at [400, 12] on div at bounding box center [283, 202] width 567 height 405
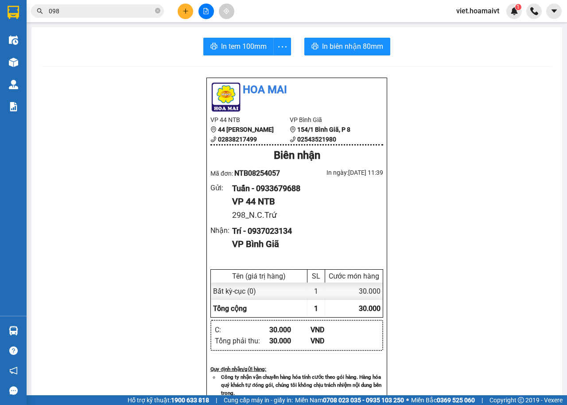
click at [185, 10] on icon "plus" at bounding box center [186, 11] width 6 height 6
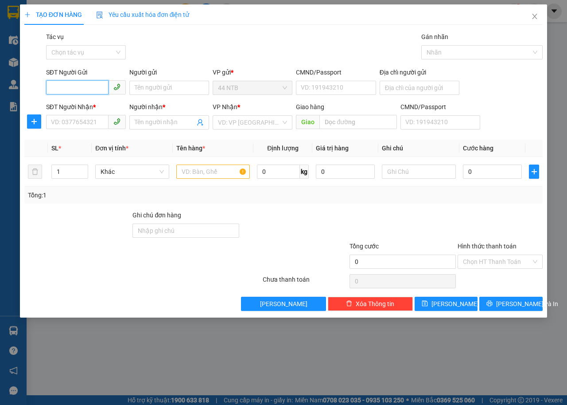
click at [66, 90] on input "SĐT Người Gửi" at bounding box center [77, 87] width 62 height 14
type input "0983873519"
click at [76, 105] on div "0983873519 - HÀ" at bounding box center [85, 106] width 69 height 10
type input "HÀ"
type input "0918481699"
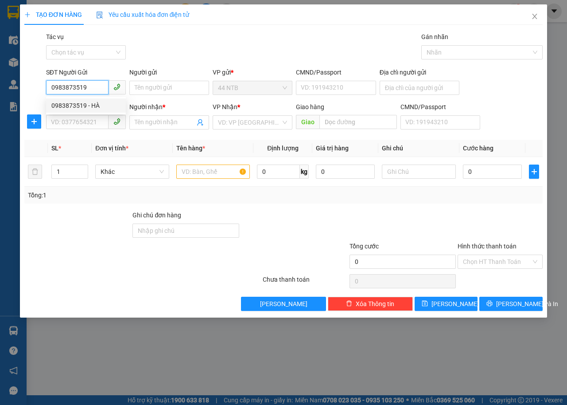
type input "HỒNG"
type input "0983873519"
click at [204, 44] on div "Gói vận chuyển * Tiêu chuẩn Tác vụ Chọn tác vụ Gán nhãn Nhãn" at bounding box center [294, 47] width 500 height 31
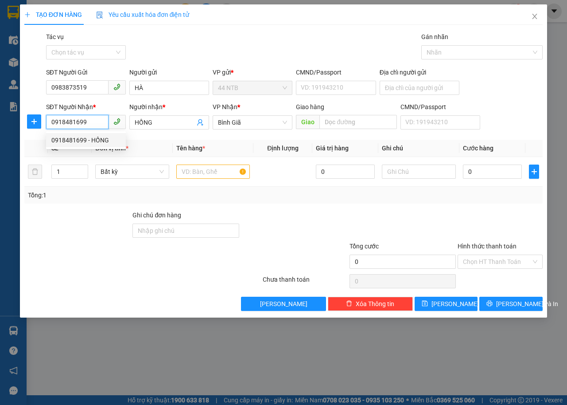
drag, startPoint x: 90, startPoint y: 119, endPoint x: 0, endPoint y: 127, distance: 89.9
click at [0, 127] on div "TẠO ĐƠN HÀNG Yêu cầu xuất hóa đơn điện tử Transit Pickup Surcharge Ids Transit …" at bounding box center [283, 202] width 567 height 405
click at [86, 119] on input "SĐT Người Nhận *" at bounding box center [77, 122] width 62 height 14
click at [403, 86] on input "Địa chỉ người gửi" at bounding box center [420, 88] width 80 height 14
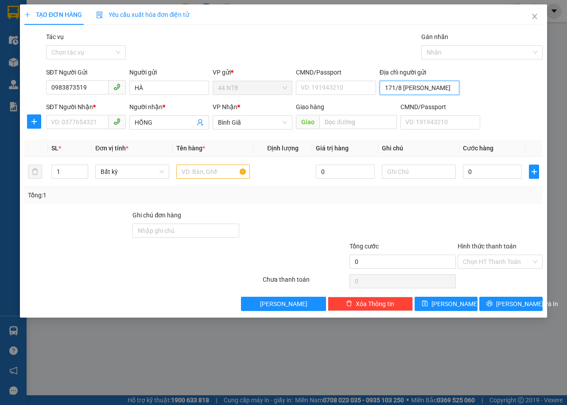
type input "171/8 [PERSON_NAME]"
drag, startPoint x: 264, startPoint y: 34, endPoint x: 145, endPoint y: 102, distance: 137.2
click at [262, 34] on div "Gói vận chuyển * Tiêu chuẩn Tác vụ Chọn tác vụ Gán nhãn Nhãn" at bounding box center [294, 47] width 500 height 31
click at [88, 125] on input "SĐT Người Nhận *" at bounding box center [77, 122] width 62 height 14
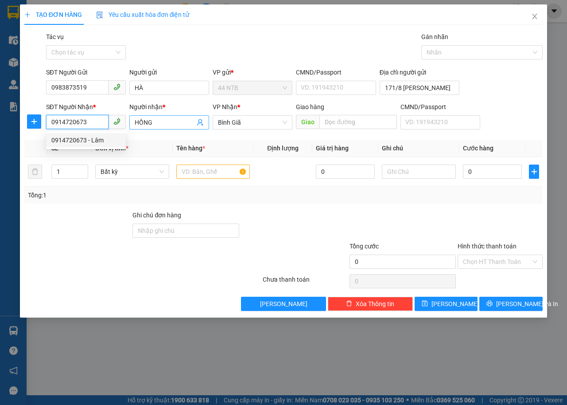
type input "0914720673"
drag, startPoint x: 161, startPoint y: 126, endPoint x: 93, endPoint y: 131, distance: 68.4
click at [93, 131] on div "SĐT Người Nhận * 0914720673 Người nhận * HỒNG VP Nhận * Bình Giã Giao hàng Gi…" at bounding box center [294, 117] width 500 height 31
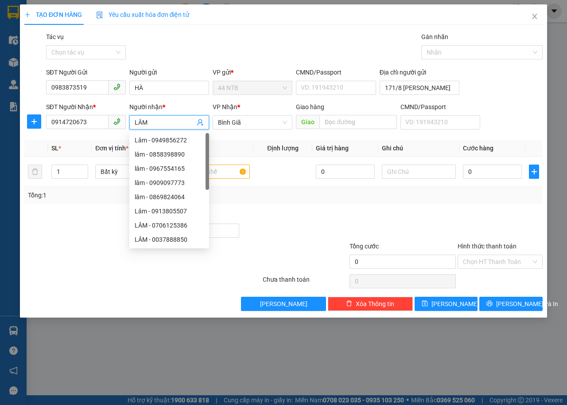
type input "LÂM"
click at [199, 28] on div "TẠO ĐƠN HÀNG Yêu cầu xuất hóa đơn điện tử Transit Pickup Surcharge Ids Transit …" at bounding box center [283, 157] width 519 height 306
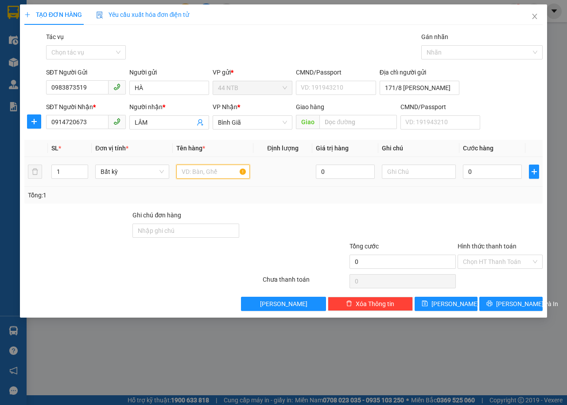
click at [229, 176] on input "text" at bounding box center [213, 171] width 74 height 14
type input "THÙNG"
click at [407, 176] on input "text" at bounding box center [419, 171] width 74 height 14
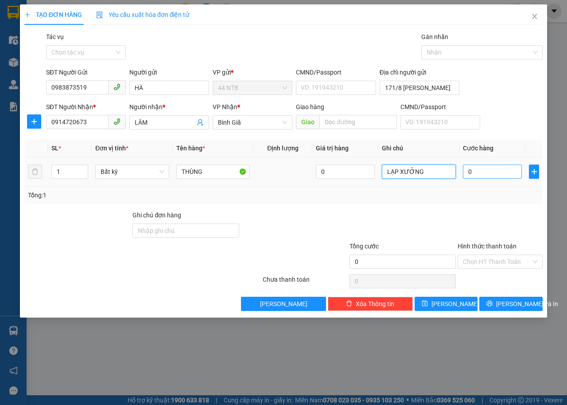
type input "LẠP XƯỞNG"
click at [490, 175] on input "0" at bounding box center [492, 171] width 59 height 14
type input "3"
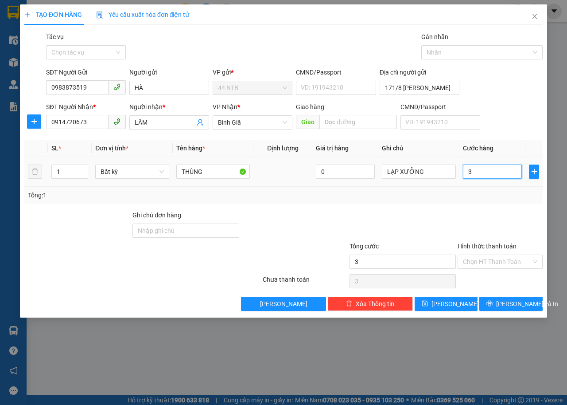
type input "30"
click at [503, 255] on input "Hình thức thanh toán" at bounding box center [497, 261] width 68 height 13
type input "30.000"
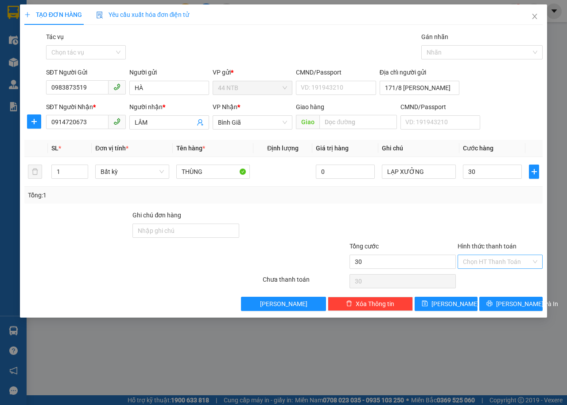
type input "30.000"
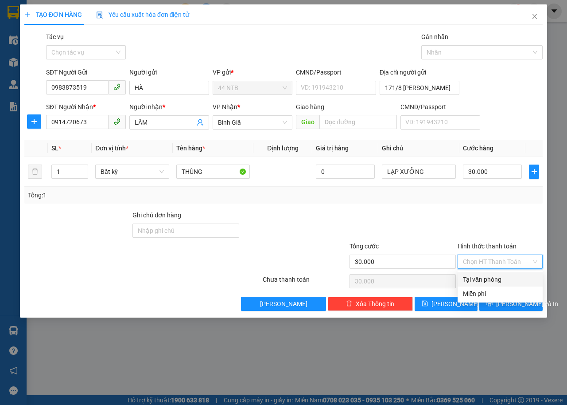
click at [502, 273] on div "Tại văn phòng" at bounding box center [500, 279] width 85 height 14
type input "0"
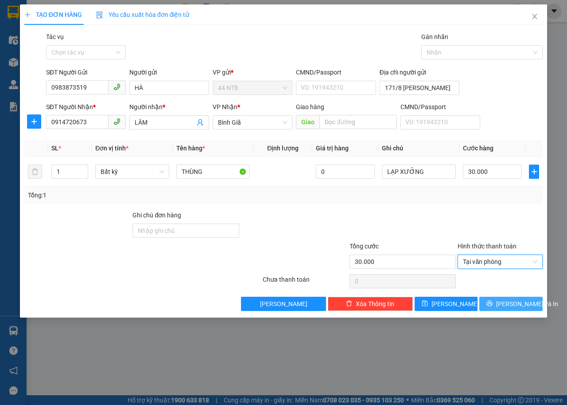
click at [512, 299] on span "[PERSON_NAME] và In" at bounding box center [527, 304] width 62 height 10
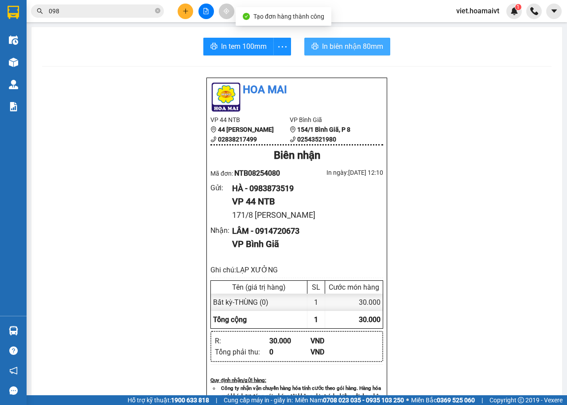
drag, startPoint x: 340, startPoint y: 49, endPoint x: 319, endPoint y: 59, distance: 24.0
click at [340, 49] on span "In biên nhận 80mm" at bounding box center [352, 46] width 61 height 11
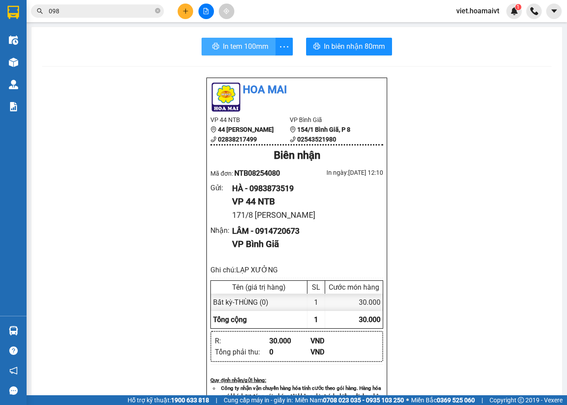
click at [248, 51] on span "In tem 100mm" at bounding box center [246, 46] width 46 height 11
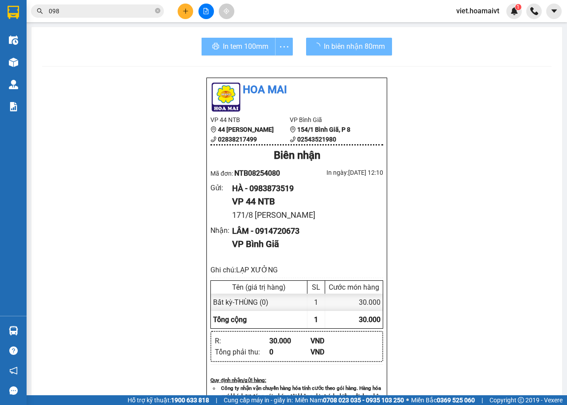
click at [480, 252] on div "Hoa Mai VP 44 NTB 44 [PERSON_NAME] 02838217499 VP Bình Giã 154/1 [GEOGRAPHIC_…" at bounding box center [297, 382] width 510 height 610
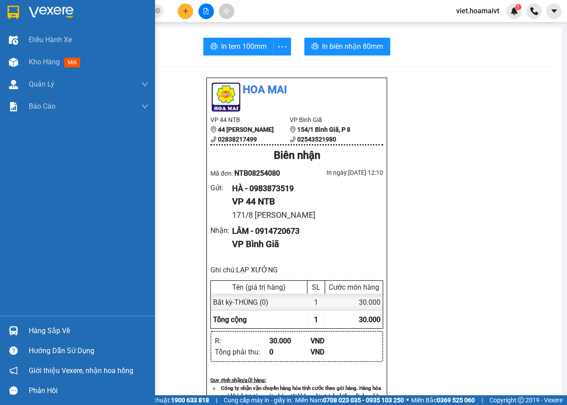
click at [27, 12] on div at bounding box center [77, 14] width 155 height 29
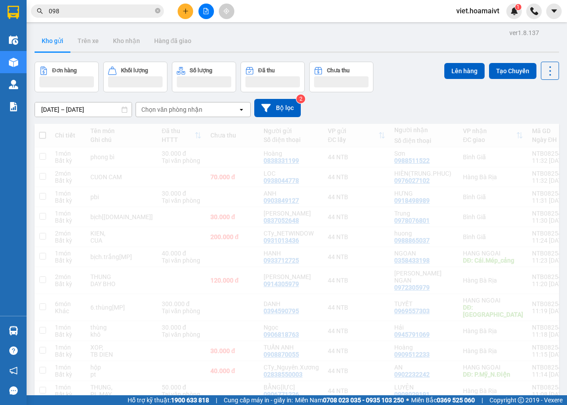
click at [441, 50] on div "Kho gửi Trên xe Kho nhận Hàng đã giao" at bounding box center [297, 41] width 525 height 23
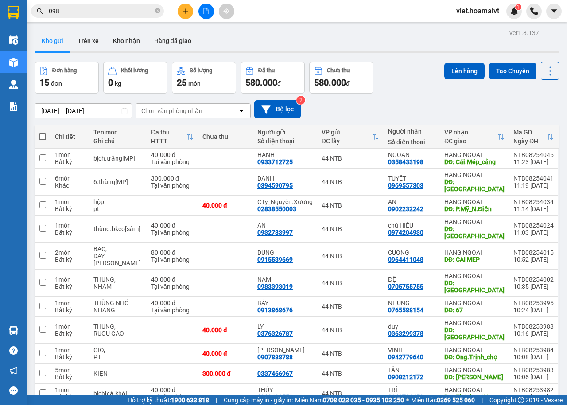
click at [415, 49] on div "Kho gửi Trên xe Kho nhận Hàng đã giao" at bounding box center [297, 41] width 525 height 23
click at [419, 125] on th "Người nhận Số điện thoại" at bounding box center [412, 136] width 56 height 23
